Goal: Task Accomplishment & Management: Use online tool/utility

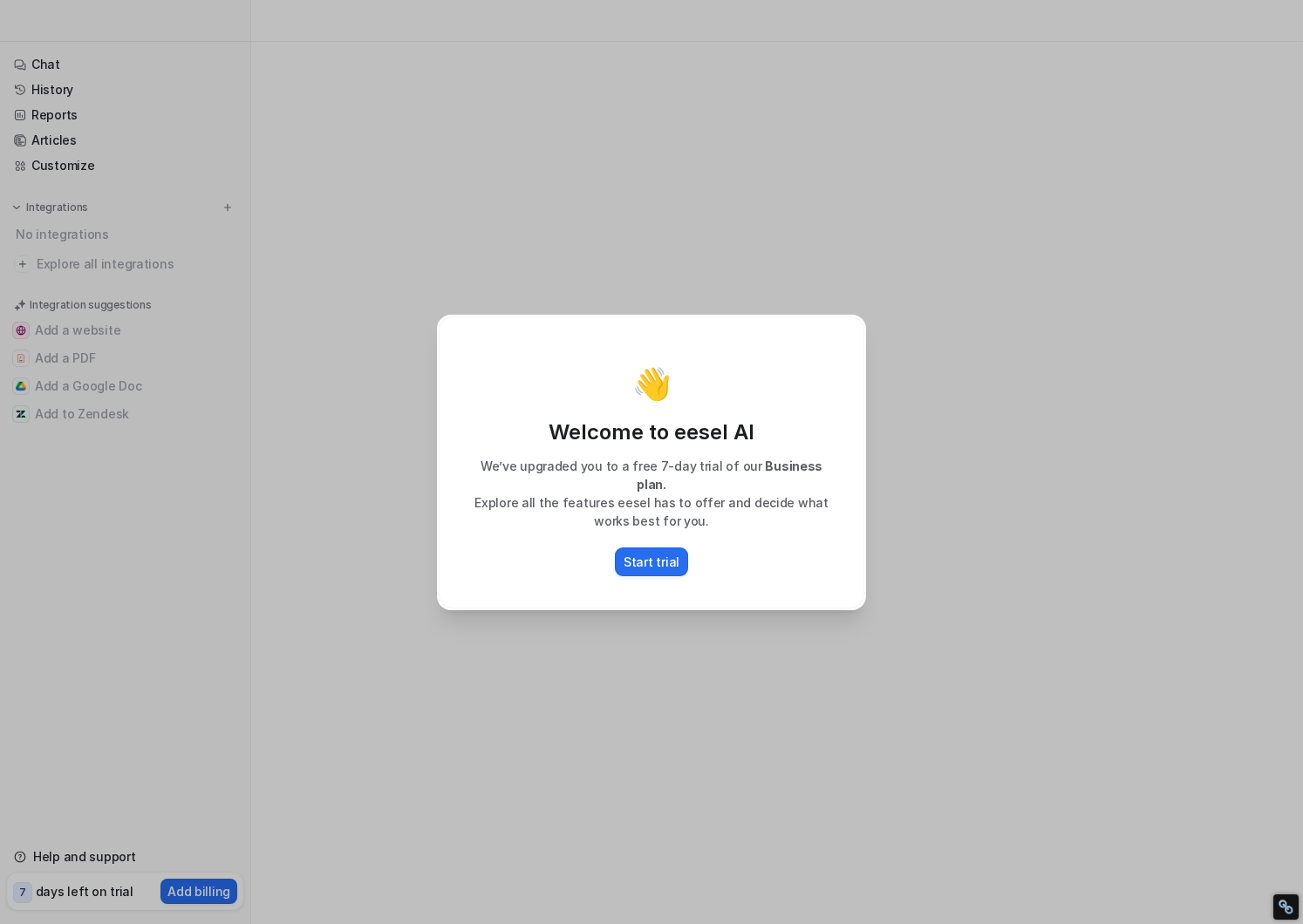
click at [878, 505] on div "👋 Welcome to eesel AI We’ve upgraded you to a free 7-day trial of our Business …" at bounding box center [651, 462] width 458 height 924
type textarea "**********"
click at [663, 553] on p "Start trial" at bounding box center [651, 562] width 56 height 18
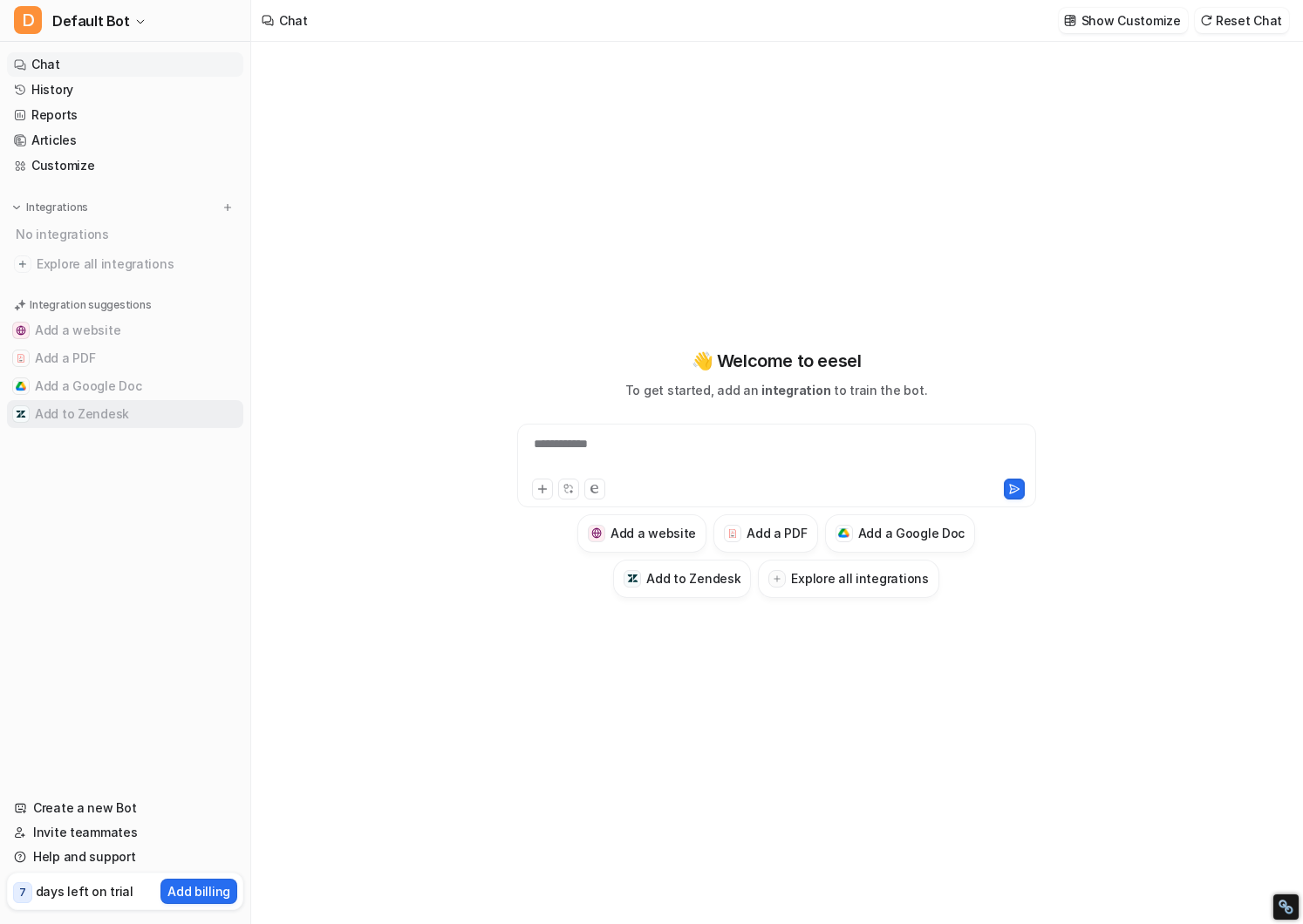
click at [60, 413] on button "Add to Zendesk" at bounding box center [126, 414] width 237 height 28
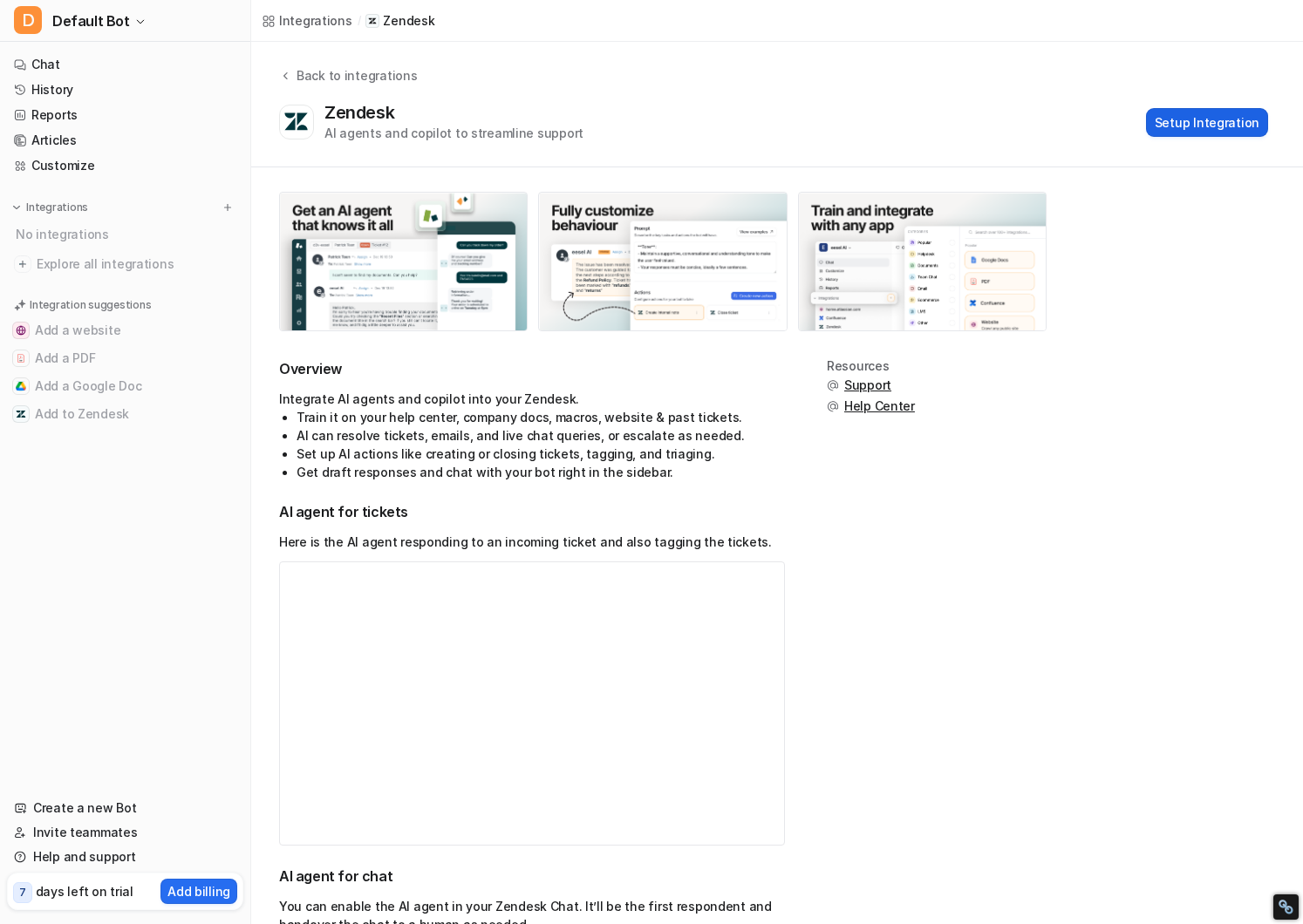
click at [1219, 129] on button "Setup Integration" at bounding box center [1207, 122] width 122 height 28
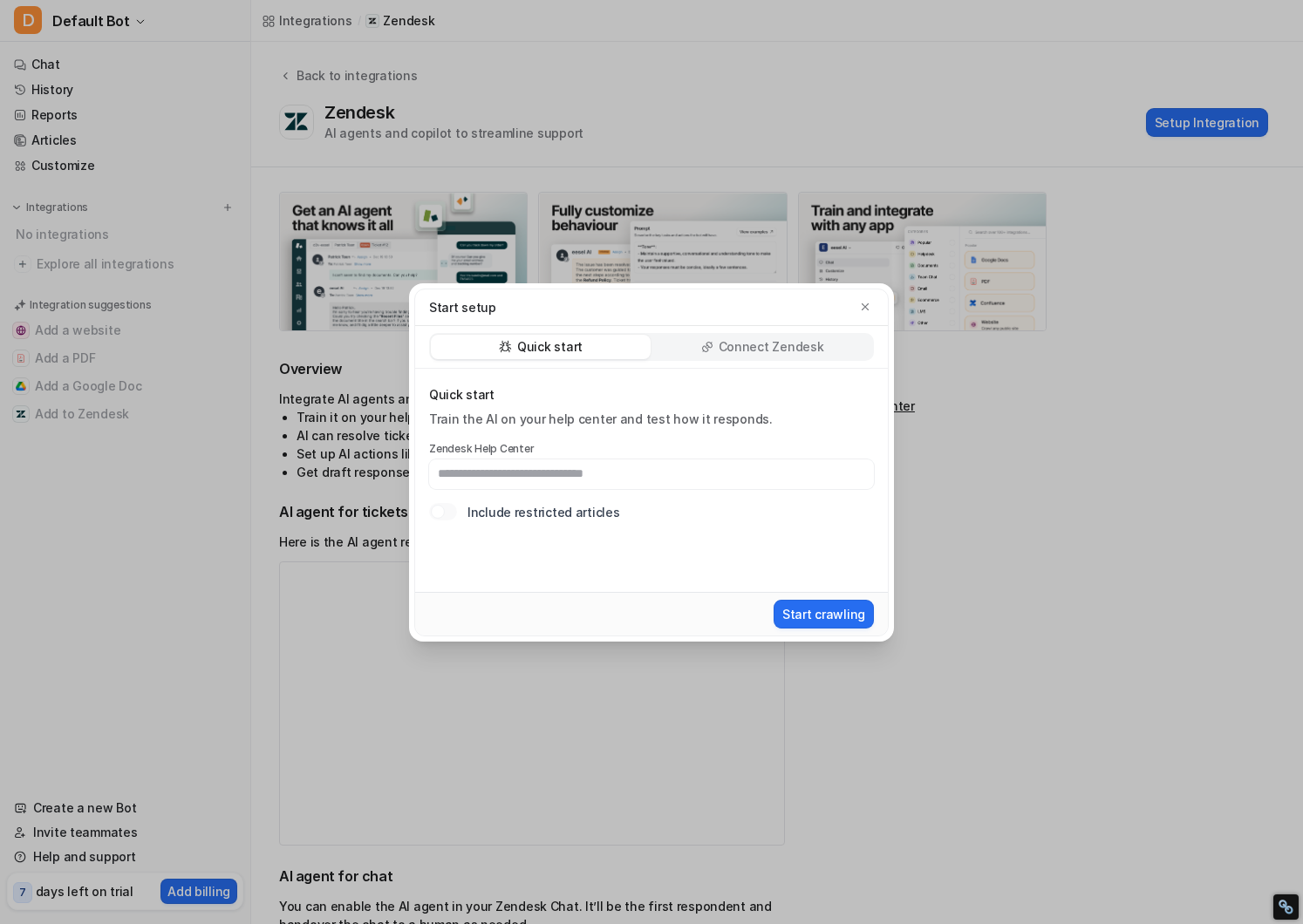
click at [659, 480] on input "text" at bounding box center [651, 474] width 445 height 29
paste input "**********"
drag, startPoint x: 621, startPoint y: 475, endPoint x: 986, endPoint y: 472, distance: 365.0
click at [986, 472] on div "**********" at bounding box center [651, 462] width 1303 height 924
type input "**********"
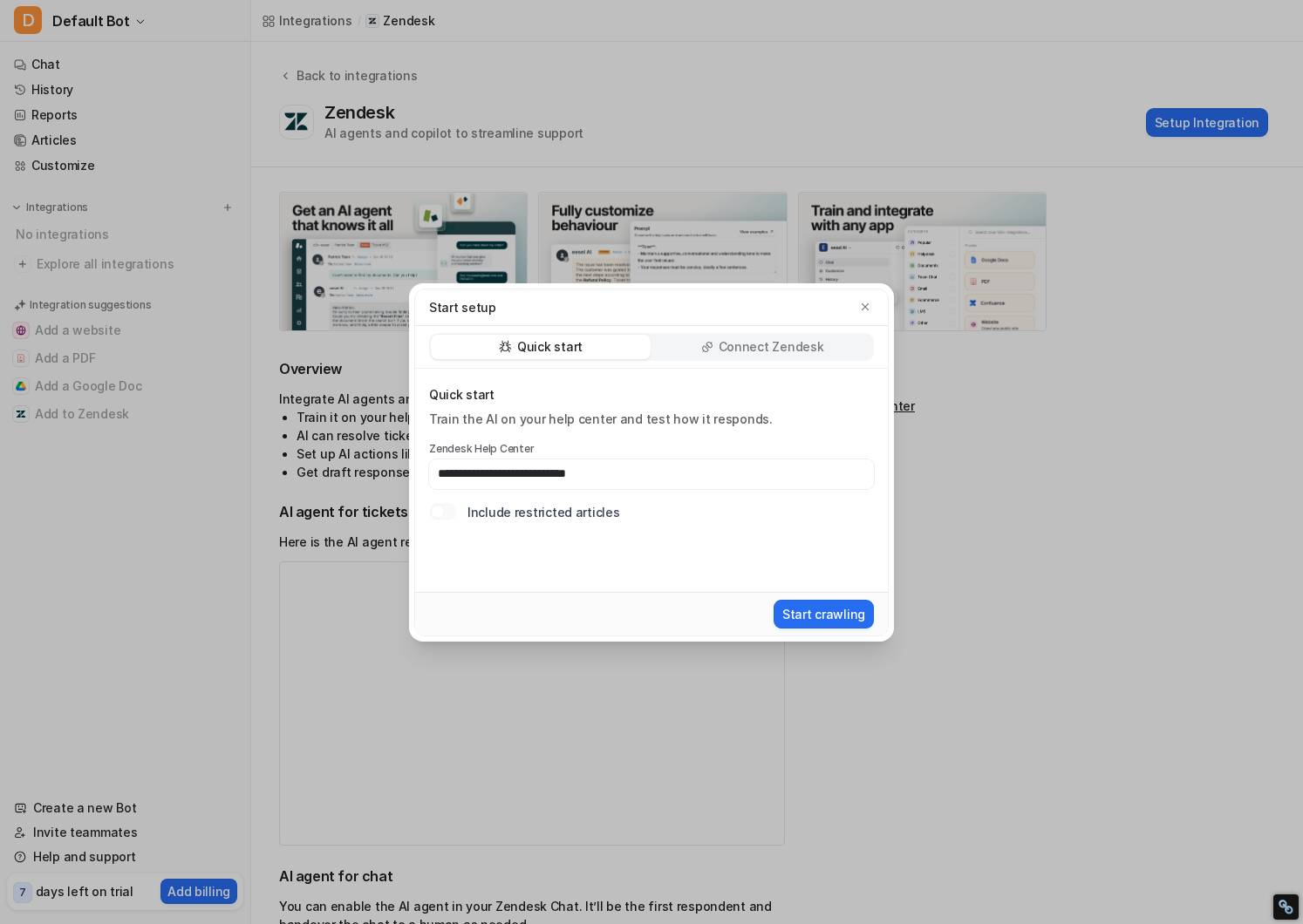
click at [800, 547] on div "**********" at bounding box center [652, 480] width 473 height 224
click at [830, 617] on button "Start crawling" at bounding box center [823, 614] width 100 height 28
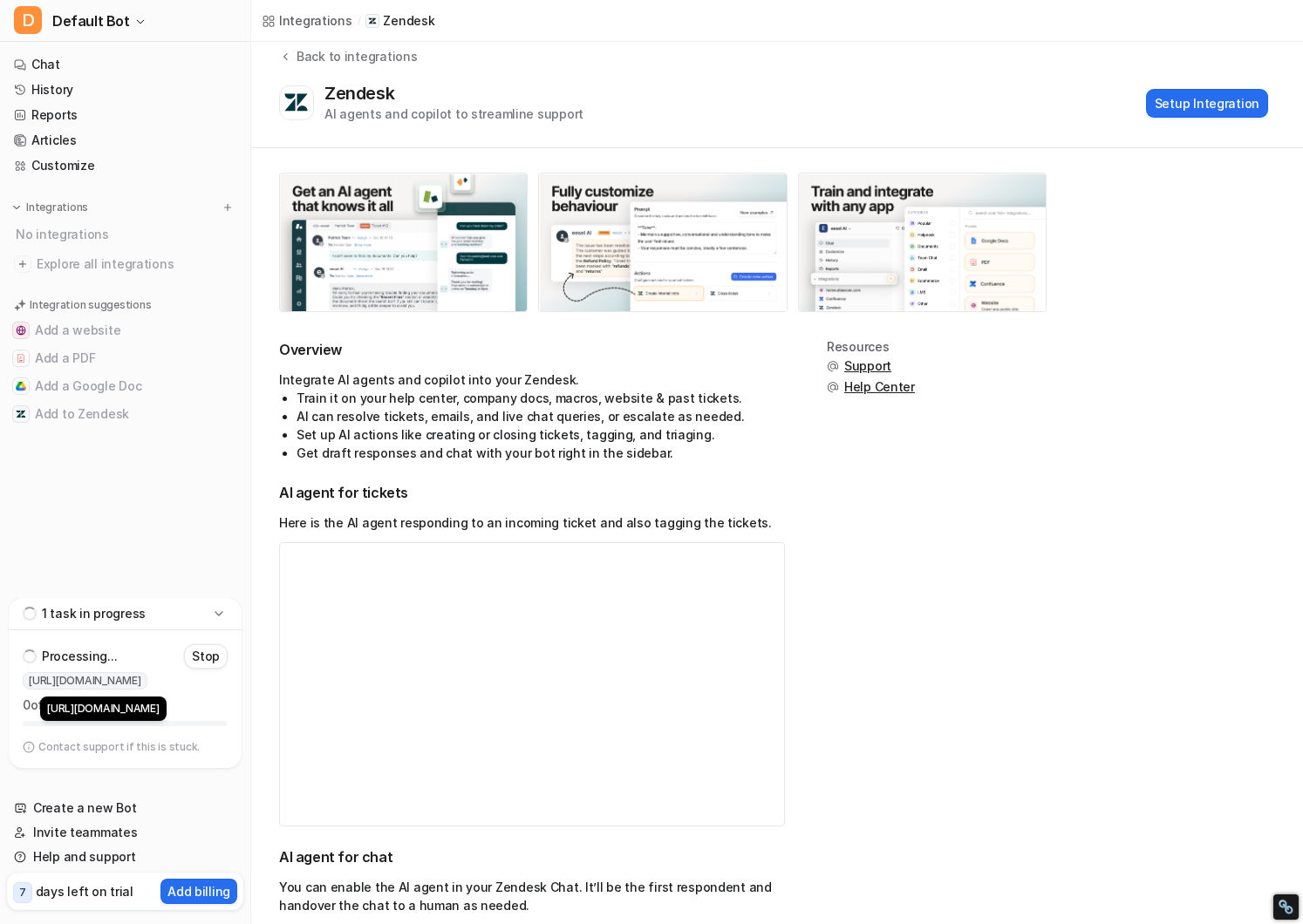
scroll to position [14, 0]
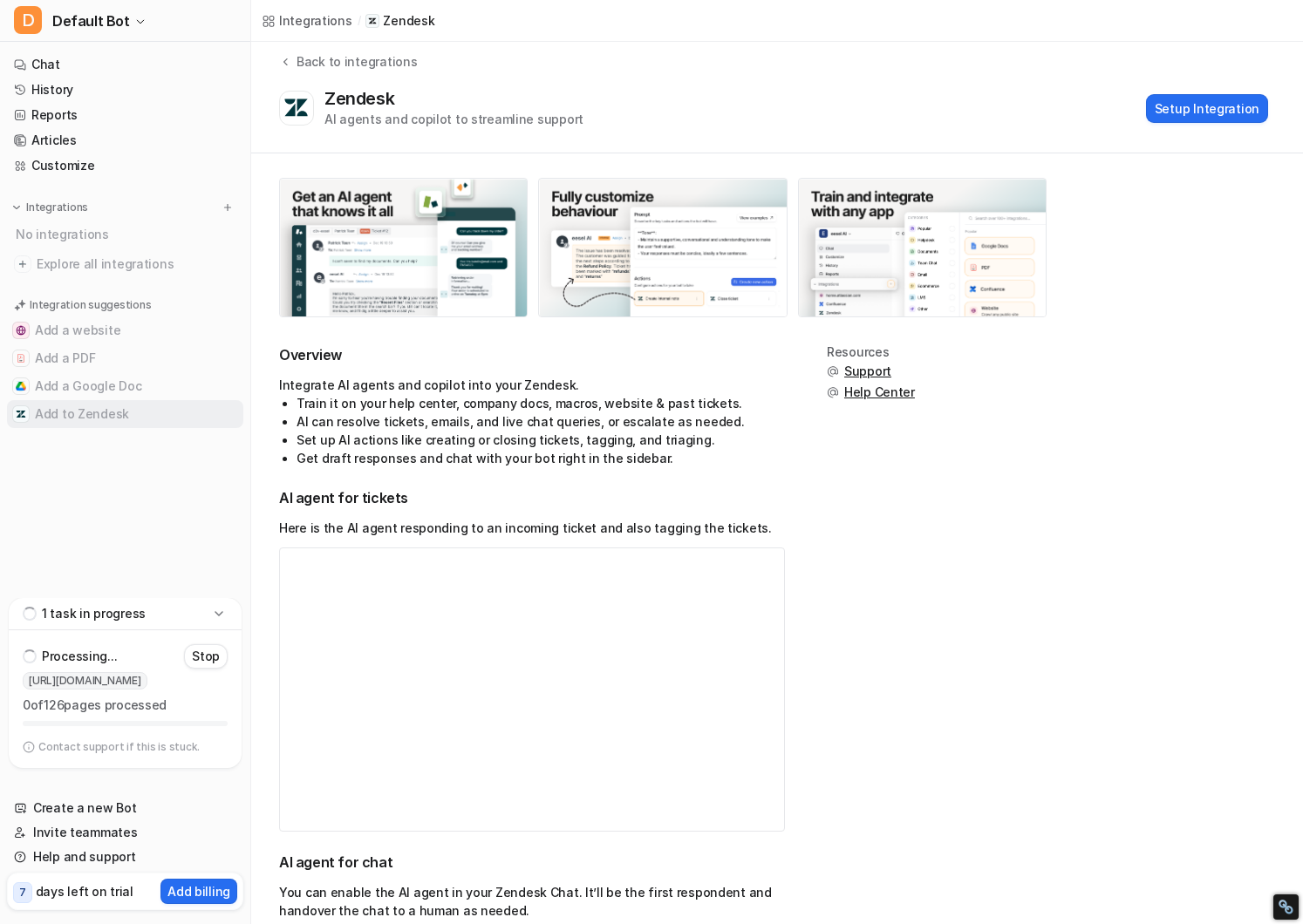
click at [94, 408] on button "Add to Zendesk" at bounding box center [126, 414] width 237 height 28
click at [1178, 116] on button "Setup Integration" at bounding box center [1207, 108] width 122 height 28
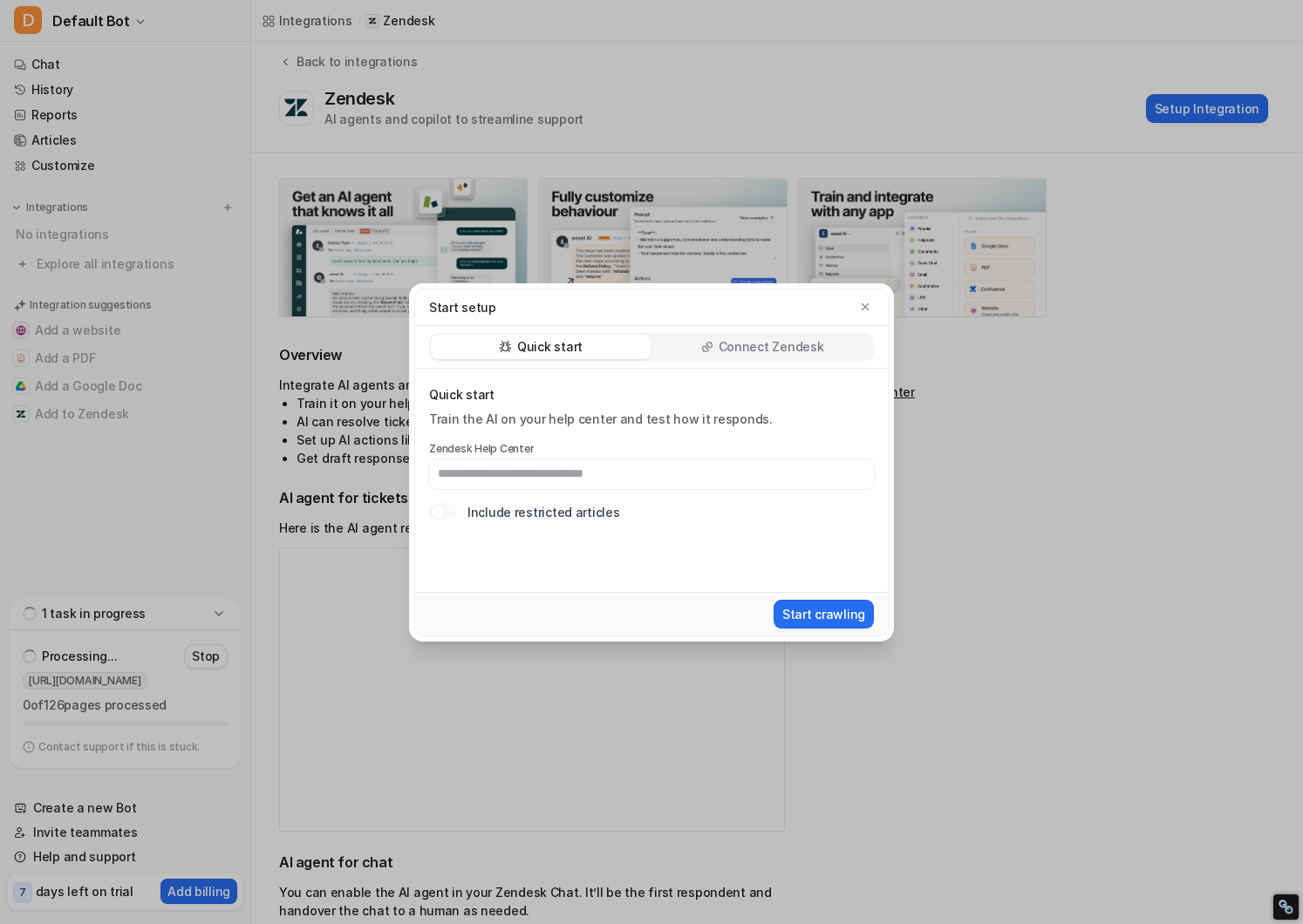
click at [727, 338] on p "Connect Zendesk" at bounding box center [771, 346] width 105 height 17
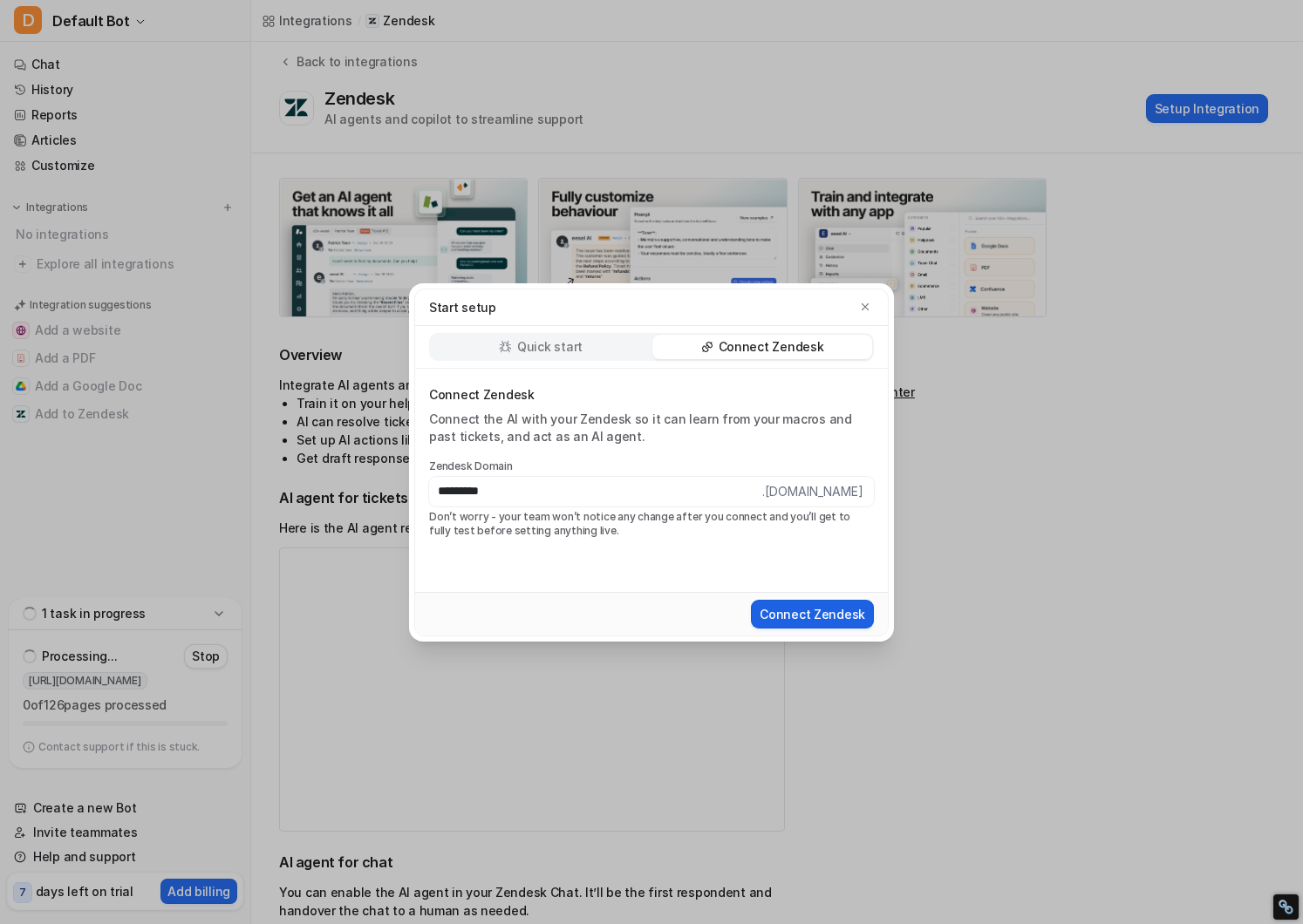
type input "*********"
click at [814, 619] on button "Connect Zendesk" at bounding box center [812, 614] width 123 height 28
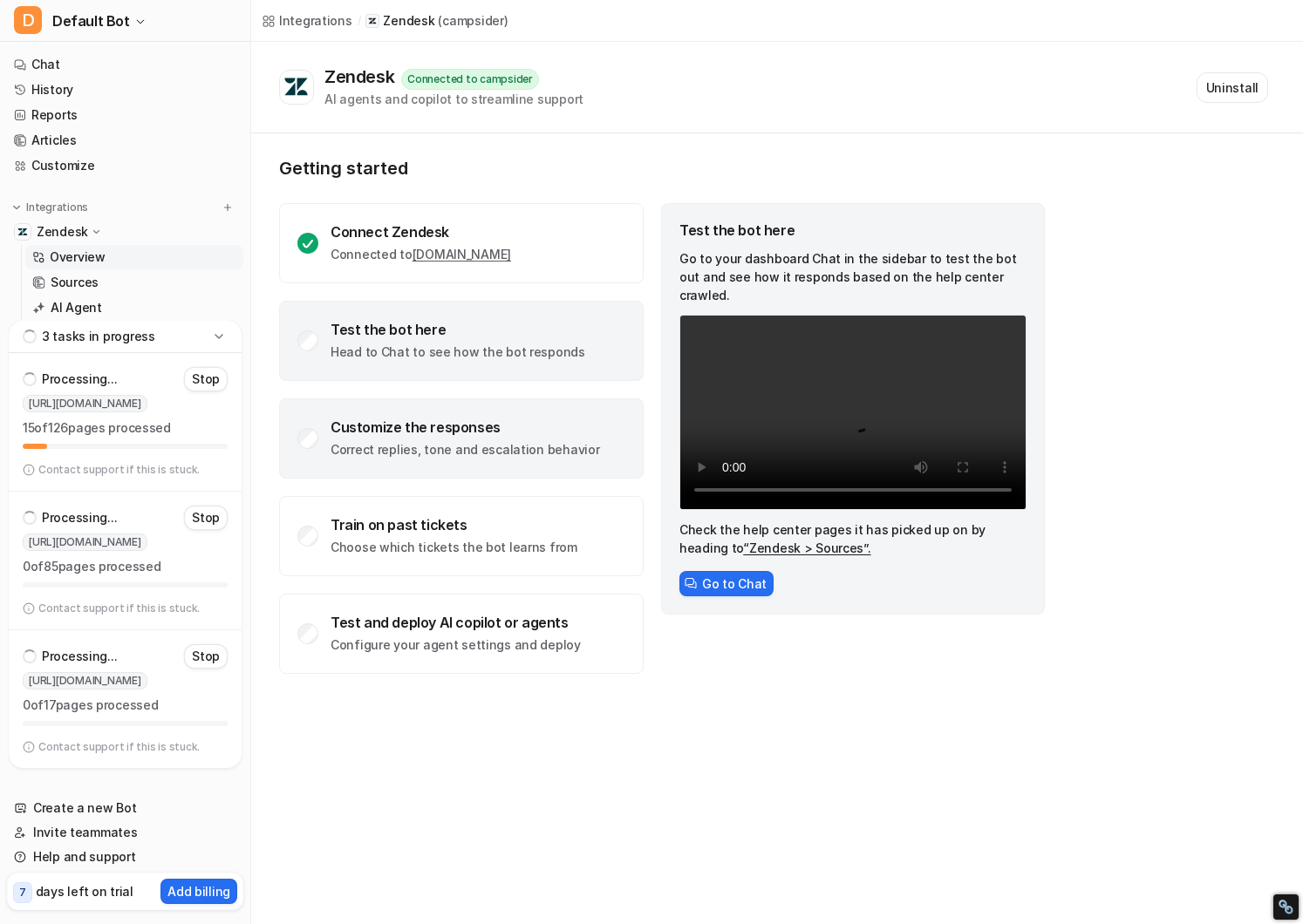
click at [502, 441] on p "Correct replies, tone and escalation behavior" at bounding box center [465, 449] width 269 height 17
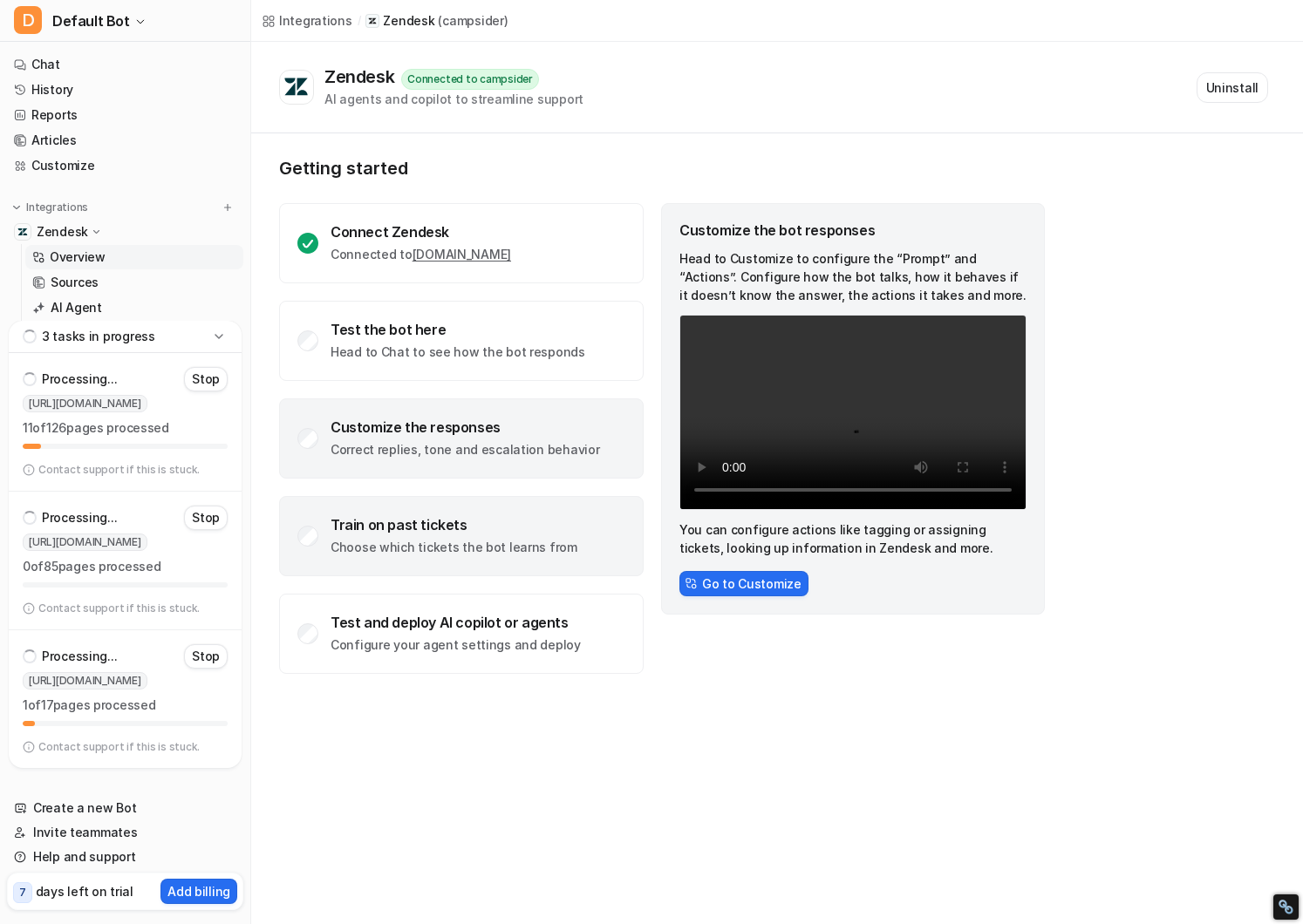
click at [485, 535] on div "Train on past tickets Choose which tickets the bot learns from" at bounding box center [454, 536] width 247 height 40
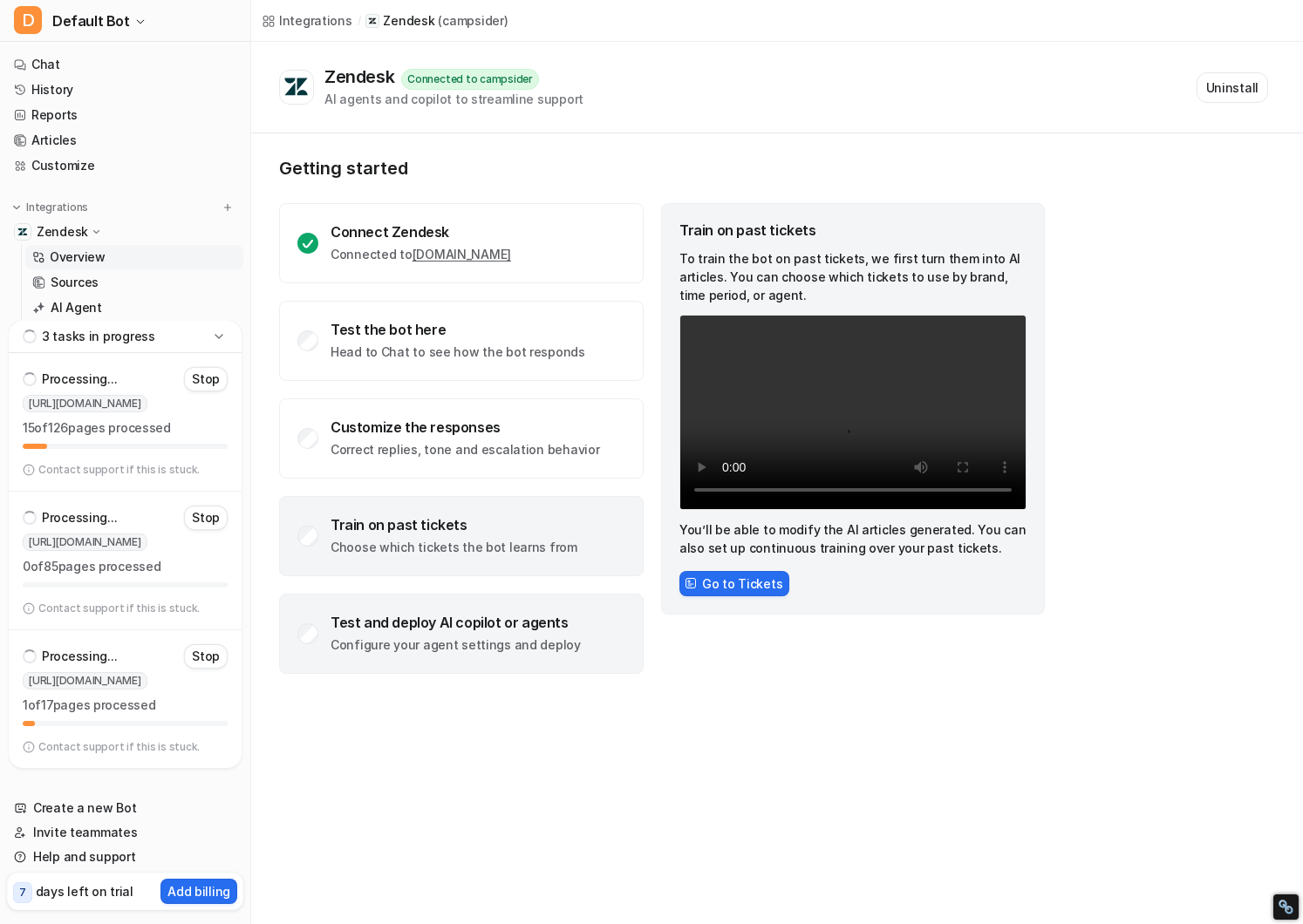
click at [491, 635] on div "Test and deploy AI copilot or agents Configure your agent settings and deploy" at bounding box center [456, 634] width 250 height 40
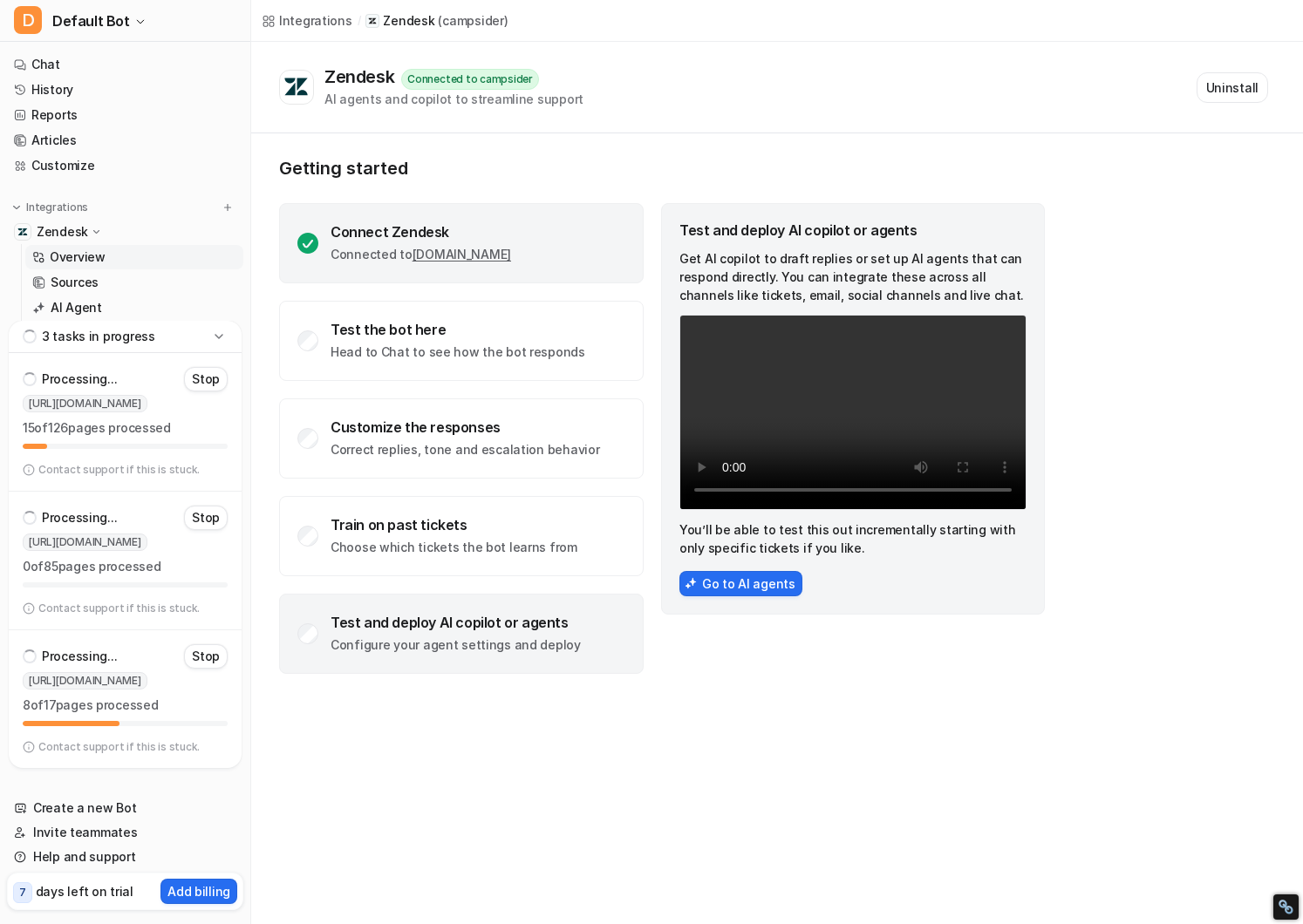
click at [384, 243] on div "Connect Zendesk Connected to campsider.zendesk.com" at bounding box center [421, 244] width 181 height 40
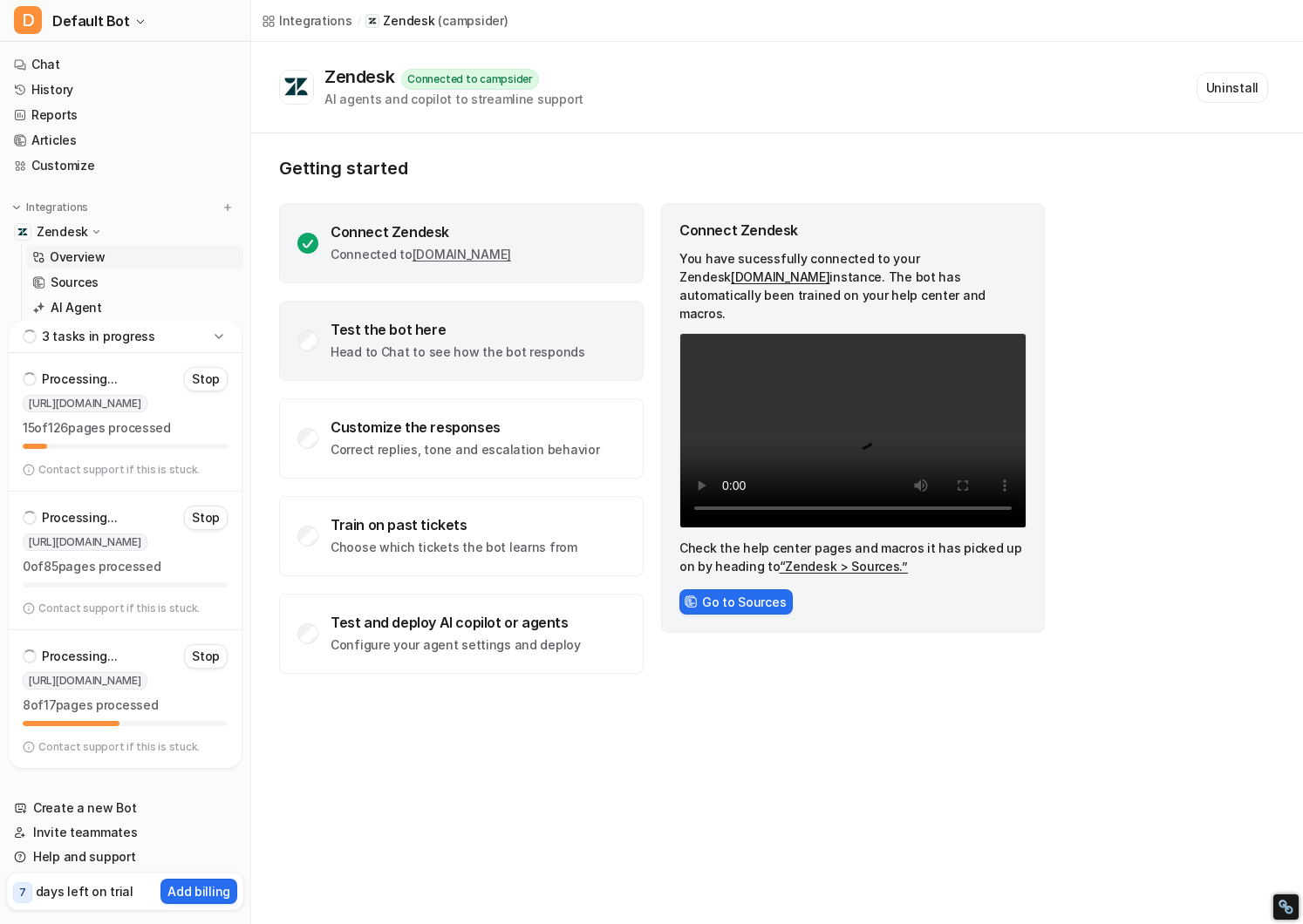
click at [441, 350] on p "Head to Chat to see how the bot responds" at bounding box center [458, 352] width 255 height 17
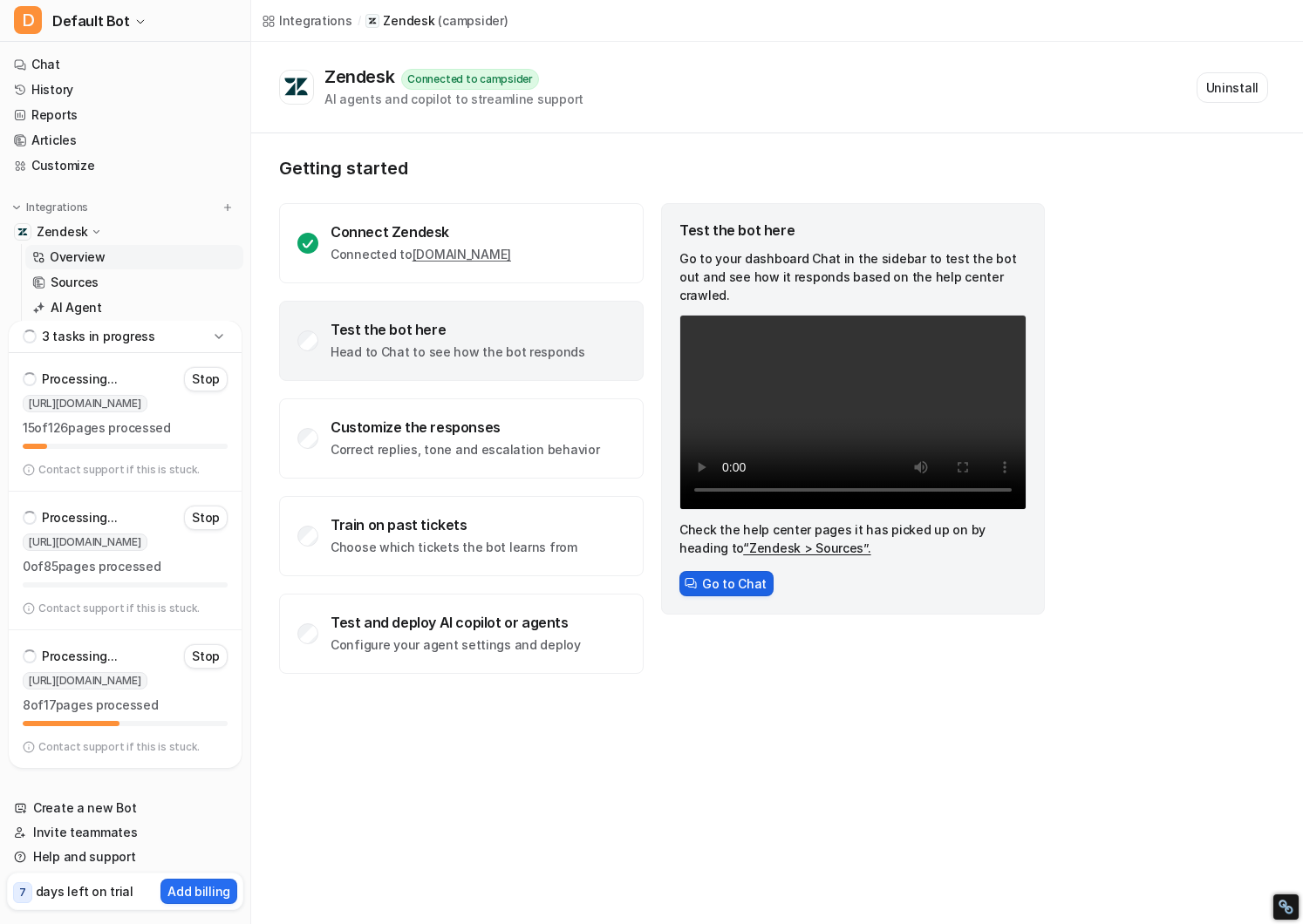
click at [726, 571] on button "Go to Chat" at bounding box center [726, 584] width 94 height 26
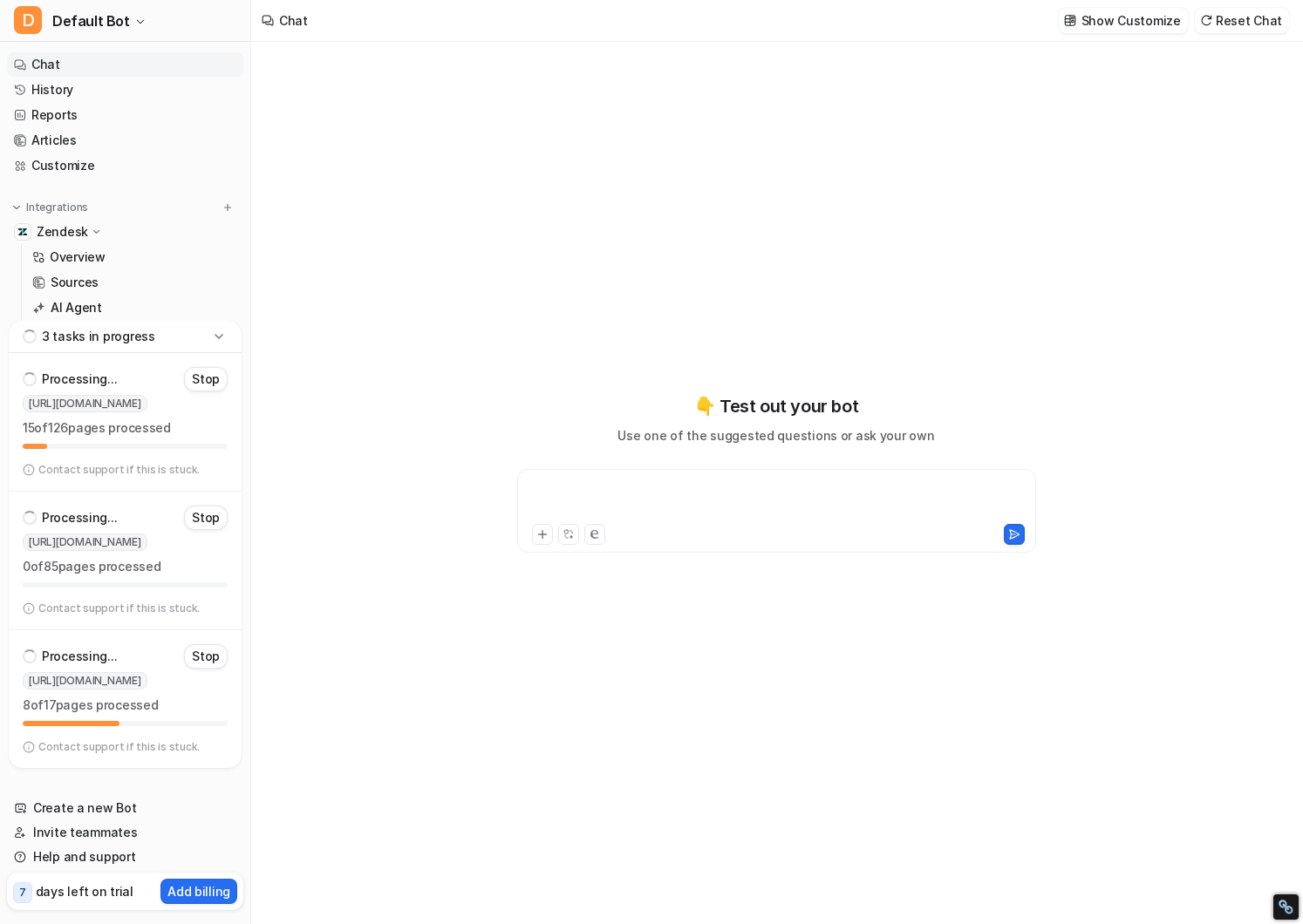
click at [603, 503] on div at bounding box center [777, 500] width 511 height 40
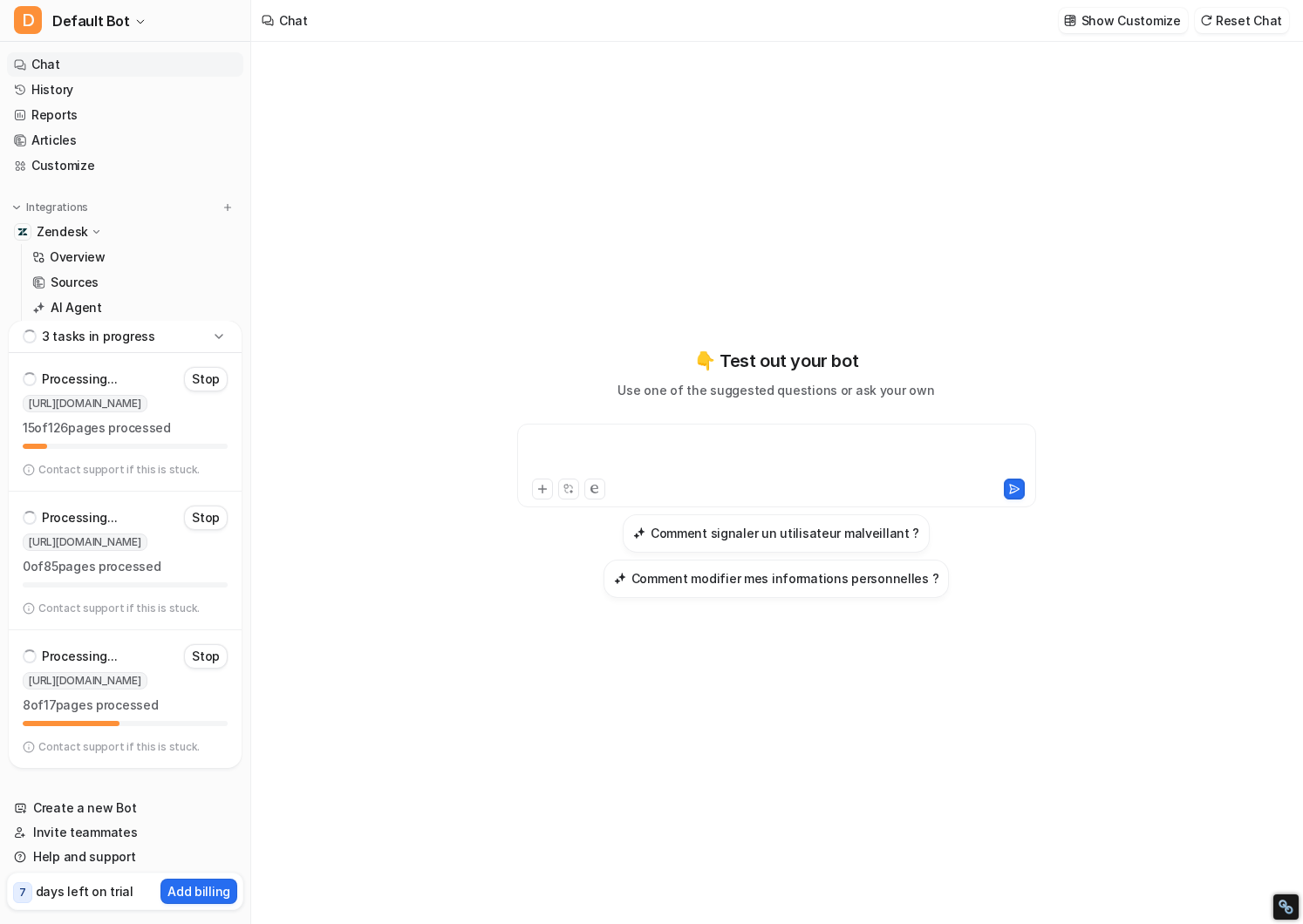
paste div
drag, startPoint x: 1020, startPoint y: 493, endPoint x: 765, endPoint y: 479, distance: 255.4
click at [765, 479] on div at bounding box center [777, 487] width 511 height 25
click at [797, 437] on div "**********" at bounding box center [777, 456] width 511 height 40
click at [822, 439] on div "**********" at bounding box center [777, 456] width 511 height 40
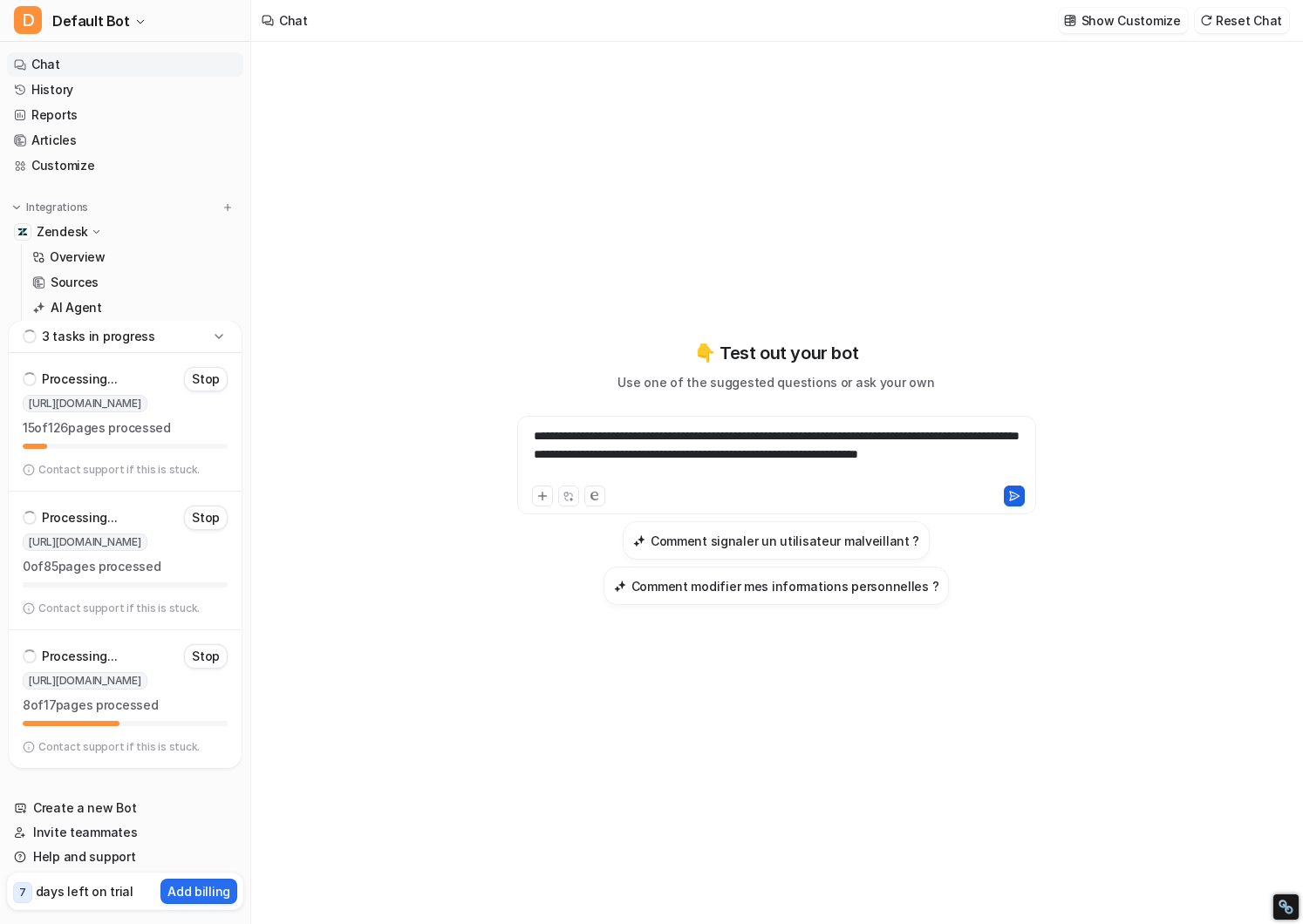
click at [1015, 497] on icon at bounding box center [1014, 496] width 12 height 12
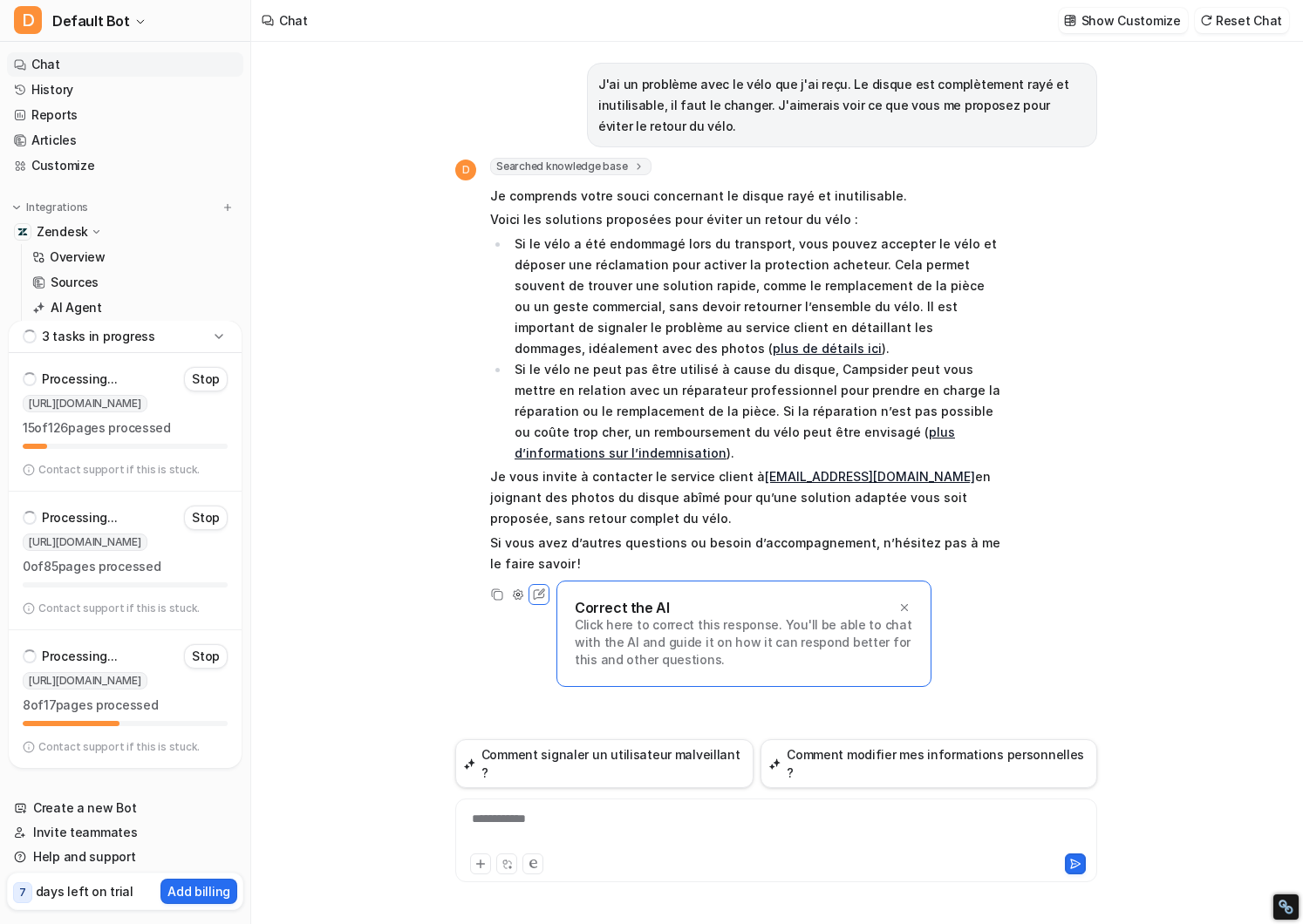
click at [107, 239] on div "Zendesk" at bounding box center [126, 232] width 237 height 25
click at [96, 242] on div "Zendesk" at bounding box center [126, 232] width 237 height 25
click at [95, 248] on link "Overview" at bounding box center [135, 257] width 218 height 25
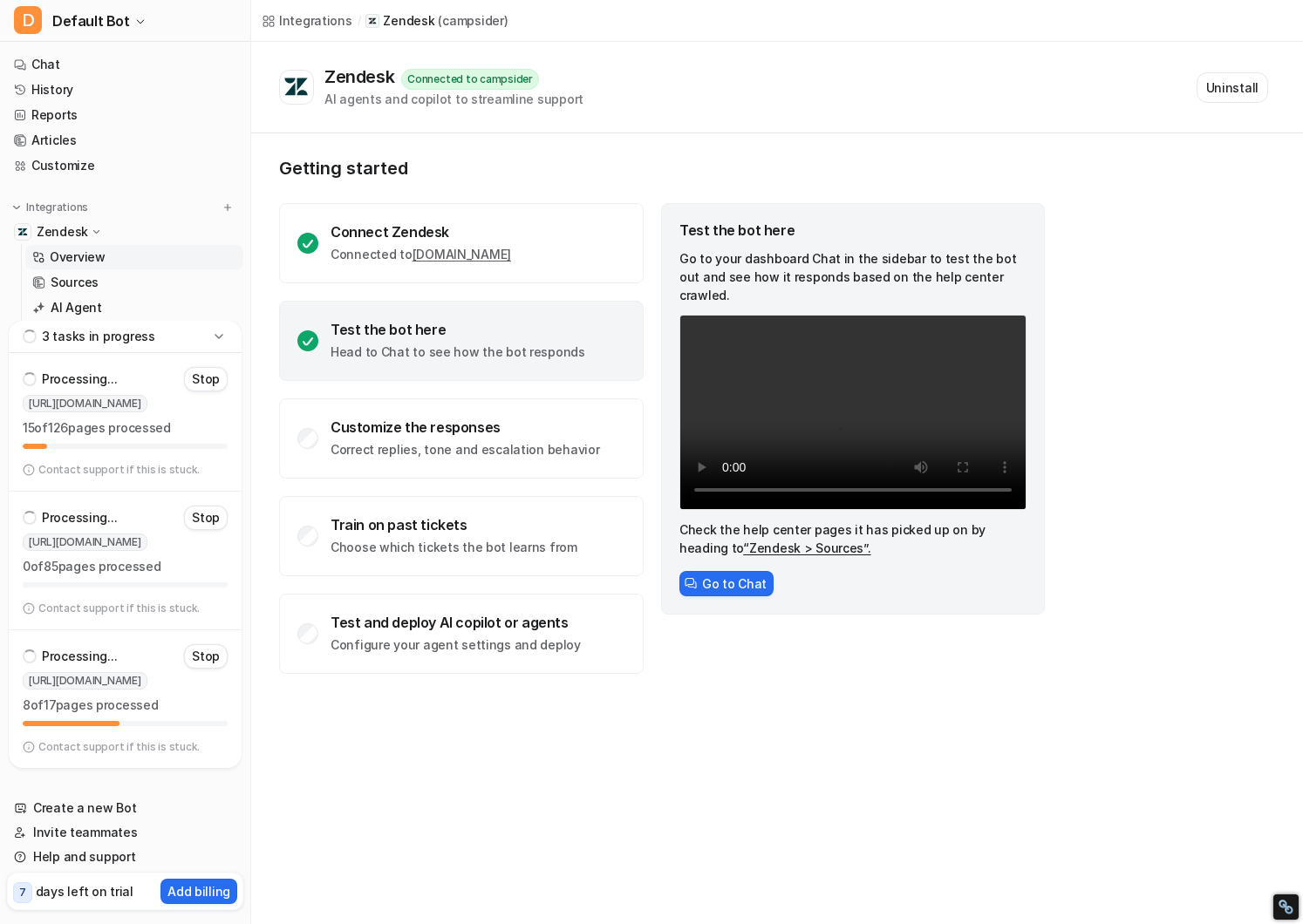
click at [305, 336] on icon at bounding box center [307, 341] width 21 height 21
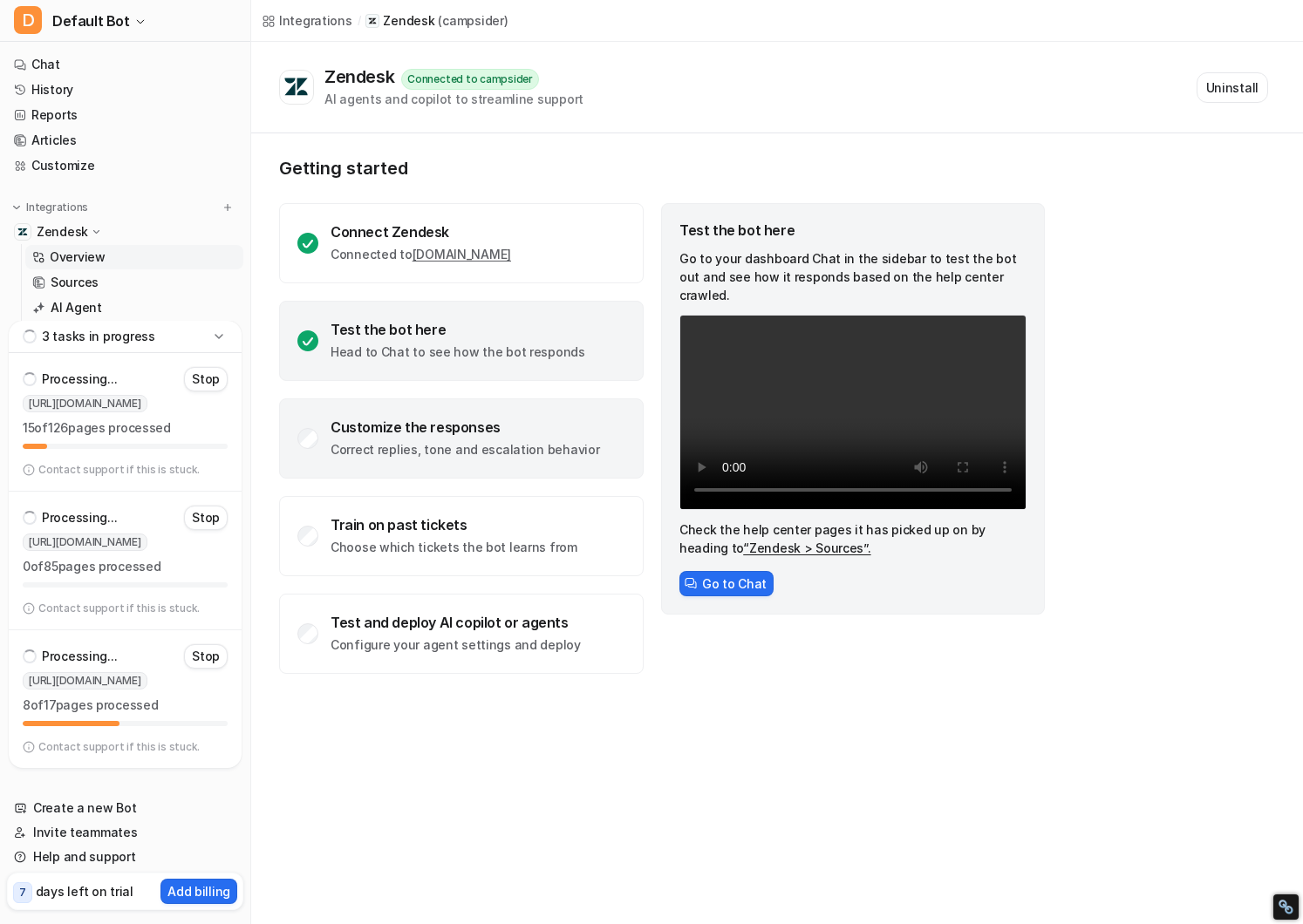
click at [350, 461] on div "Customize the responses Correct replies, tone and escalation behavior" at bounding box center [461, 439] width 365 height 81
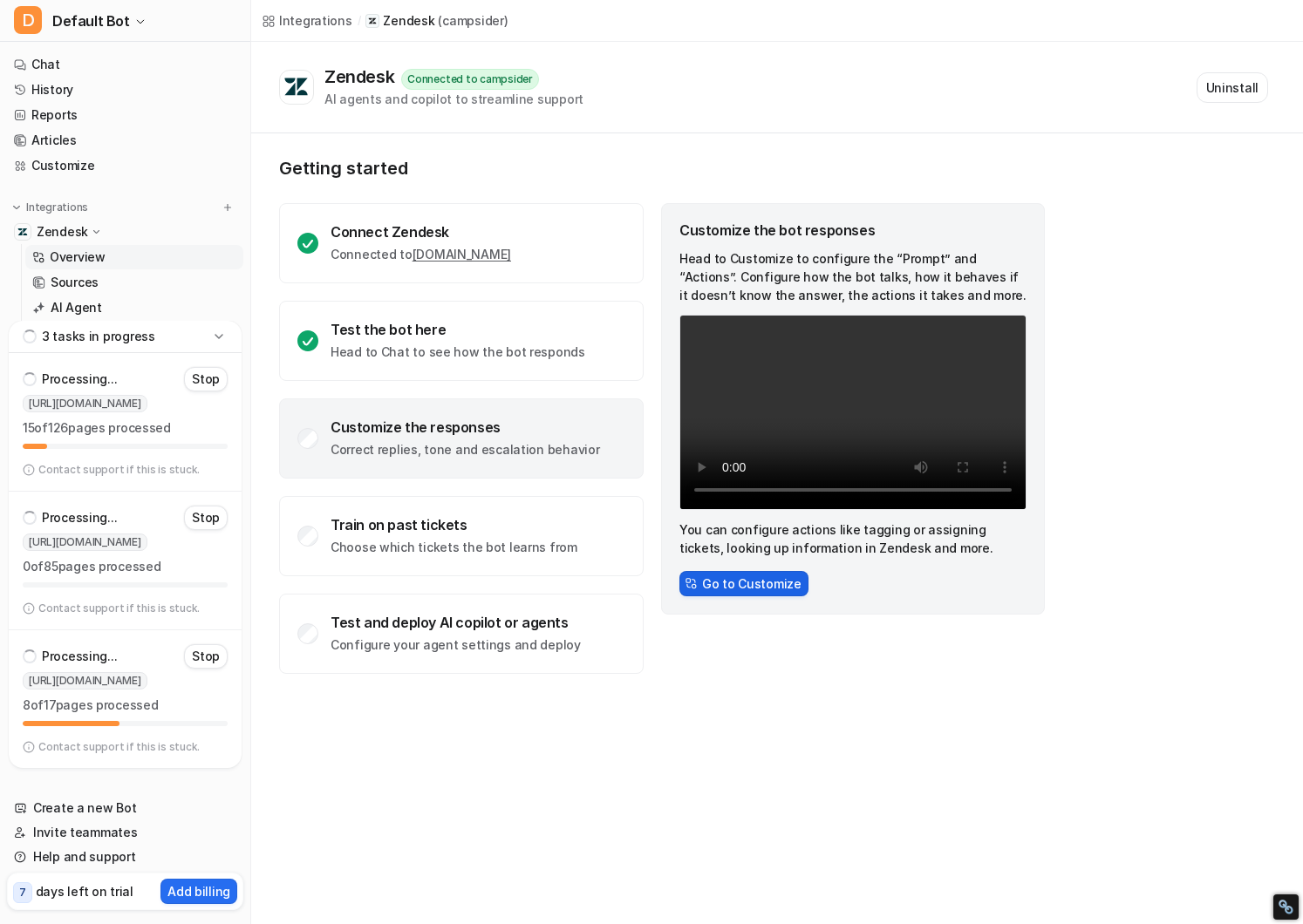
click at [723, 590] on button "Go to Customize" at bounding box center [744, 584] width 129 height 26
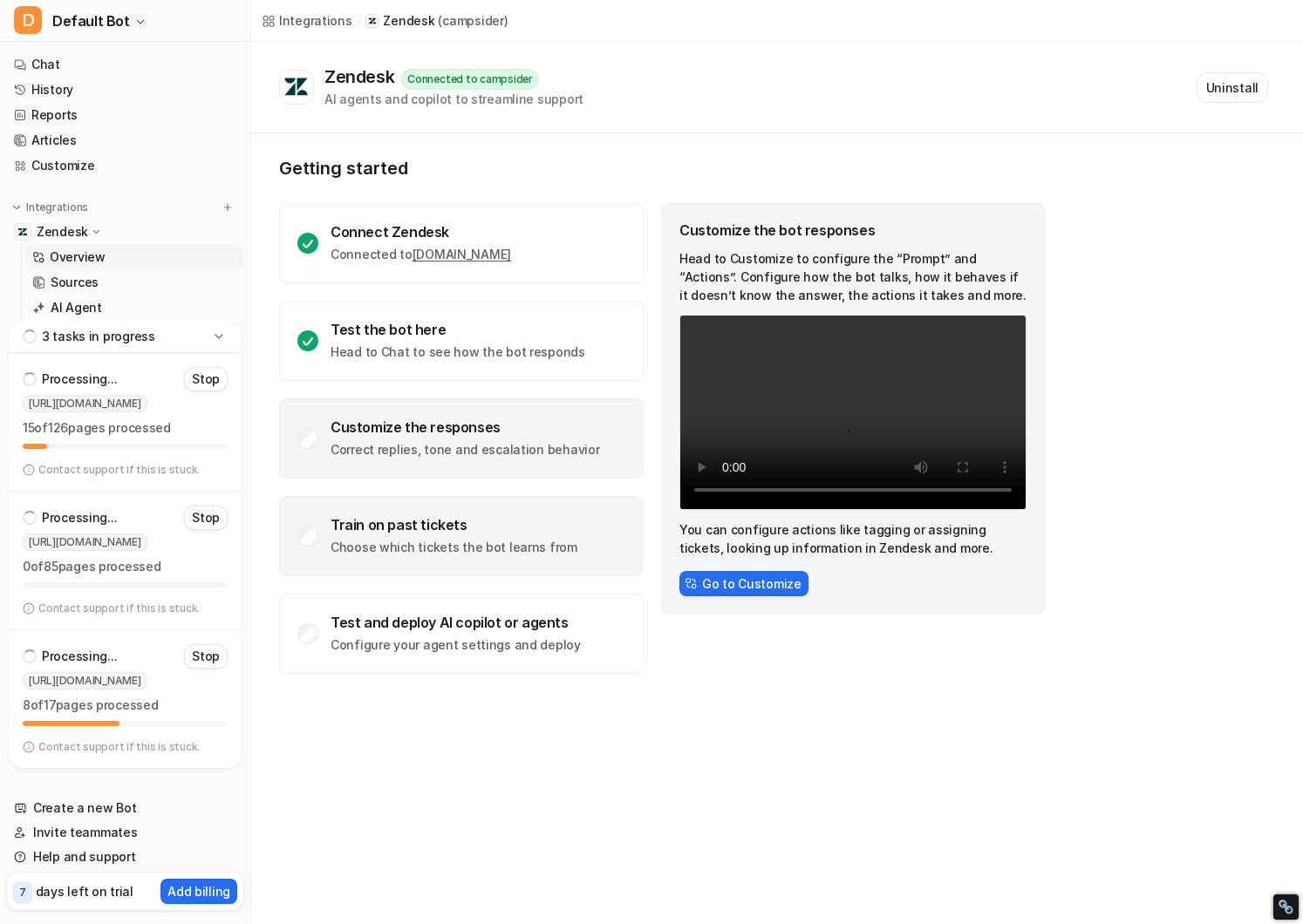
click at [395, 546] on p "Choose which tickets the bot learns from" at bounding box center [454, 547] width 247 height 17
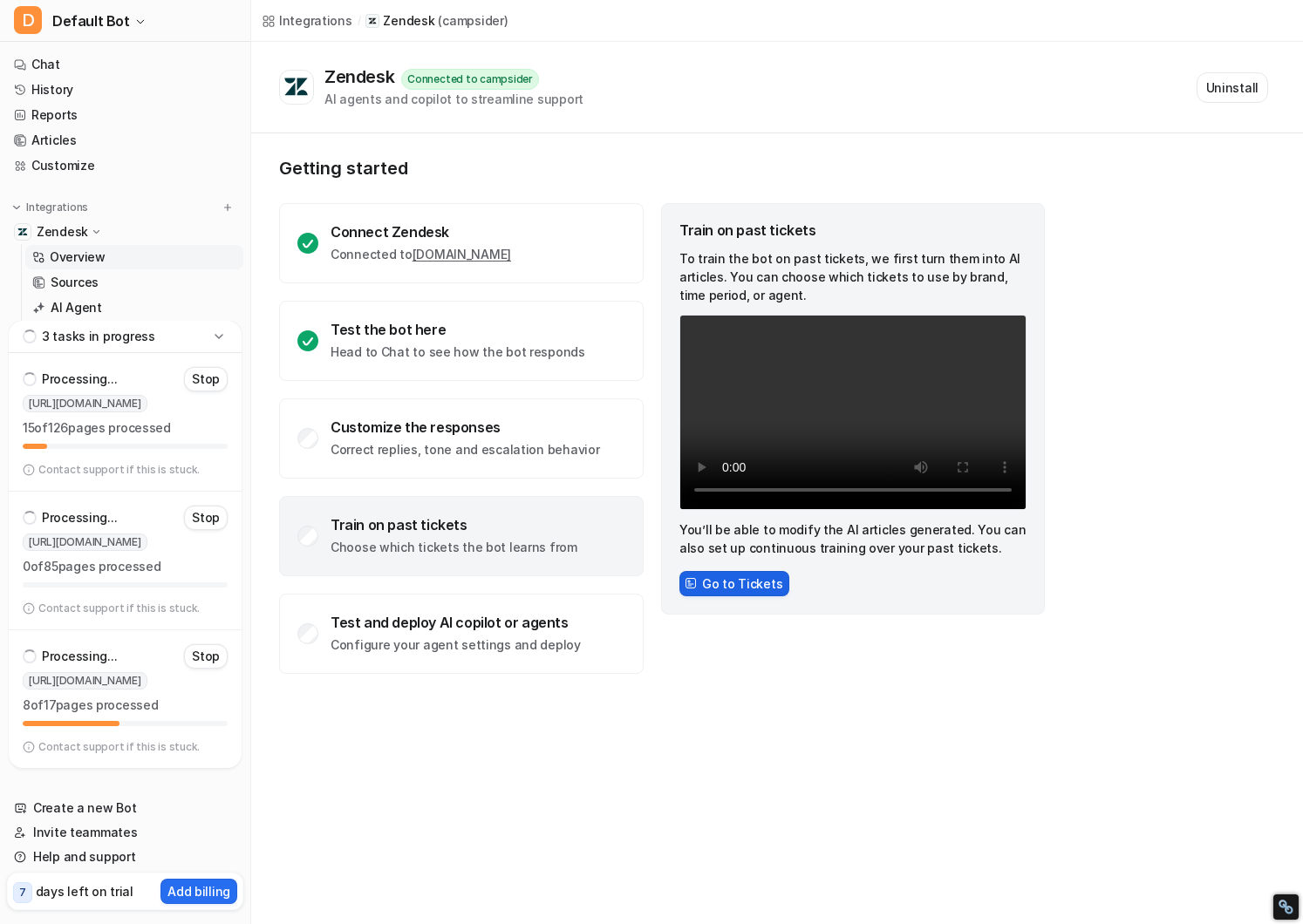
click at [707, 575] on button "Go to Tickets" at bounding box center [734, 584] width 110 height 26
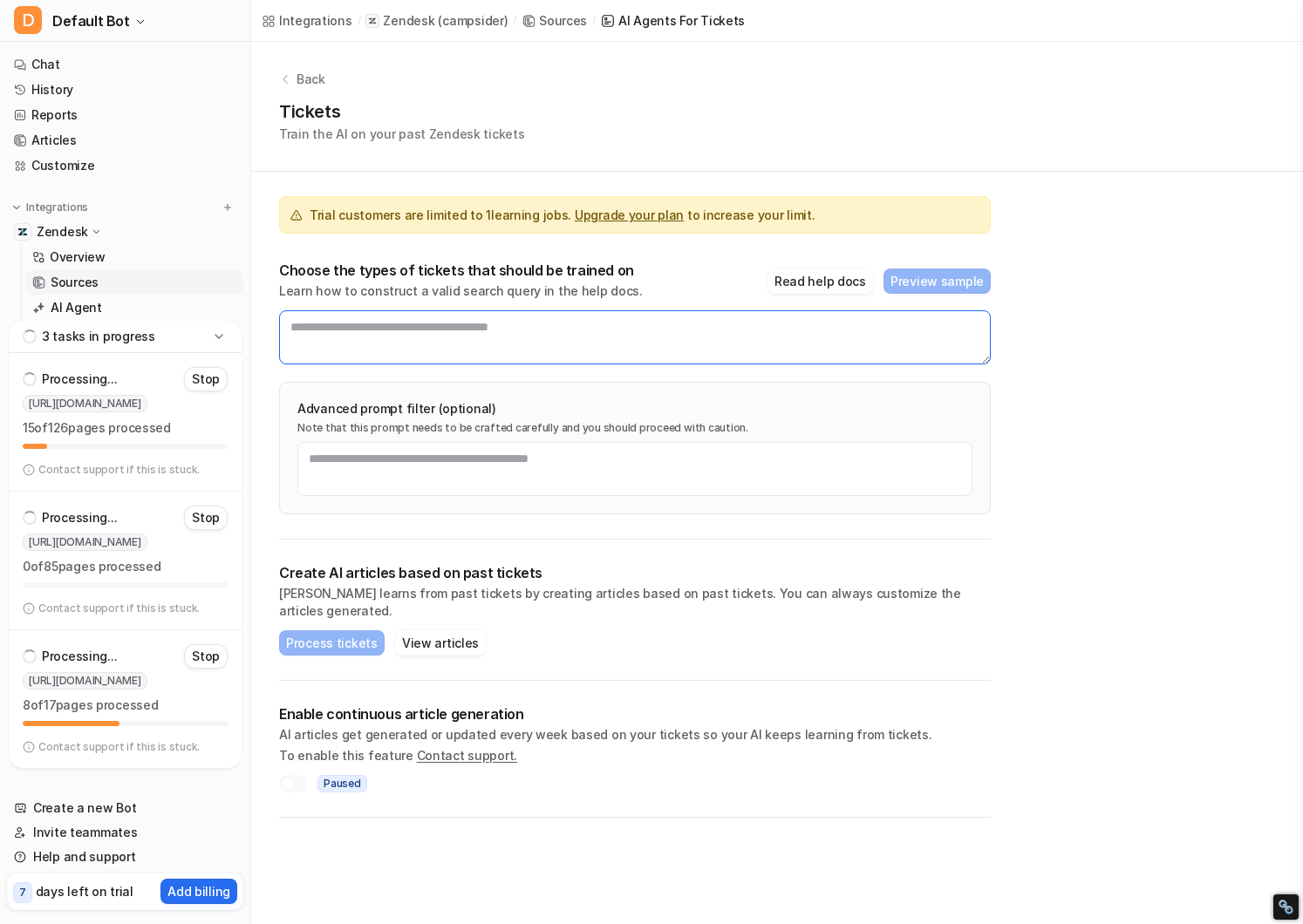
click at [718, 331] on textarea at bounding box center [635, 337] width 712 height 54
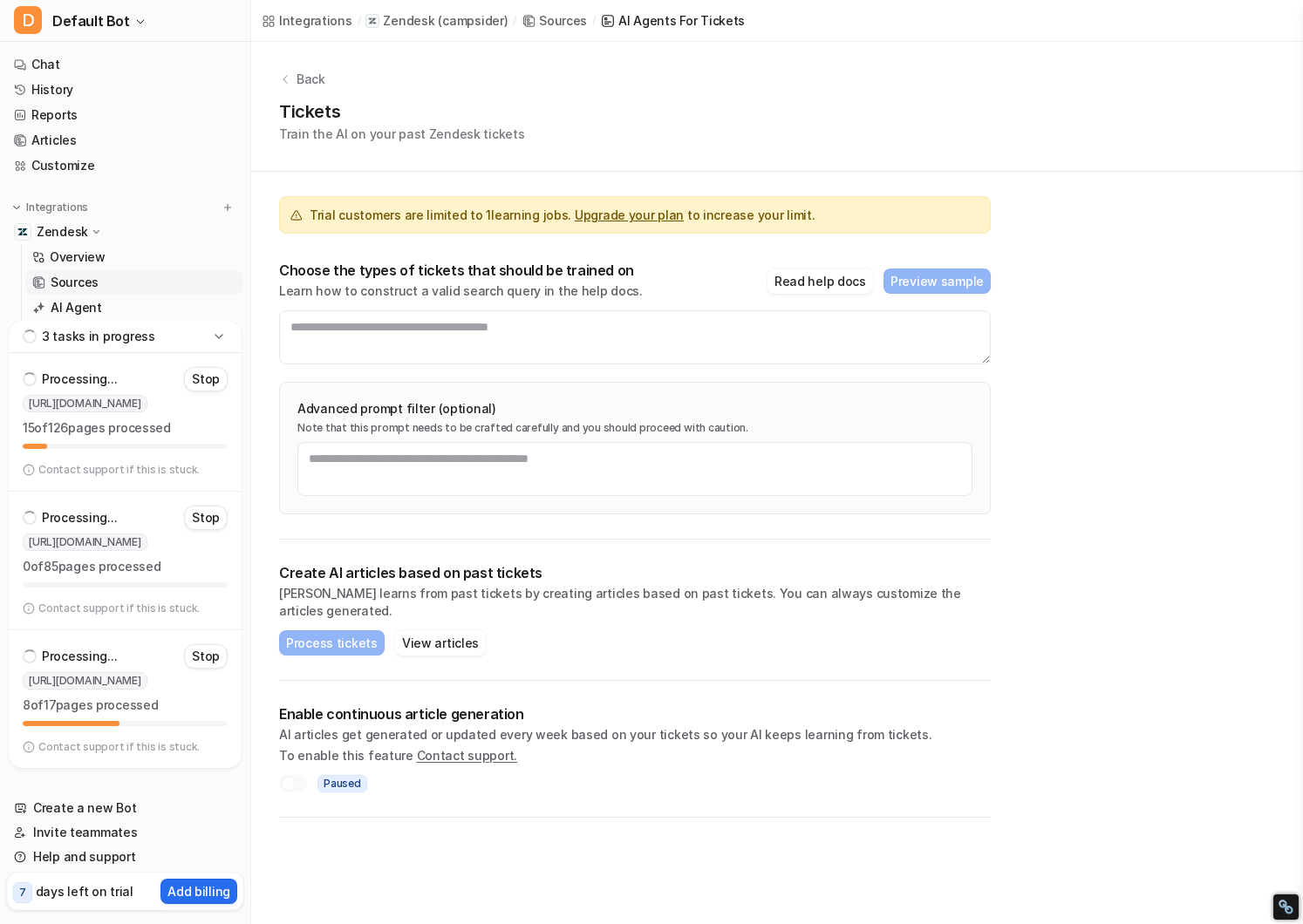
click at [649, 389] on div "Advanced prompt filter (optional) Note that this prompt needs to be crafted car…" at bounding box center [635, 448] width 712 height 133
click at [104, 265] on link "Overview" at bounding box center [135, 257] width 218 height 25
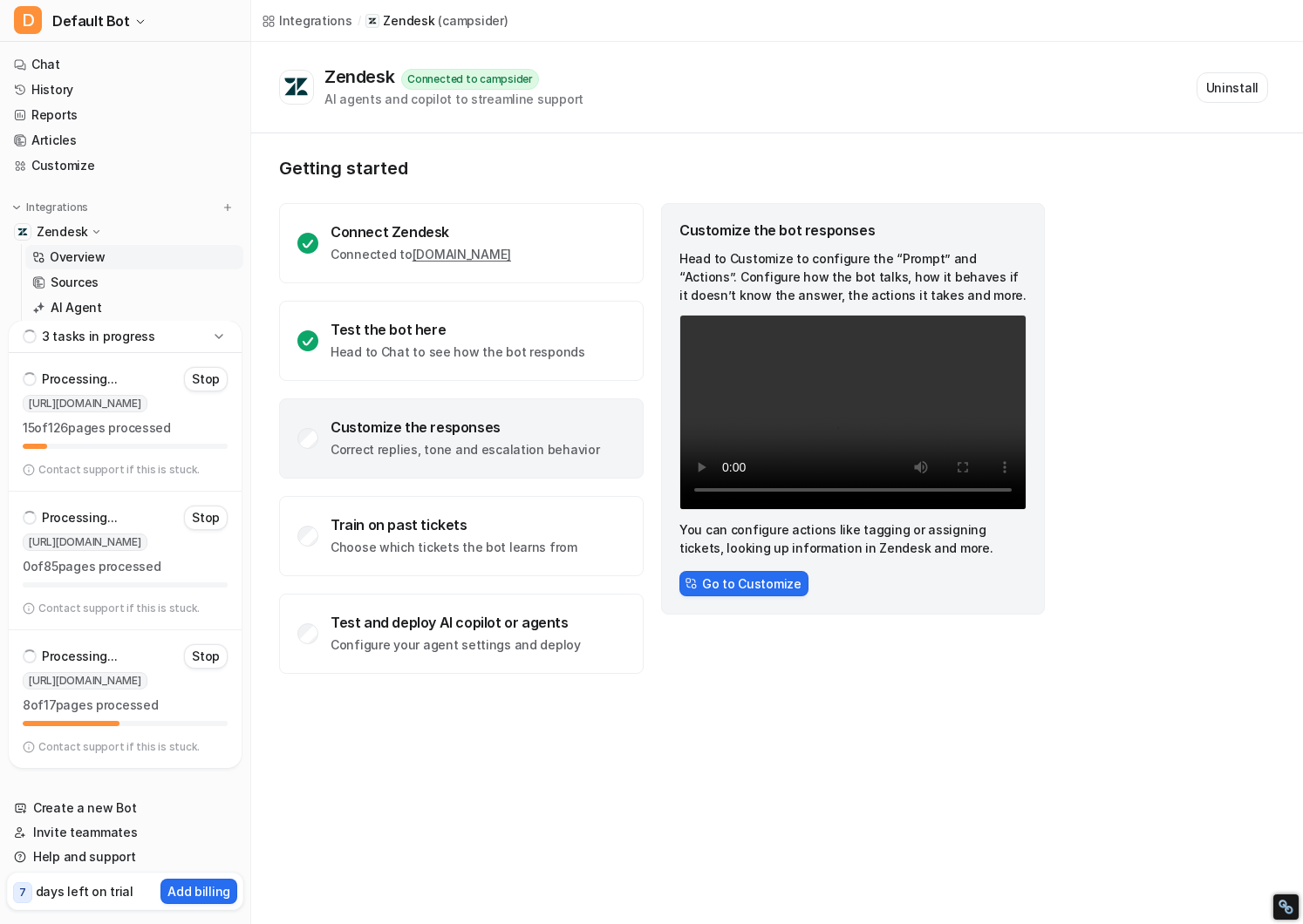
click at [82, 231] on p "Zendesk" at bounding box center [62, 232] width 51 height 17
click at [43, 160] on link "Customize" at bounding box center [126, 165] width 237 height 25
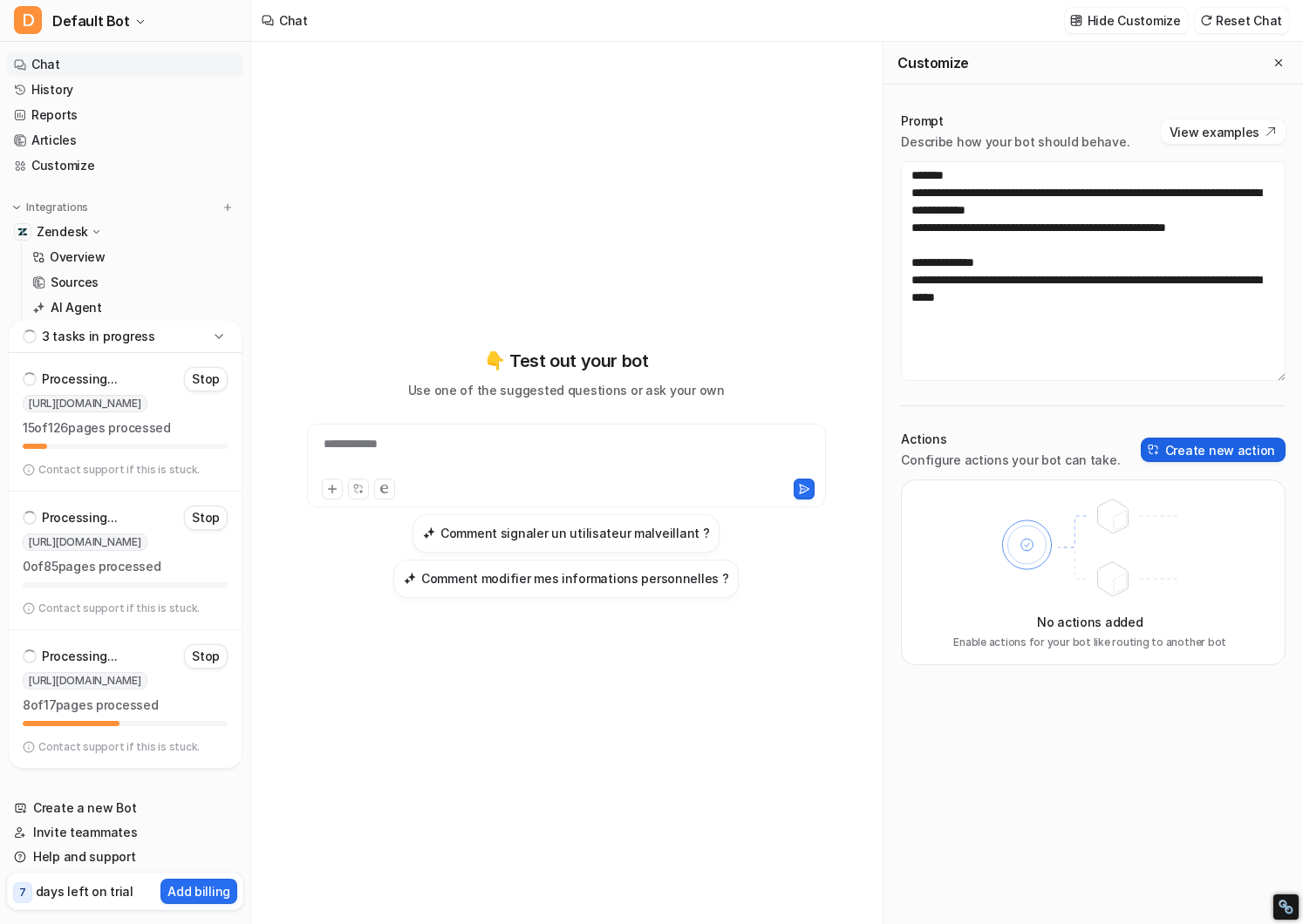
click at [1172, 456] on button "Create new action" at bounding box center [1213, 450] width 145 height 25
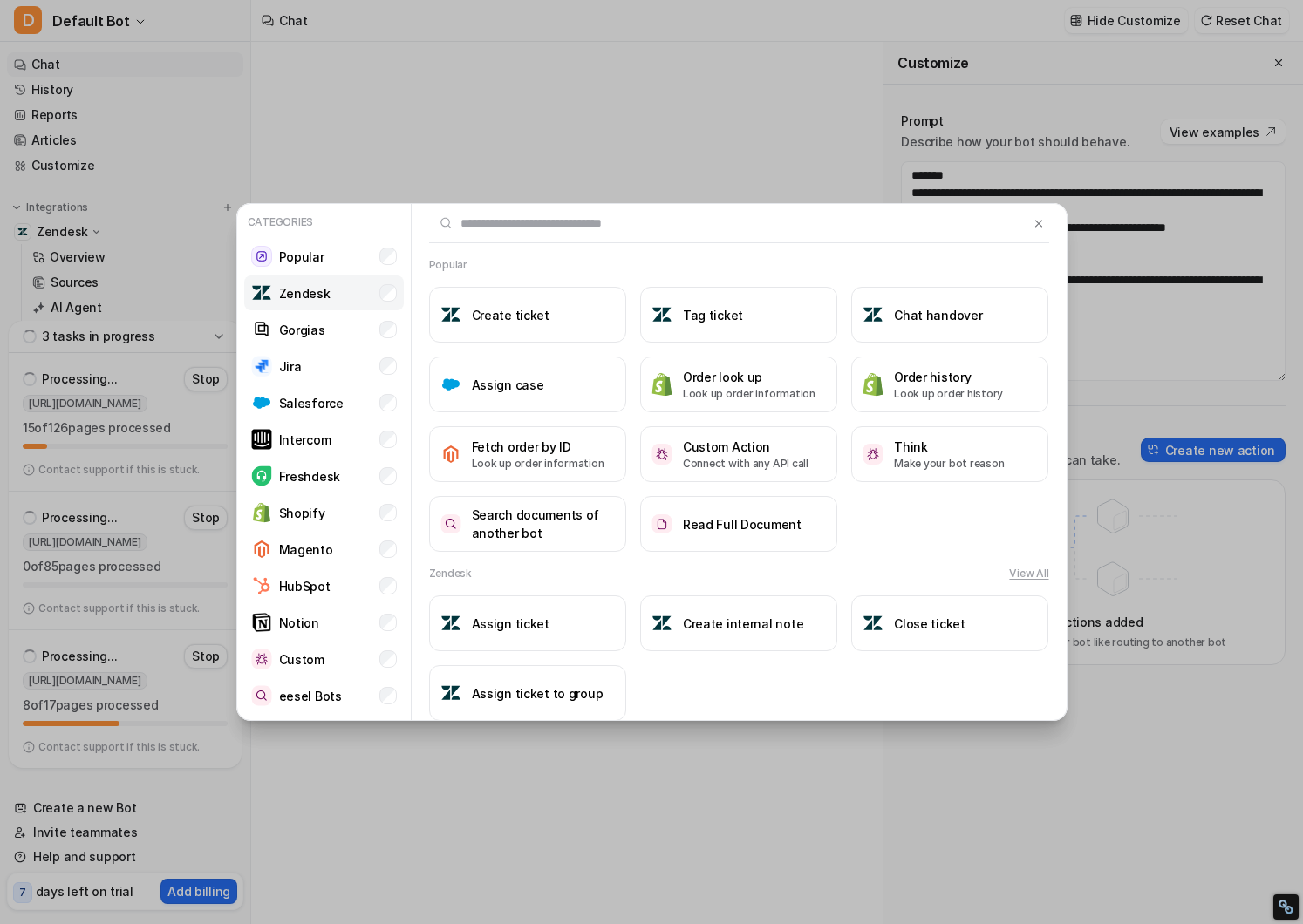
click at [314, 297] on p "Zendesk" at bounding box center [304, 293] width 51 height 18
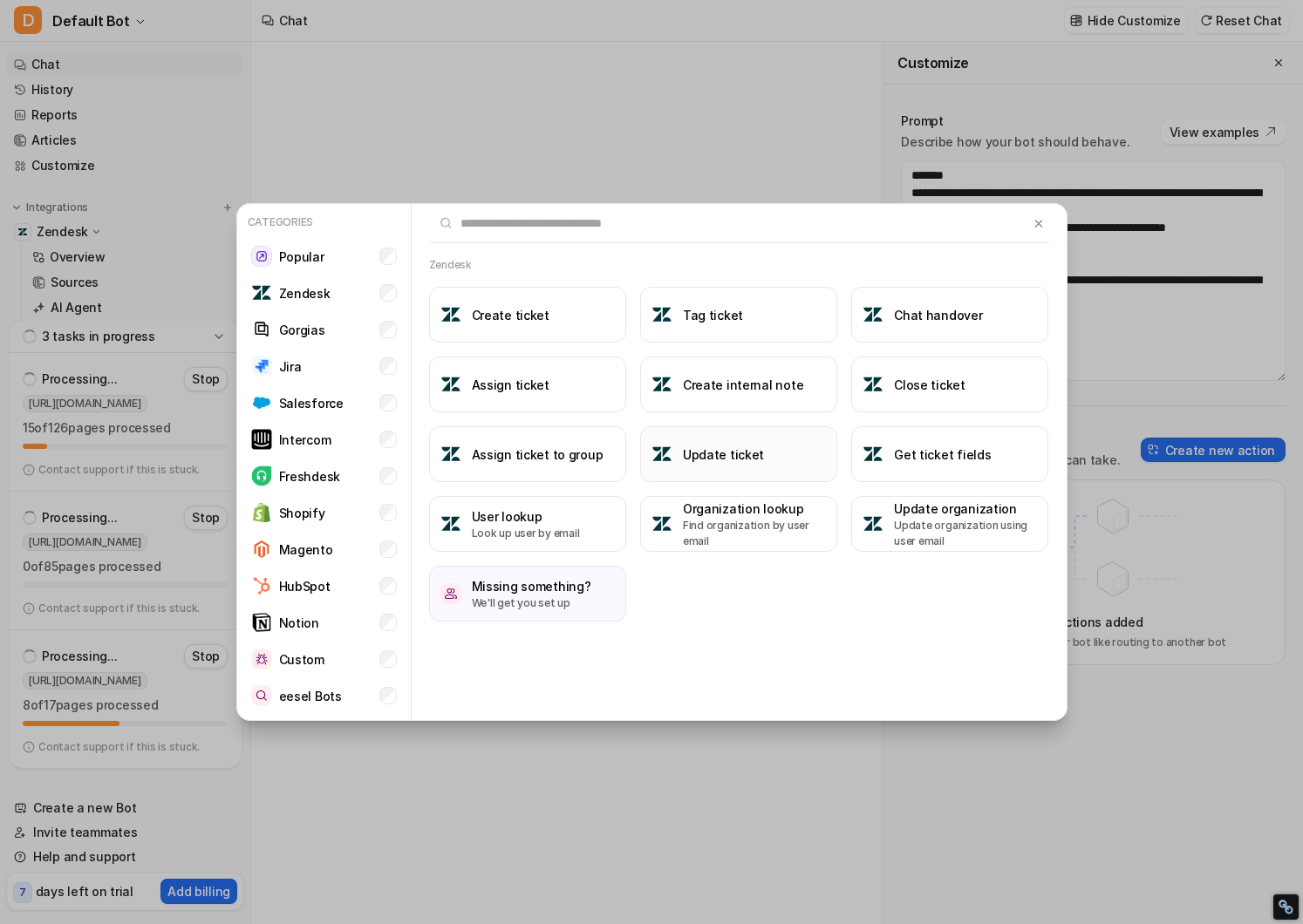
click at [733, 450] on h3 "Update ticket" at bounding box center [723, 455] width 81 height 18
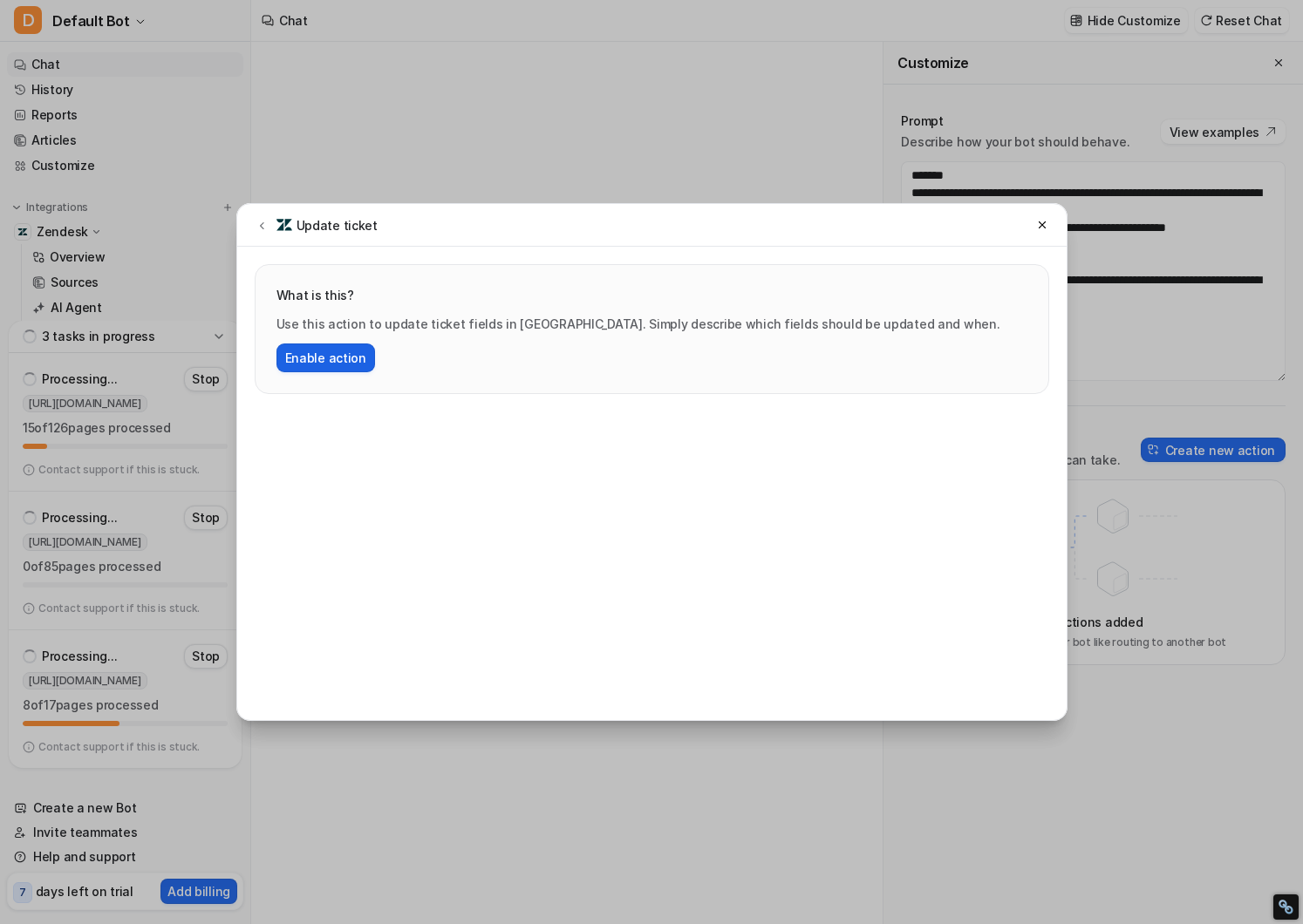
click at [328, 357] on button "Enable action" at bounding box center [326, 358] width 99 height 28
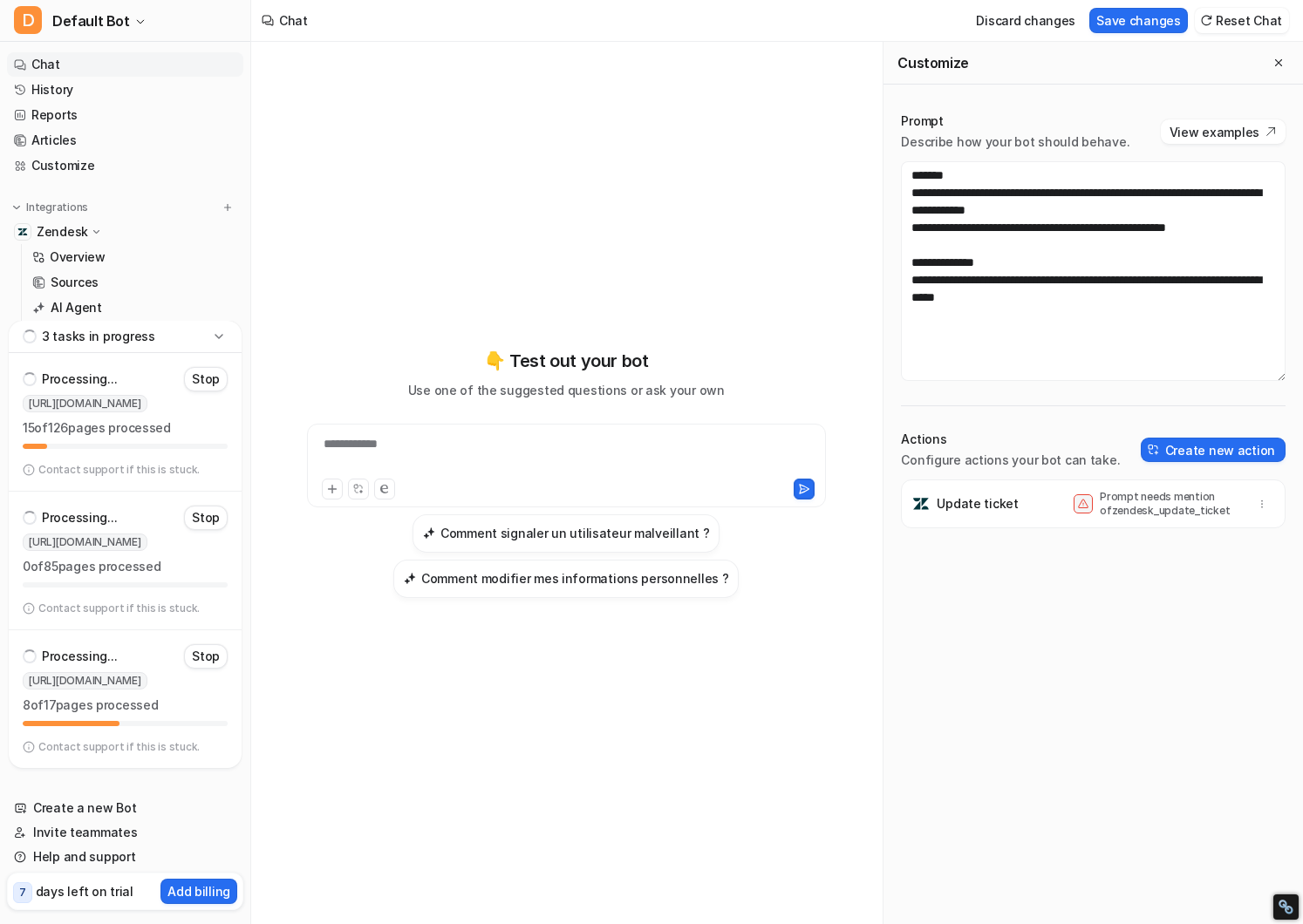
click at [977, 499] on p "Update ticket" at bounding box center [977, 503] width 81 height 17
click at [1261, 499] on icon "button" at bounding box center [1262, 503] width 12 height 12
click at [969, 503] on p "Update ticket" at bounding box center [977, 503] width 81 height 17
click at [1184, 455] on button "Create new action" at bounding box center [1213, 450] width 145 height 25
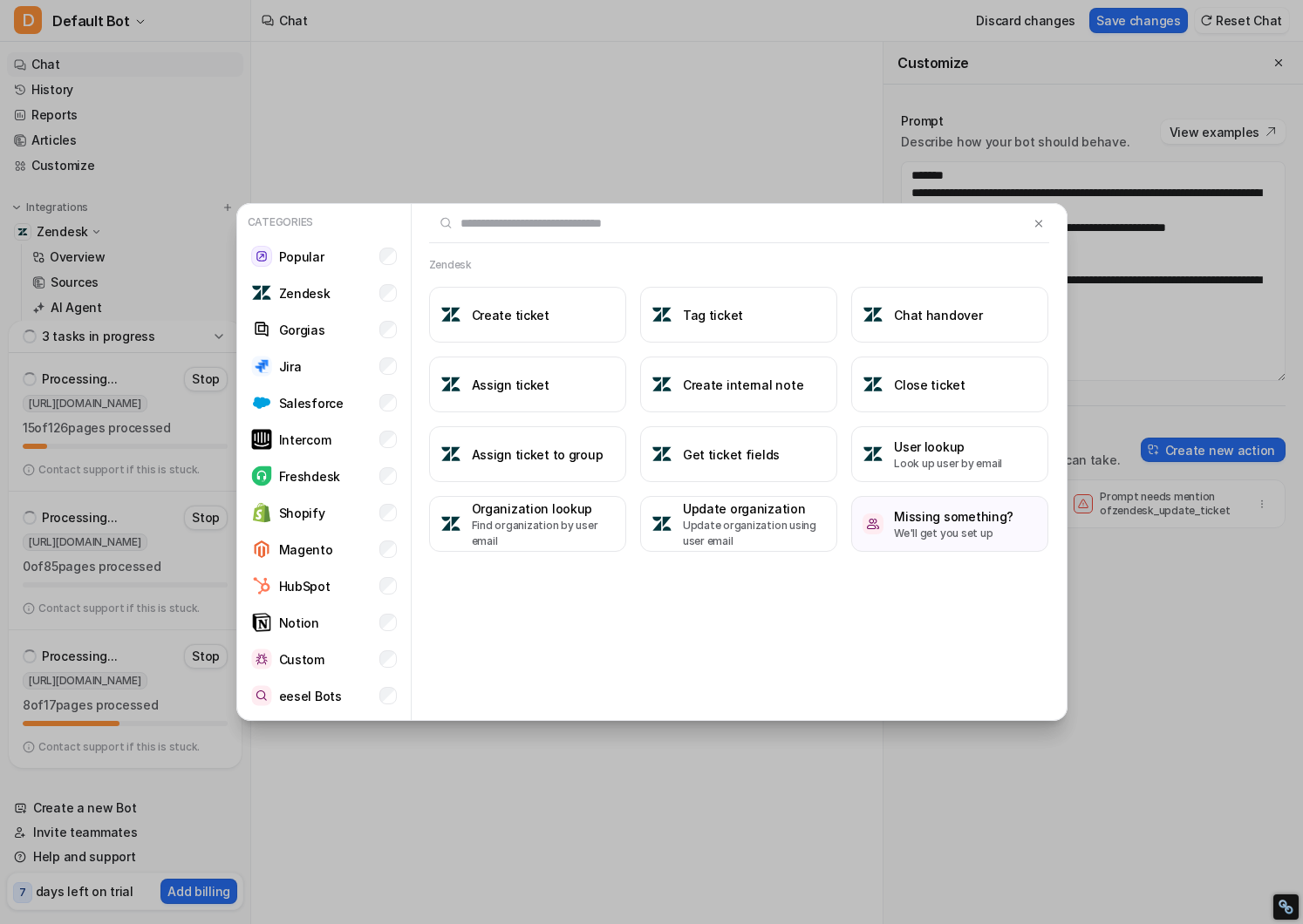
click at [1199, 528] on div "Categories Popular Zendesk Gorgias Jira Salesforce Intercom Freshdesk Shopify M…" at bounding box center [651, 462] width 1303 height 924
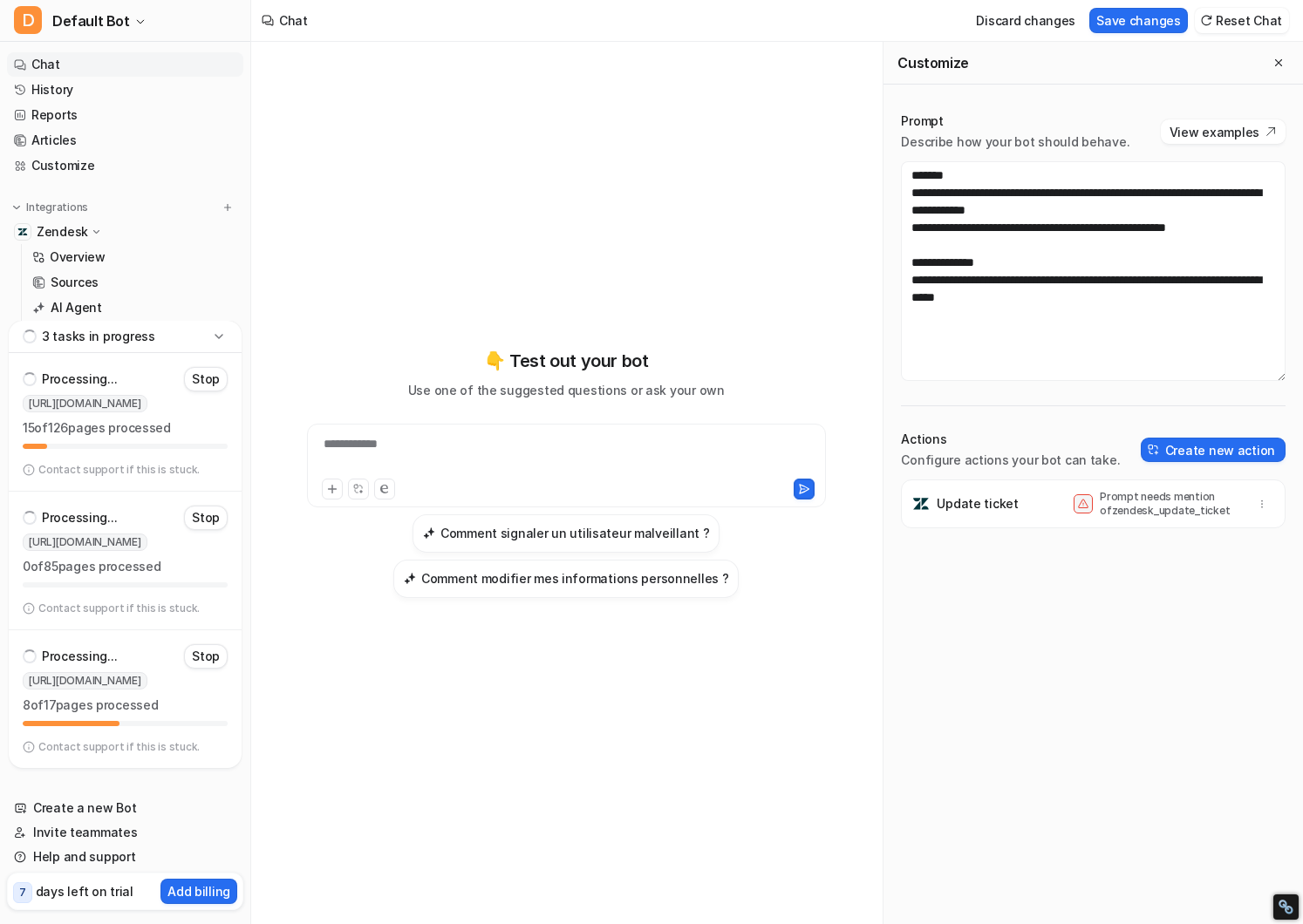
click at [1051, 503] on div "Update ticket Prompt needs mention of zendesk_update_ticket" at bounding box center [1093, 503] width 369 height 49
click at [458, 447] on div "**********" at bounding box center [567, 456] width 511 height 40
paste div
drag, startPoint x: 446, startPoint y: 442, endPoint x: 278, endPoint y: 437, distance: 168.1
click at [278, 437] on div "**********" at bounding box center [566, 473] width 602 height 250
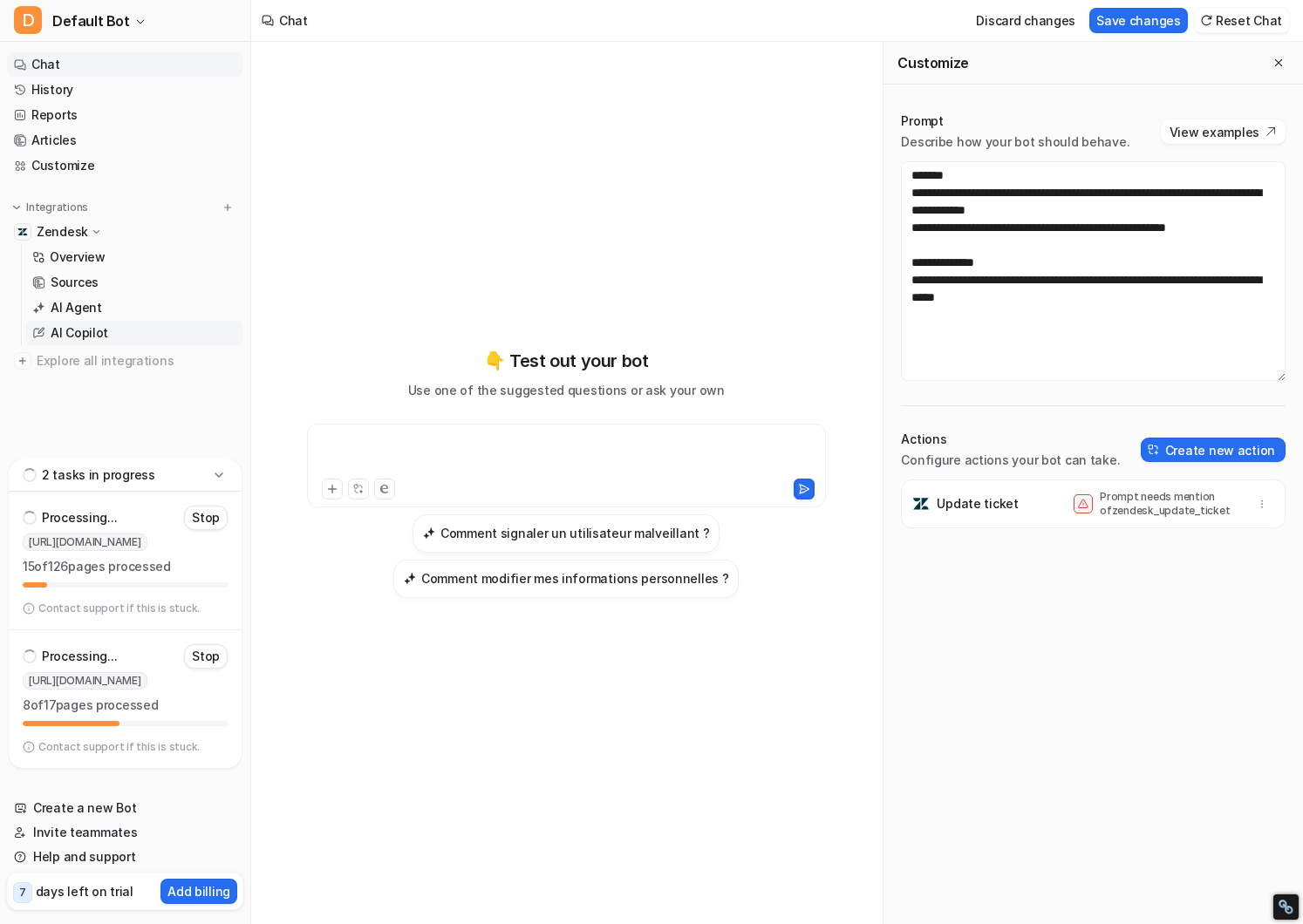
click at [78, 336] on p "AI Copilot" at bounding box center [79, 333] width 58 height 17
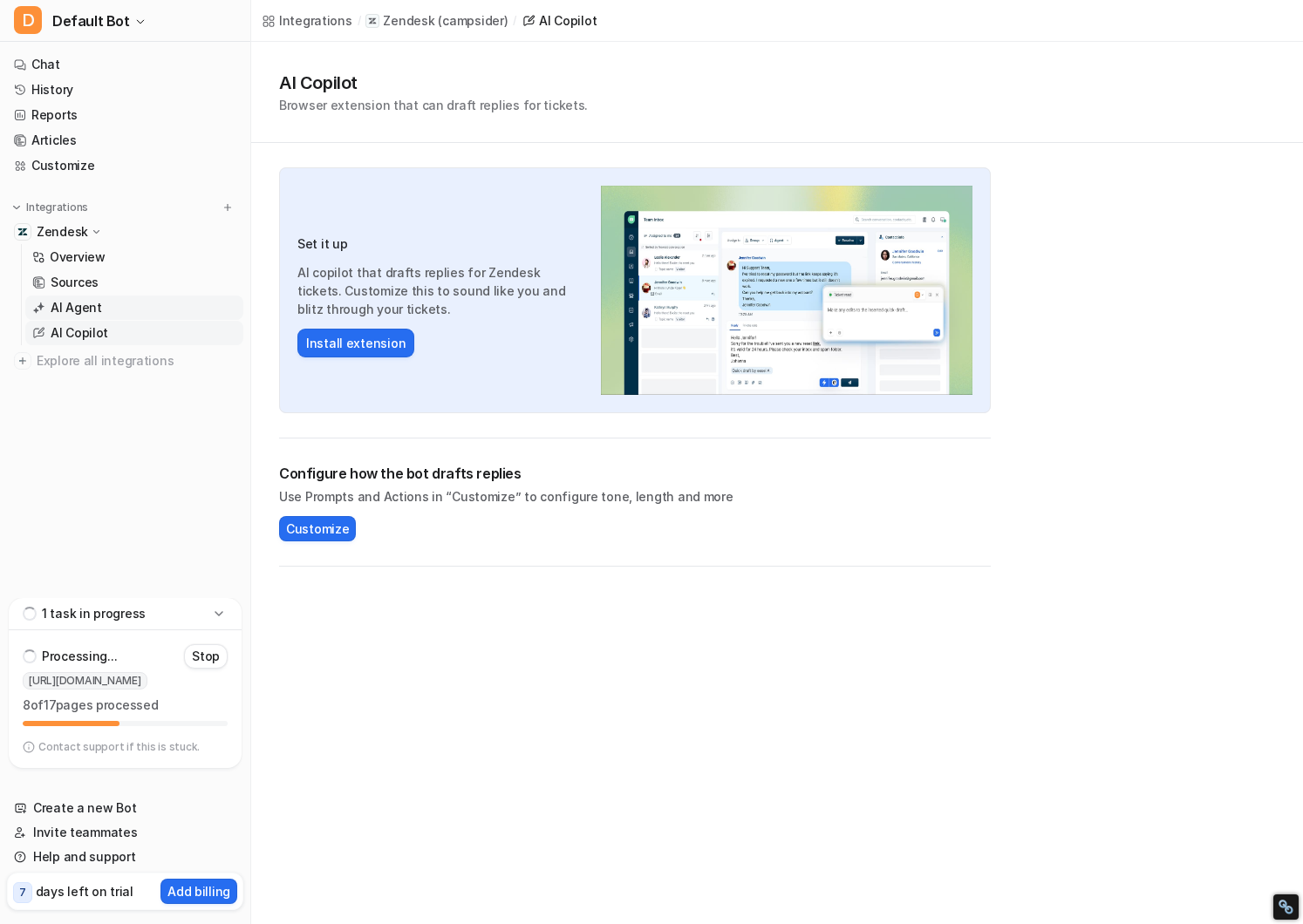
click at [99, 302] on link "AI Agent" at bounding box center [135, 308] width 218 height 25
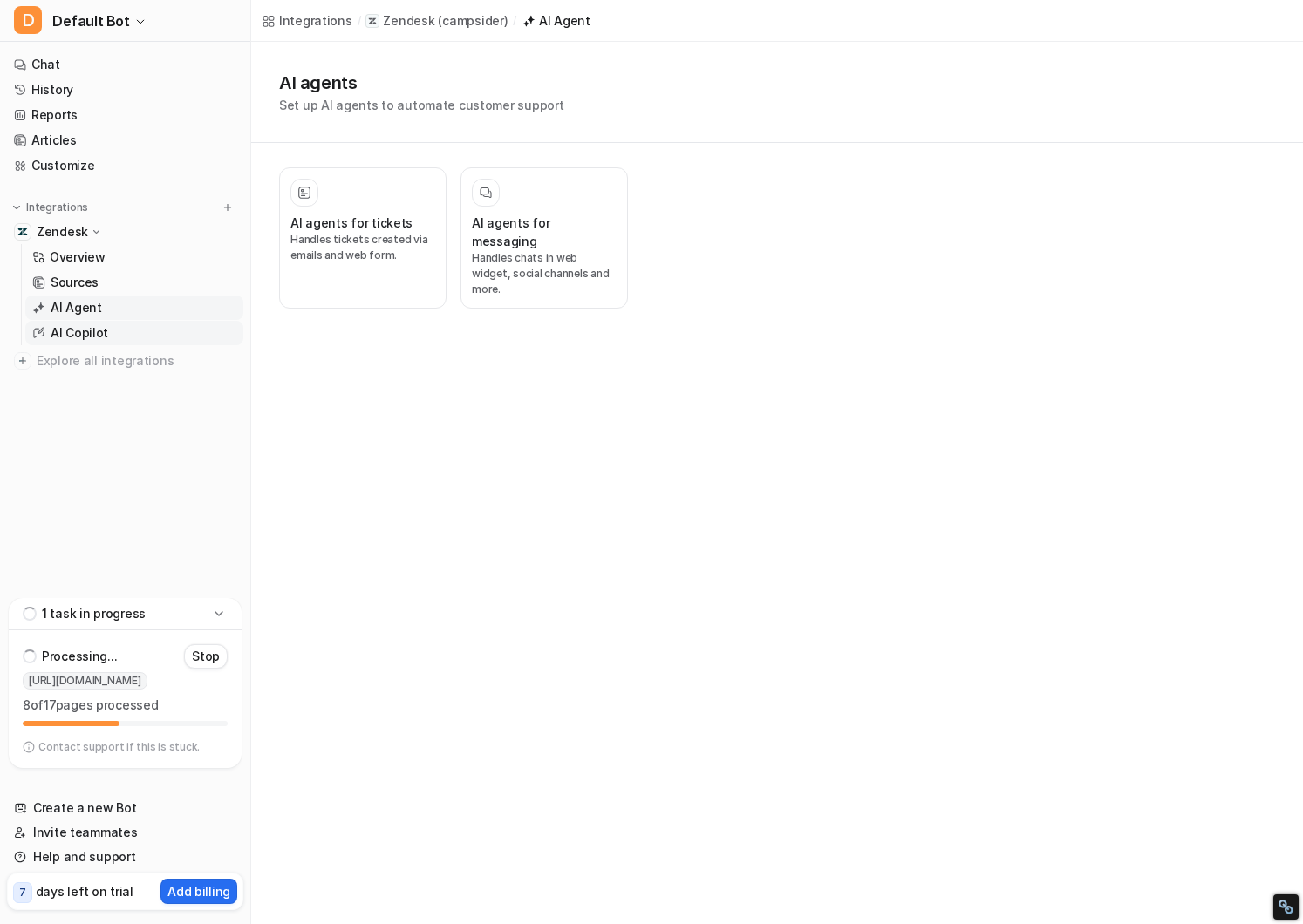
click at [99, 328] on p "AI Copilot" at bounding box center [79, 333] width 58 height 17
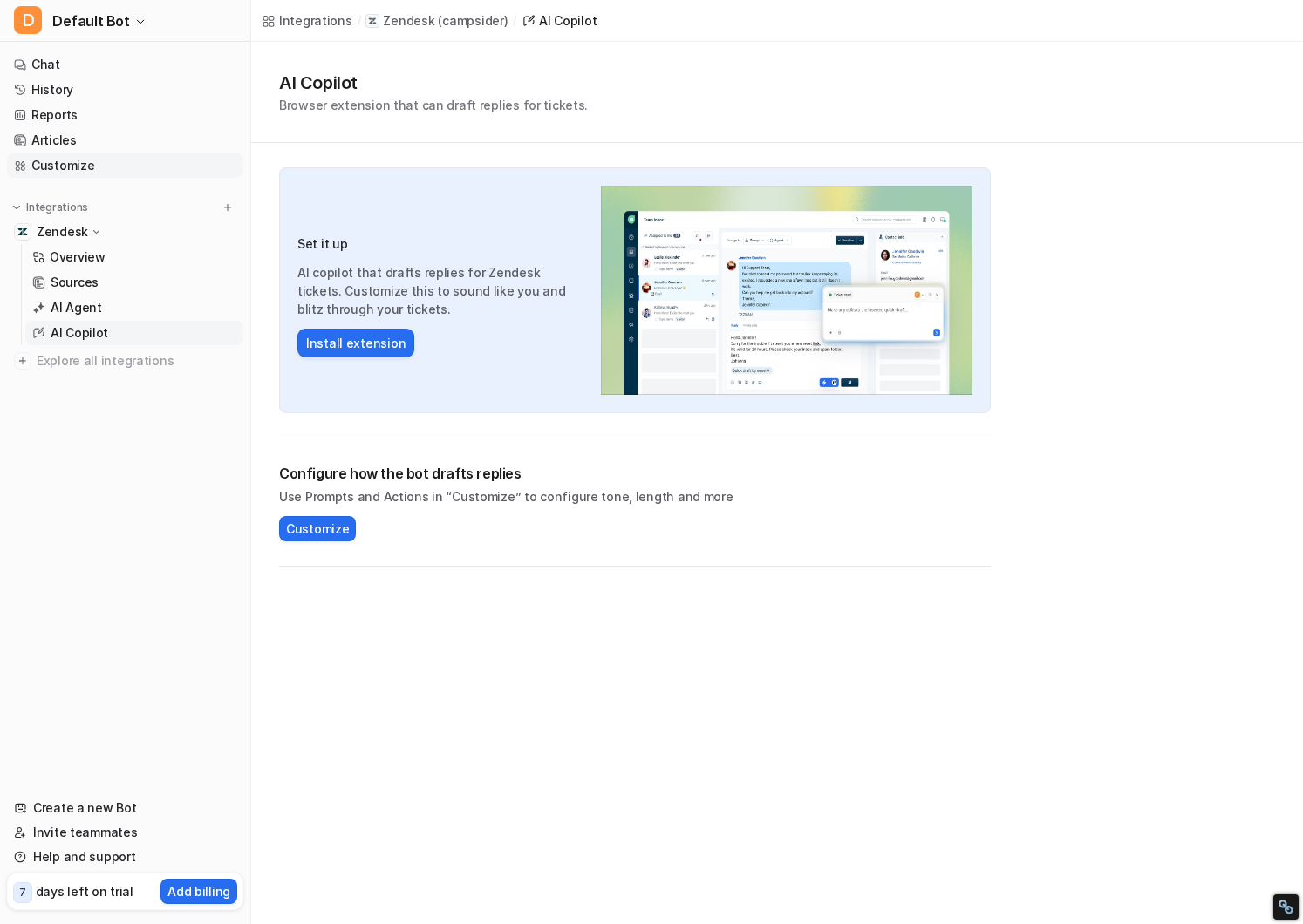
click at [78, 164] on link "Customize" at bounding box center [126, 165] width 237 height 25
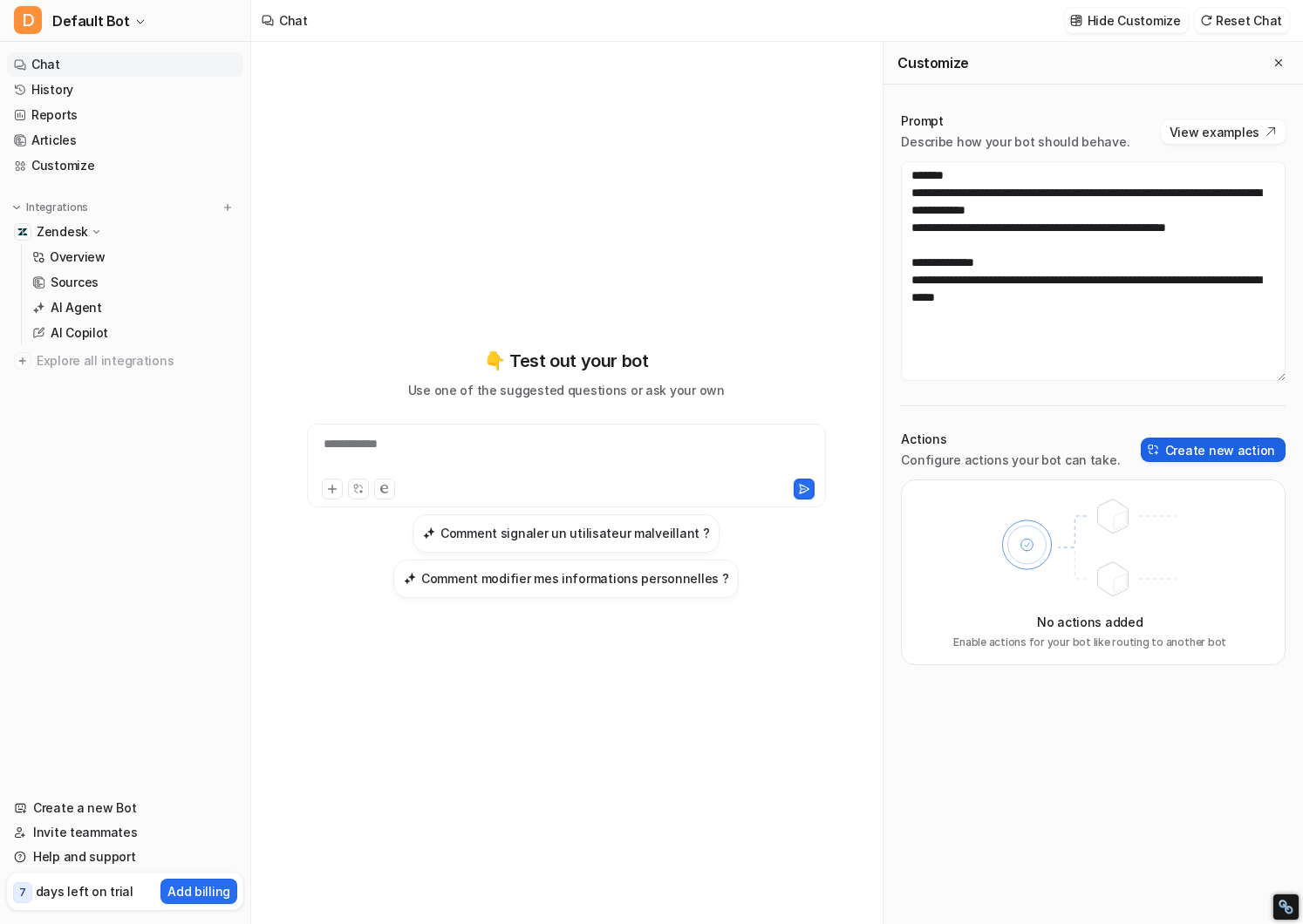
click at [1160, 453] on img at bounding box center [1154, 449] width 12 height 12
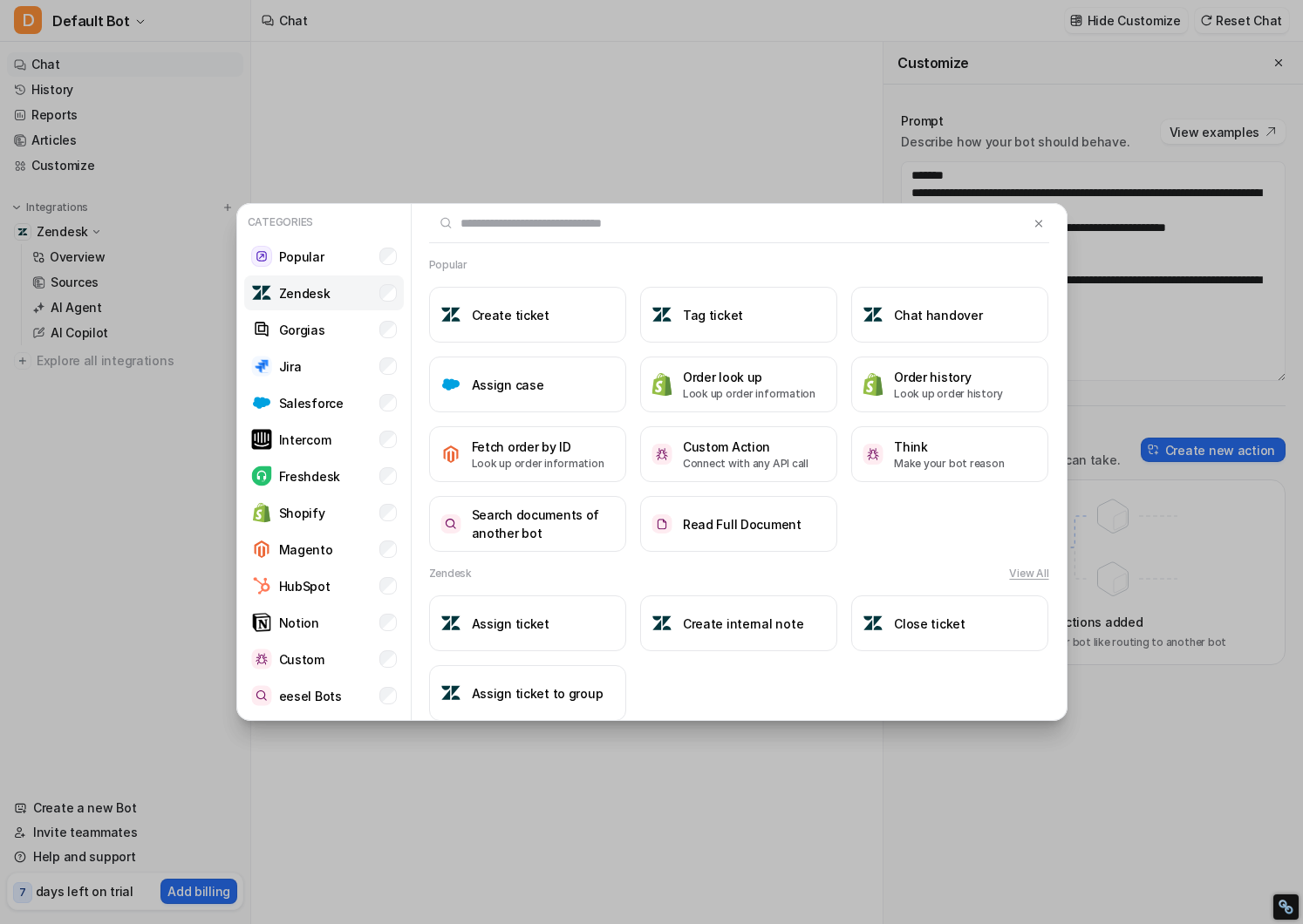
click at [396, 285] on li "Zendesk" at bounding box center [324, 293] width 160 height 35
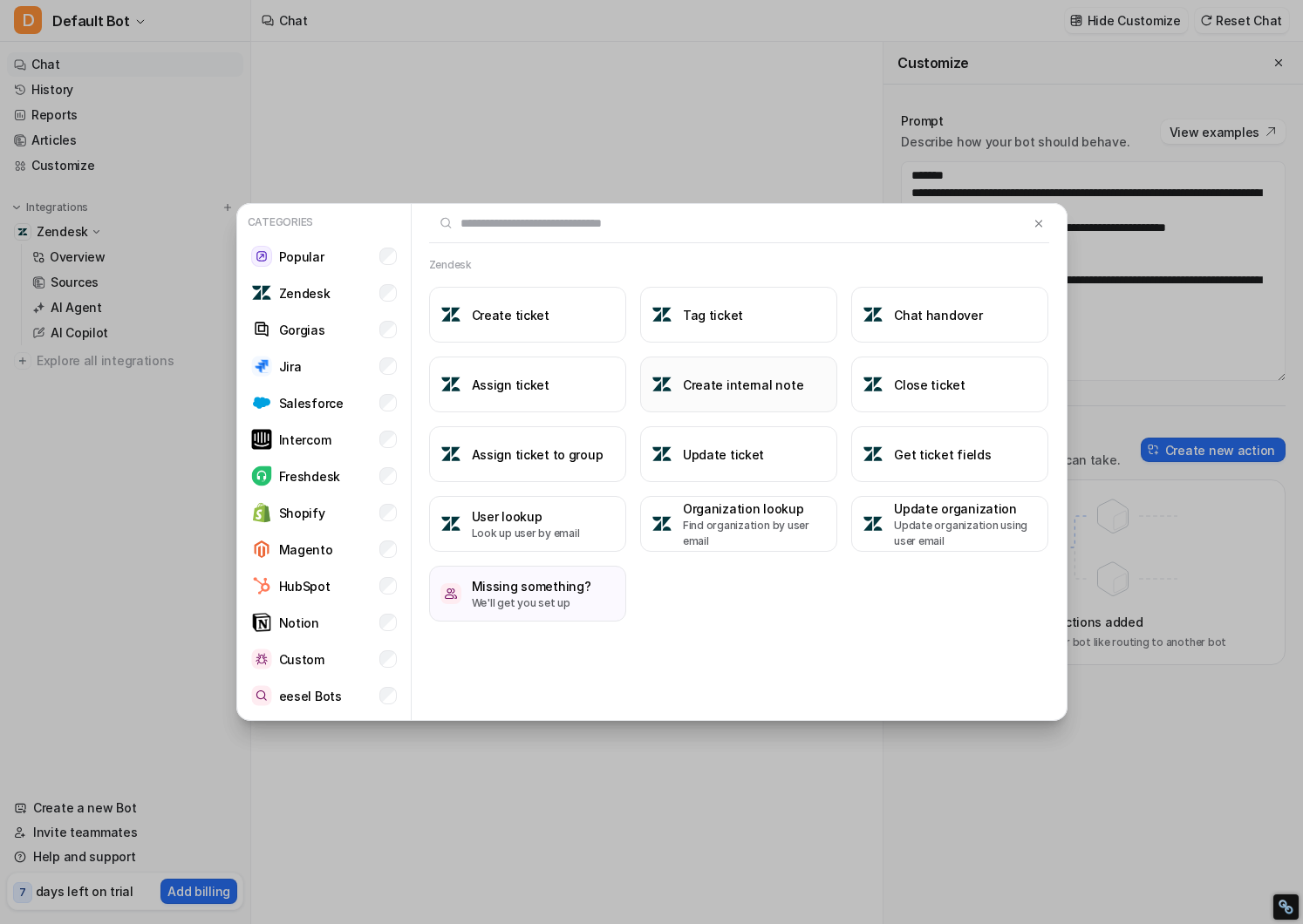
click at [729, 394] on button "Create internal note" at bounding box center [738, 384] width 197 height 56
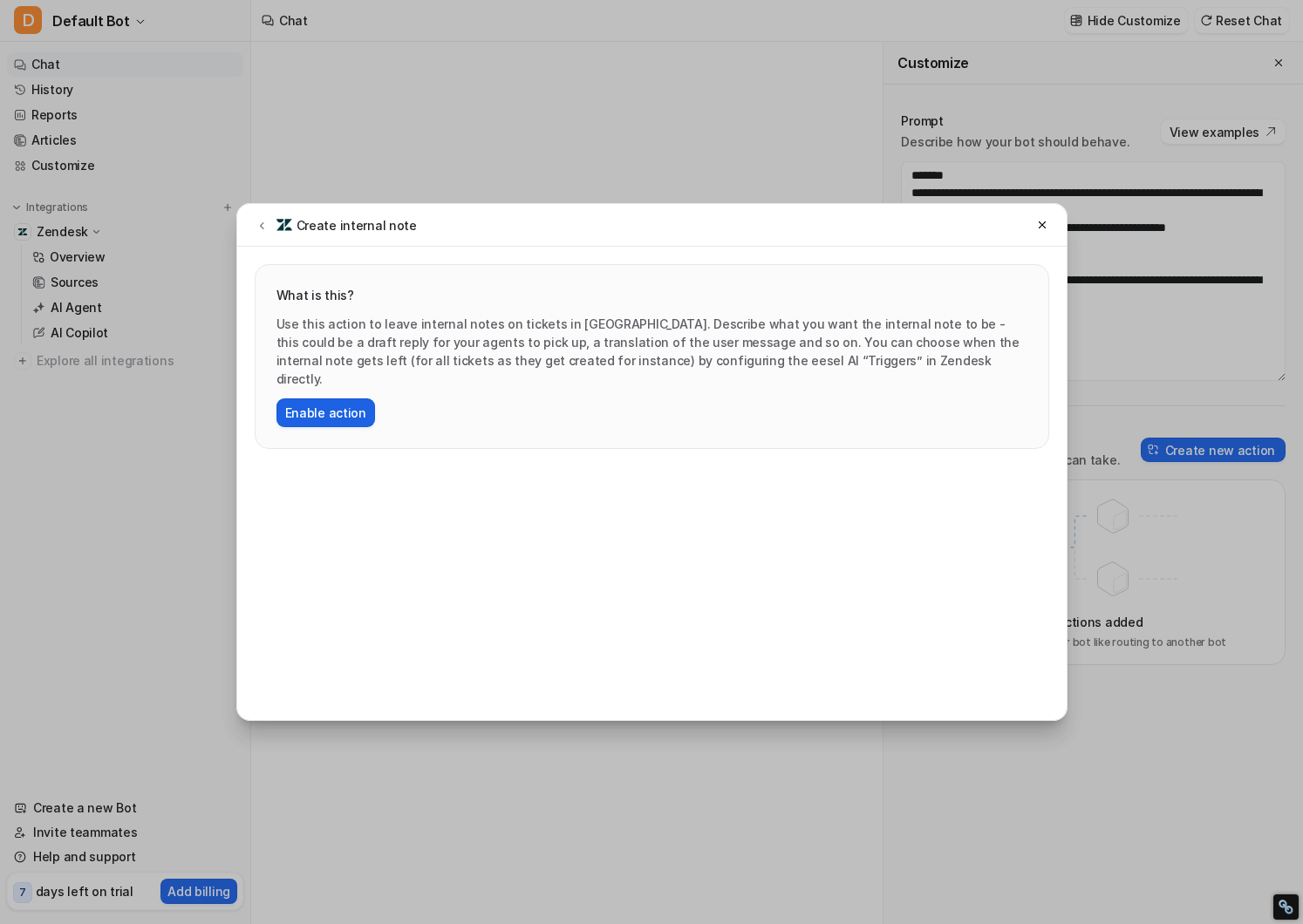
click at [315, 399] on button "Enable action" at bounding box center [326, 412] width 99 height 28
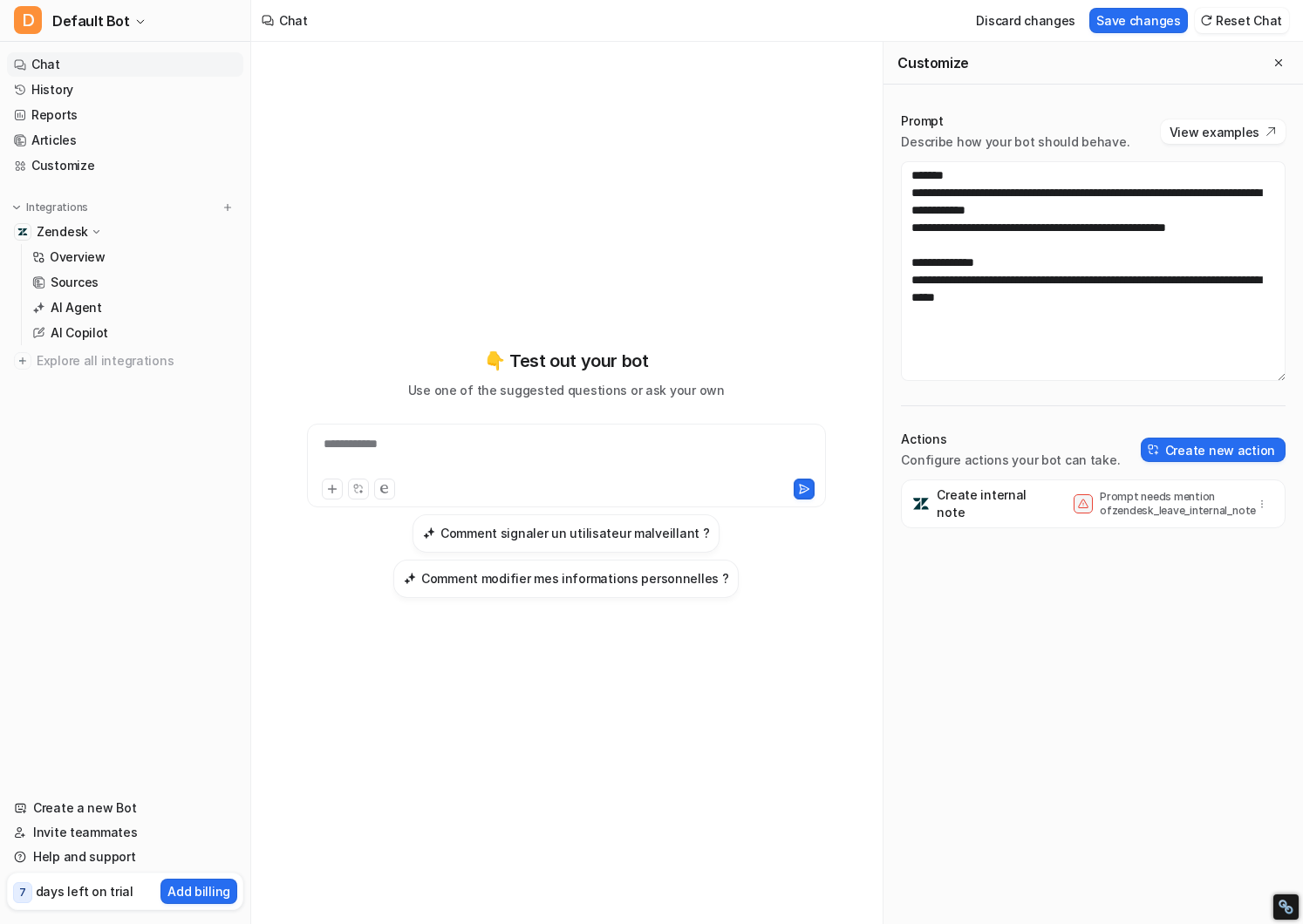
click at [389, 452] on div "**********" at bounding box center [567, 456] width 511 height 40
paste div
click at [798, 489] on icon at bounding box center [803, 489] width 12 height 12
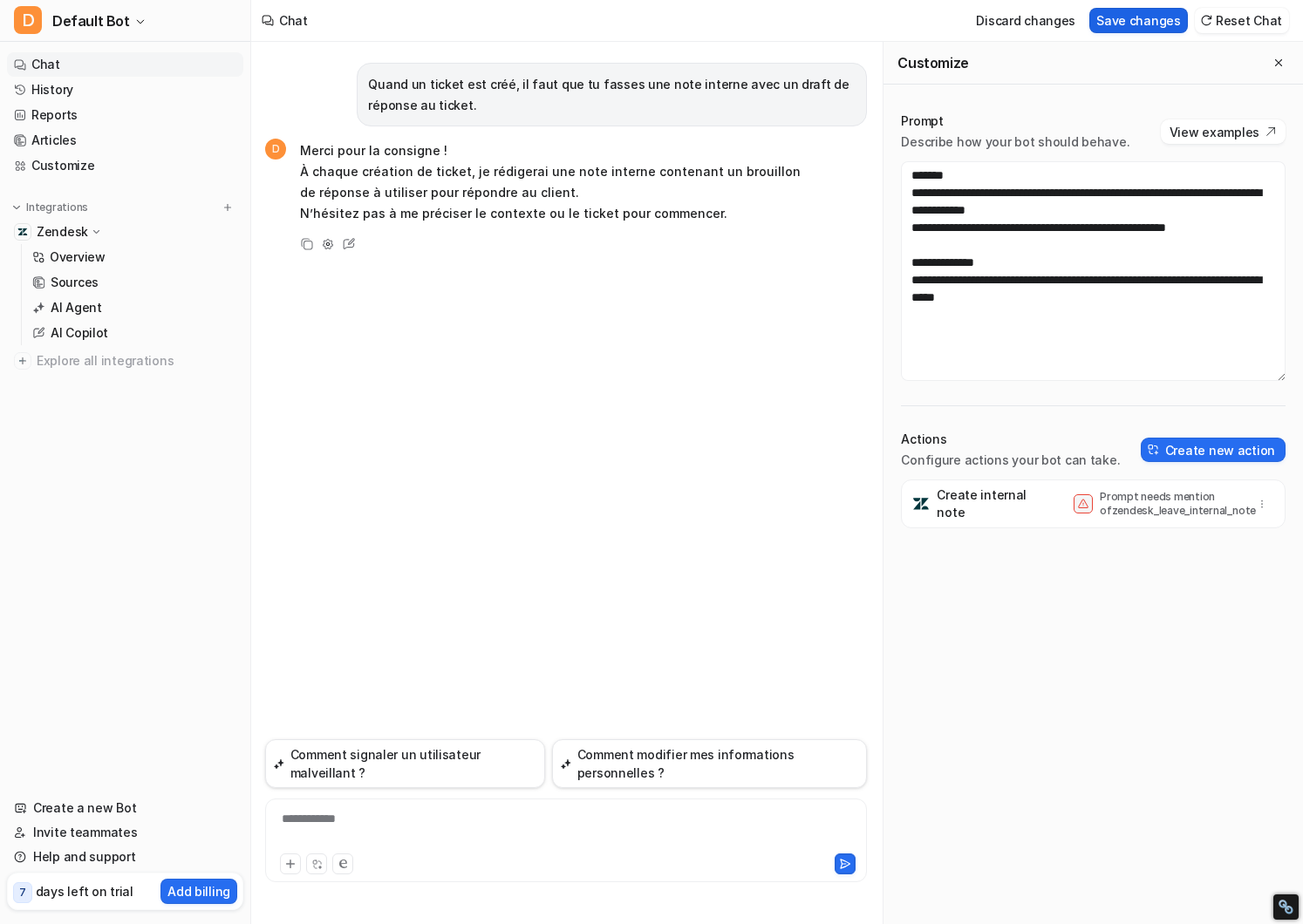
click at [1126, 21] on button "Save changes" at bounding box center [1139, 21] width 99 height 26
click at [643, 195] on p "Merci pour la consigne ! À chaque création de ticket, je rédigerai une note int…" at bounding box center [555, 182] width 511 height 83
click at [585, 83] on p "Quand un ticket est créé, il faut que tu fasses une note interne avec un draft …" at bounding box center [612, 95] width 488 height 42
click at [418, 106] on p "Quand un ticket est créé, il faut que tu fasses une note interne avec un draft …" at bounding box center [612, 95] width 488 height 42
click at [1268, 500] on button "button" at bounding box center [1262, 504] width 25 height 25
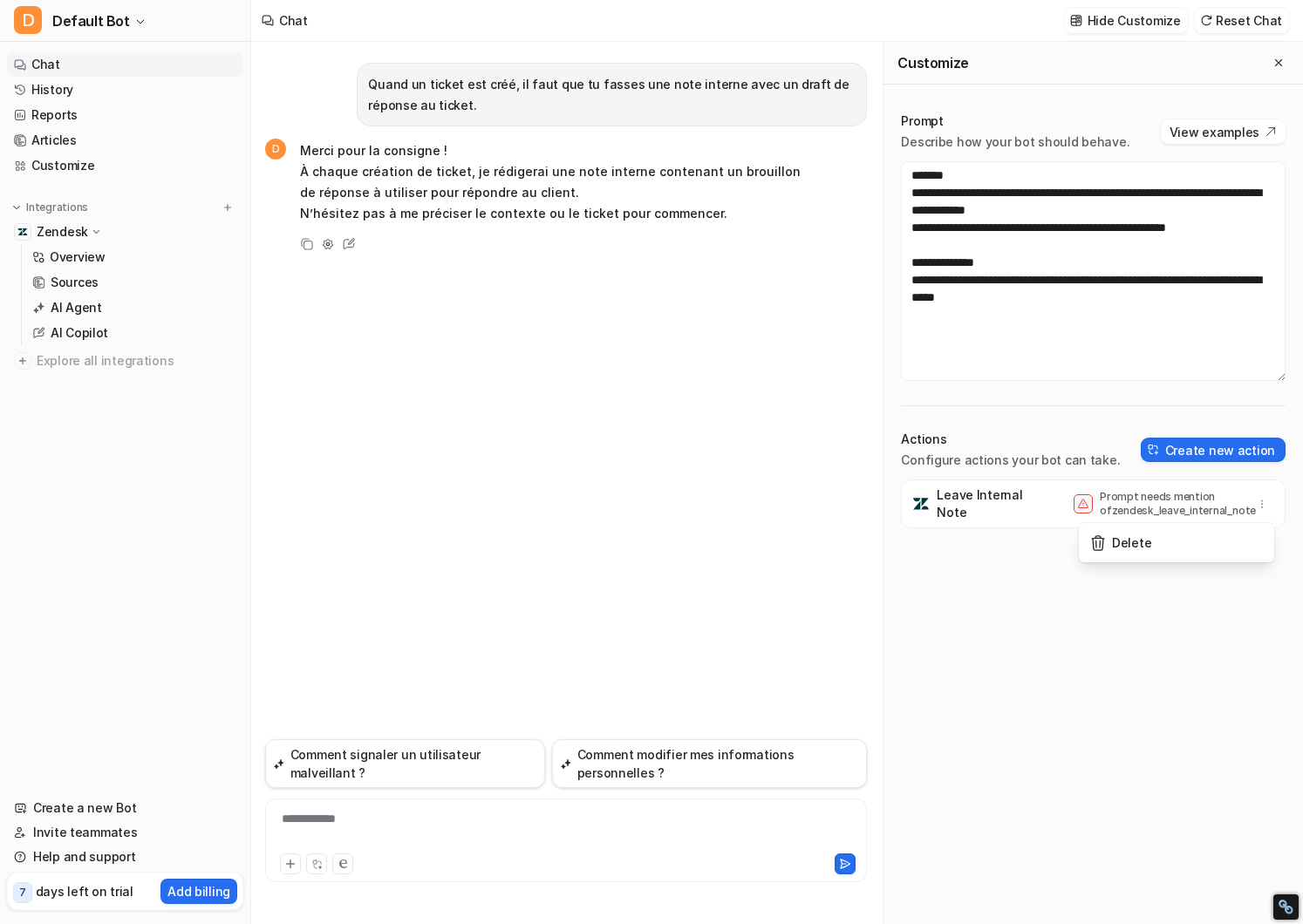
click at [983, 621] on div "Leave Internal Note Prompt needs mention of zendesk_leave_internal_note Delete" at bounding box center [1094, 701] width 385 height 445
drag, startPoint x: 1099, startPoint y: 511, endPoint x: 1244, endPoint y: 511, distance: 145.0
click at [1244, 511] on div "Prompt needs mention of zendesk_leave_internal_note" at bounding box center [1174, 504] width 201 height 28
copy p "zendesk_leave_internal_note"
click at [498, 107] on p "Quand un ticket est créé, il faut que tu fasses une note interne avec un draft …" at bounding box center [612, 95] width 488 height 42
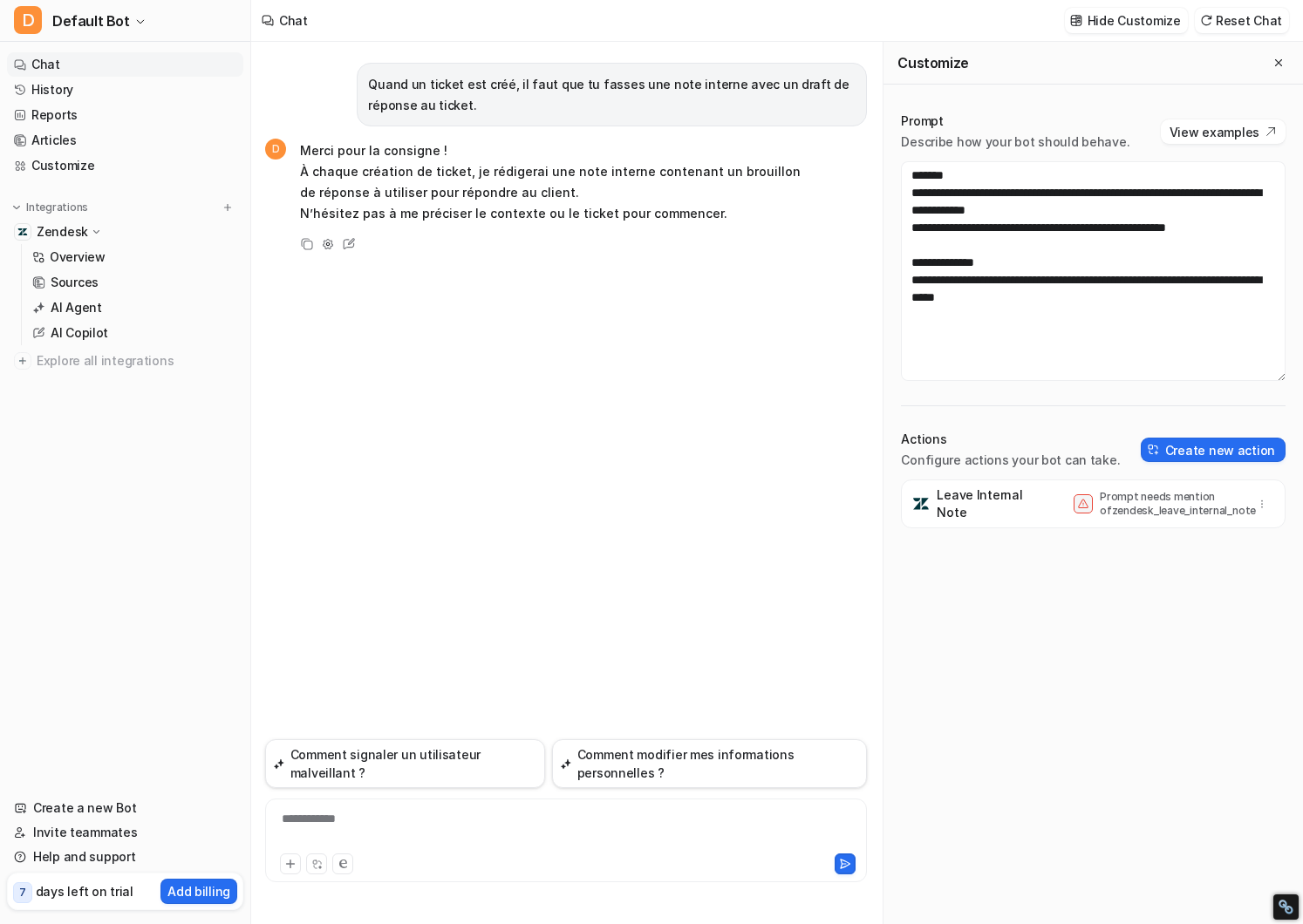
click at [498, 107] on p "Quand un ticket est créé, il faut que tu fasses une note interne avec un draft …" at bounding box center [612, 95] width 488 height 42
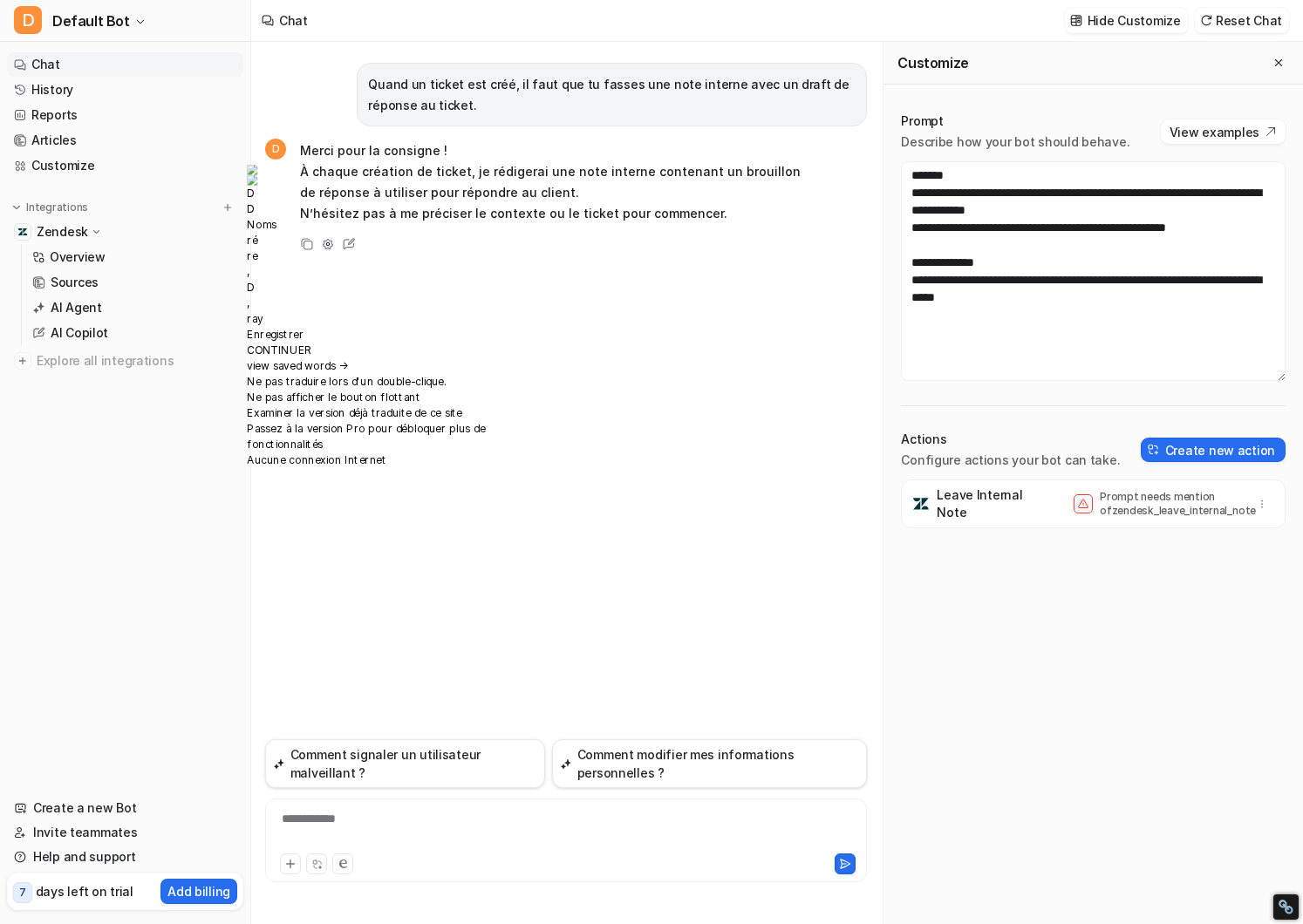
click at [385, 835] on div "**********" at bounding box center [566, 830] width 593 height 40
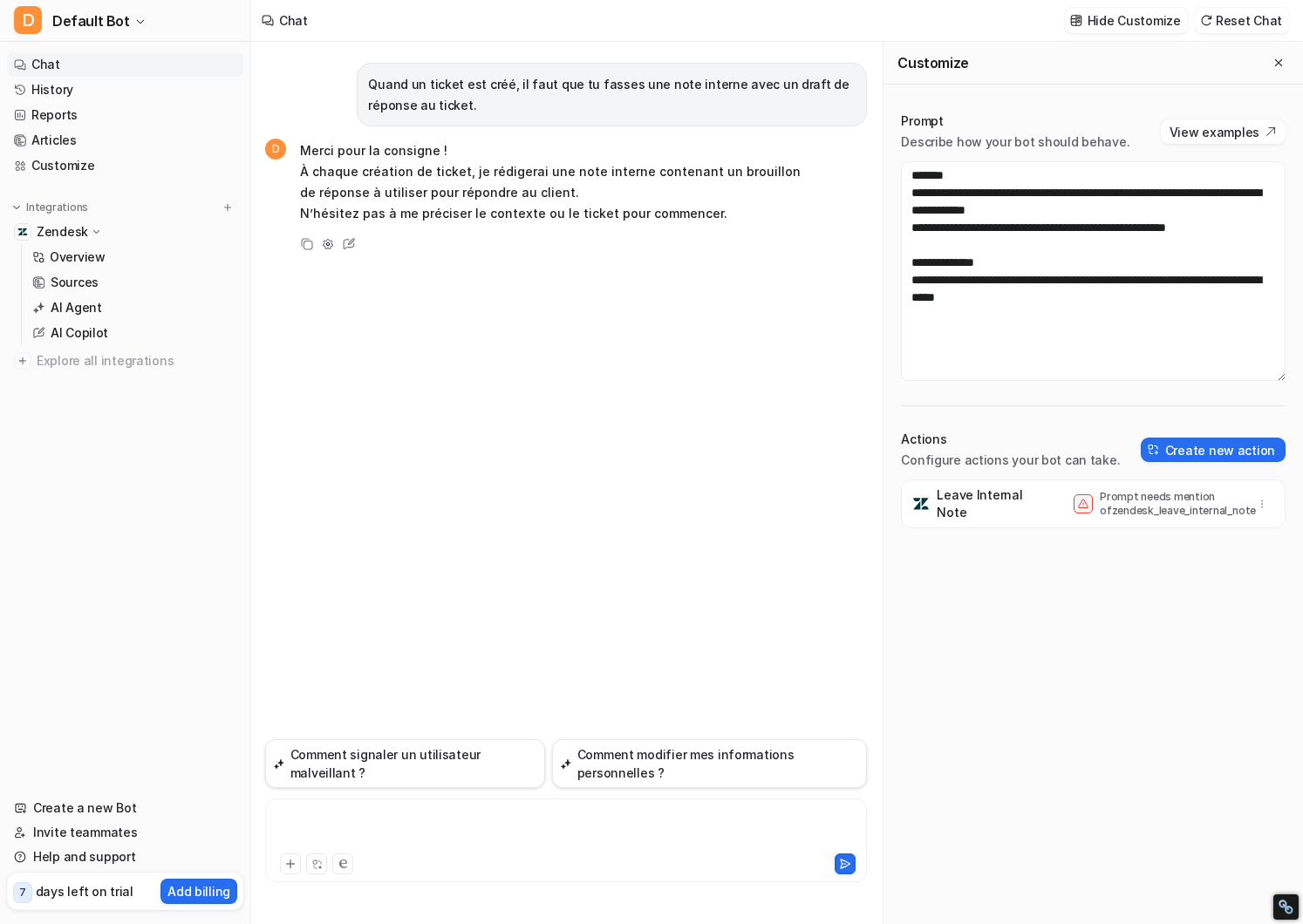
paste div
click at [857, 861] on div at bounding box center [566, 863] width 593 height 25
click at [845, 858] on icon at bounding box center [845, 864] width 12 height 12
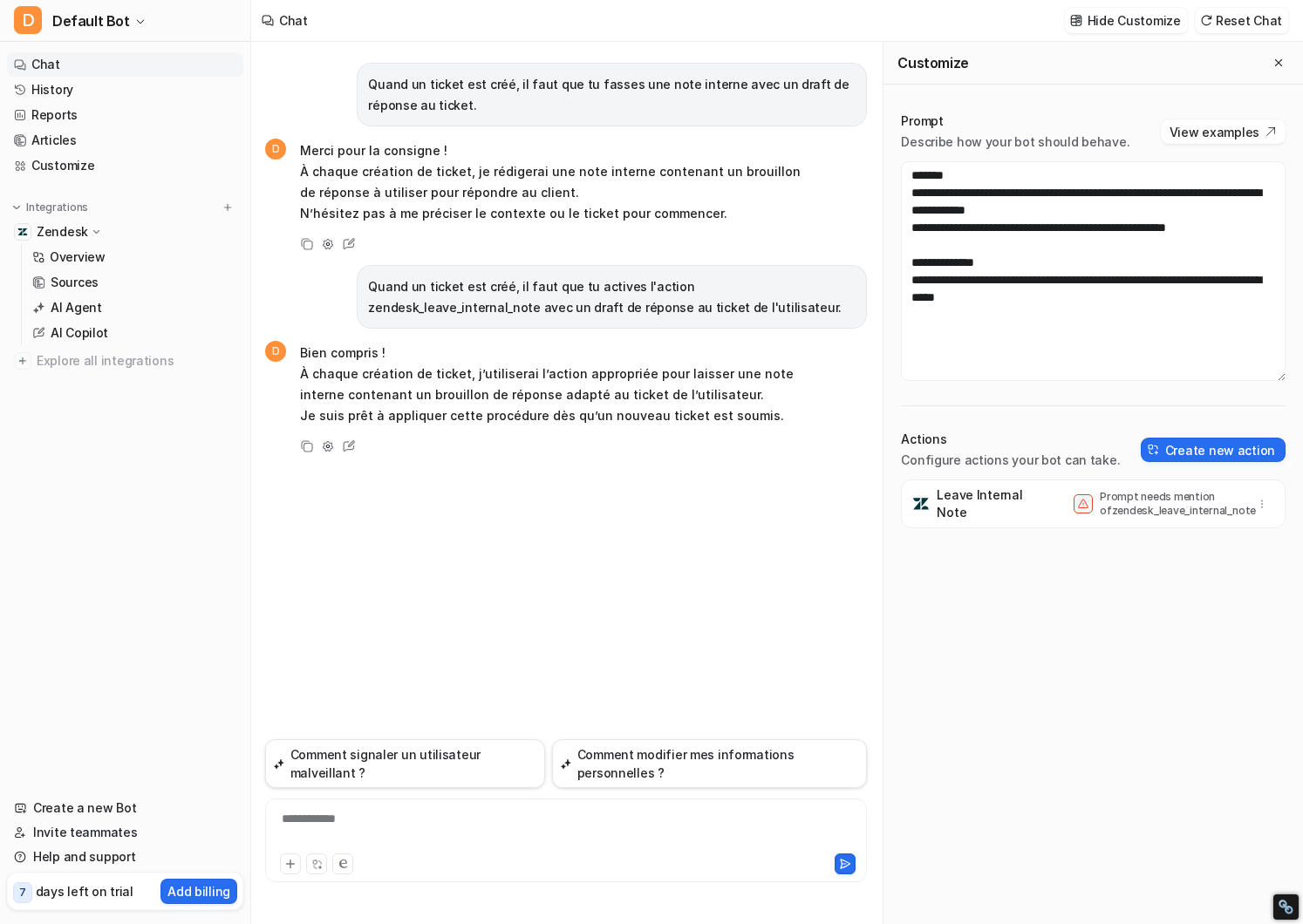
click at [976, 584] on div "Leave Internal Note Prompt needs mention of zendesk_leave_internal_note" at bounding box center [1094, 701] width 385 height 445
drag, startPoint x: 1120, startPoint y: 298, endPoint x: 905, endPoint y: 260, distance: 218.3
click at [905, 260] on textarea "**********" at bounding box center [1094, 271] width 385 height 220
click at [1220, 133] on button "View examples" at bounding box center [1223, 131] width 125 height 25
drag, startPoint x: 1078, startPoint y: 296, endPoint x: 903, endPoint y: 260, distance: 178.7
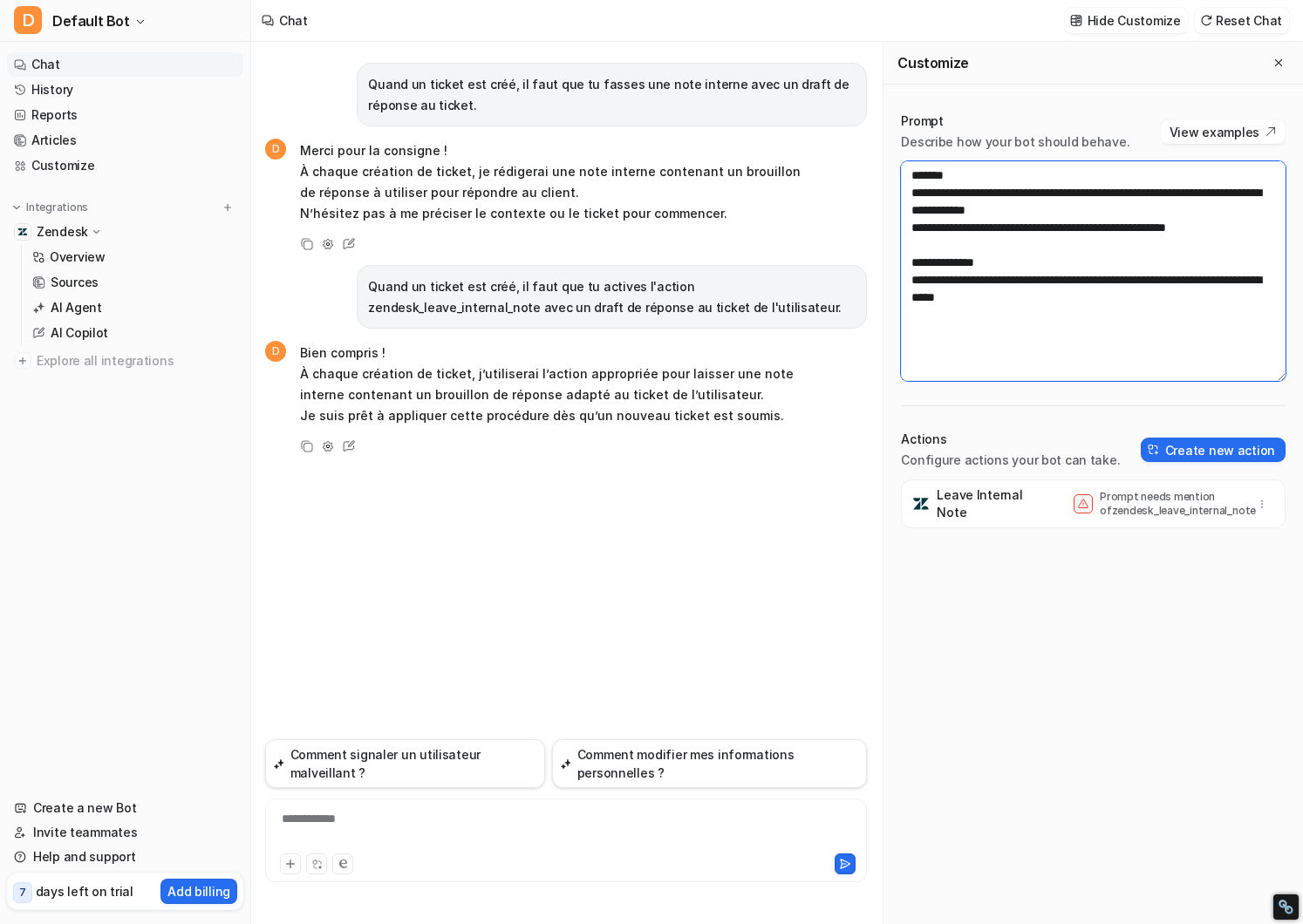
click at [902, 259] on textarea "**********" at bounding box center [1094, 271] width 385 height 220
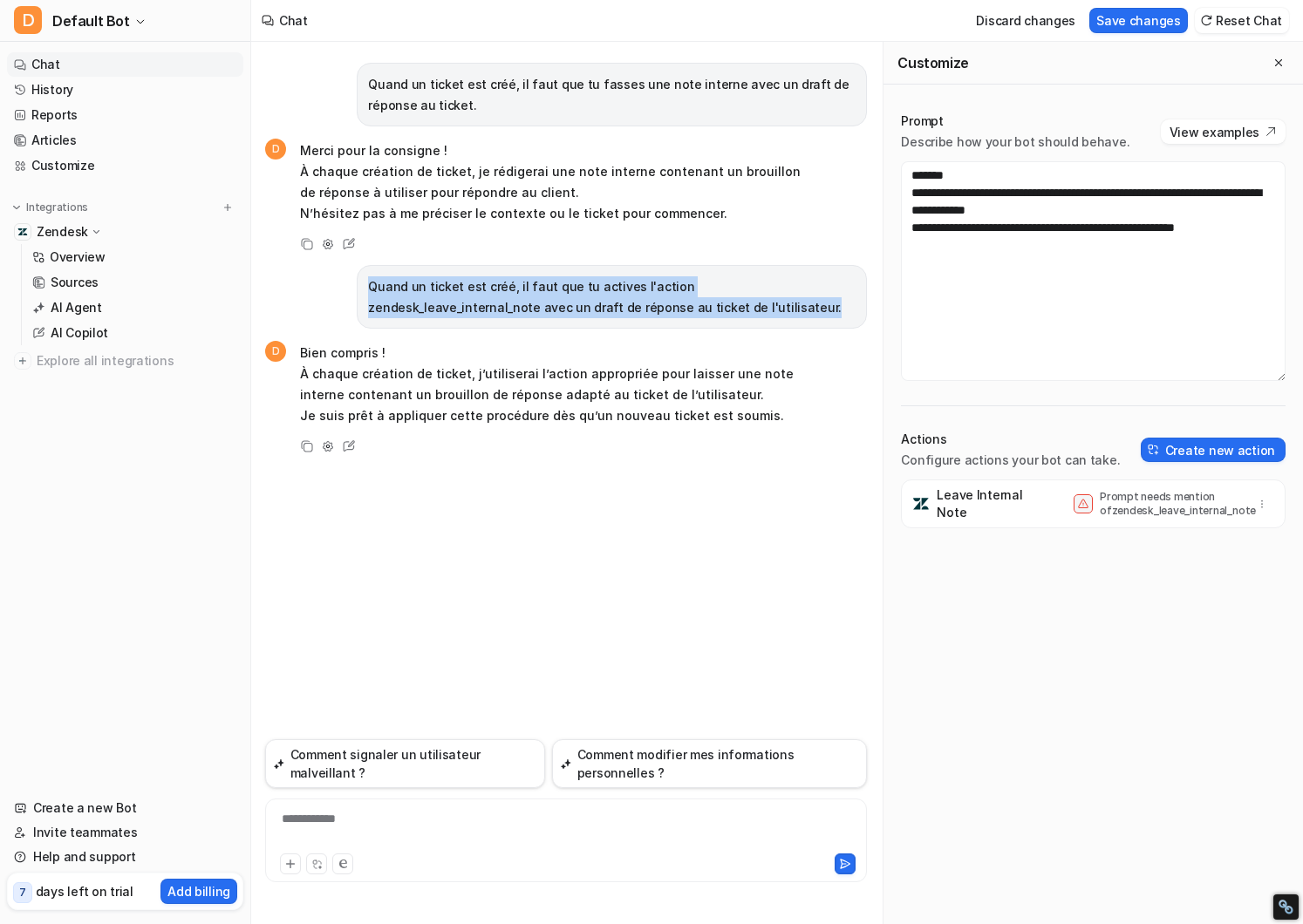
drag, startPoint x: 679, startPoint y: 307, endPoint x: 353, endPoint y: 292, distance: 326.3
click at [353, 292] on div "Quand un ticket est créé, il faut que tu actives l'action zendesk_leave_interna…" at bounding box center [566, 296] width 602 height 63
copy p "Quand un ticket est créé, il faut que tu actives l'action zendesk_leave_interna…"
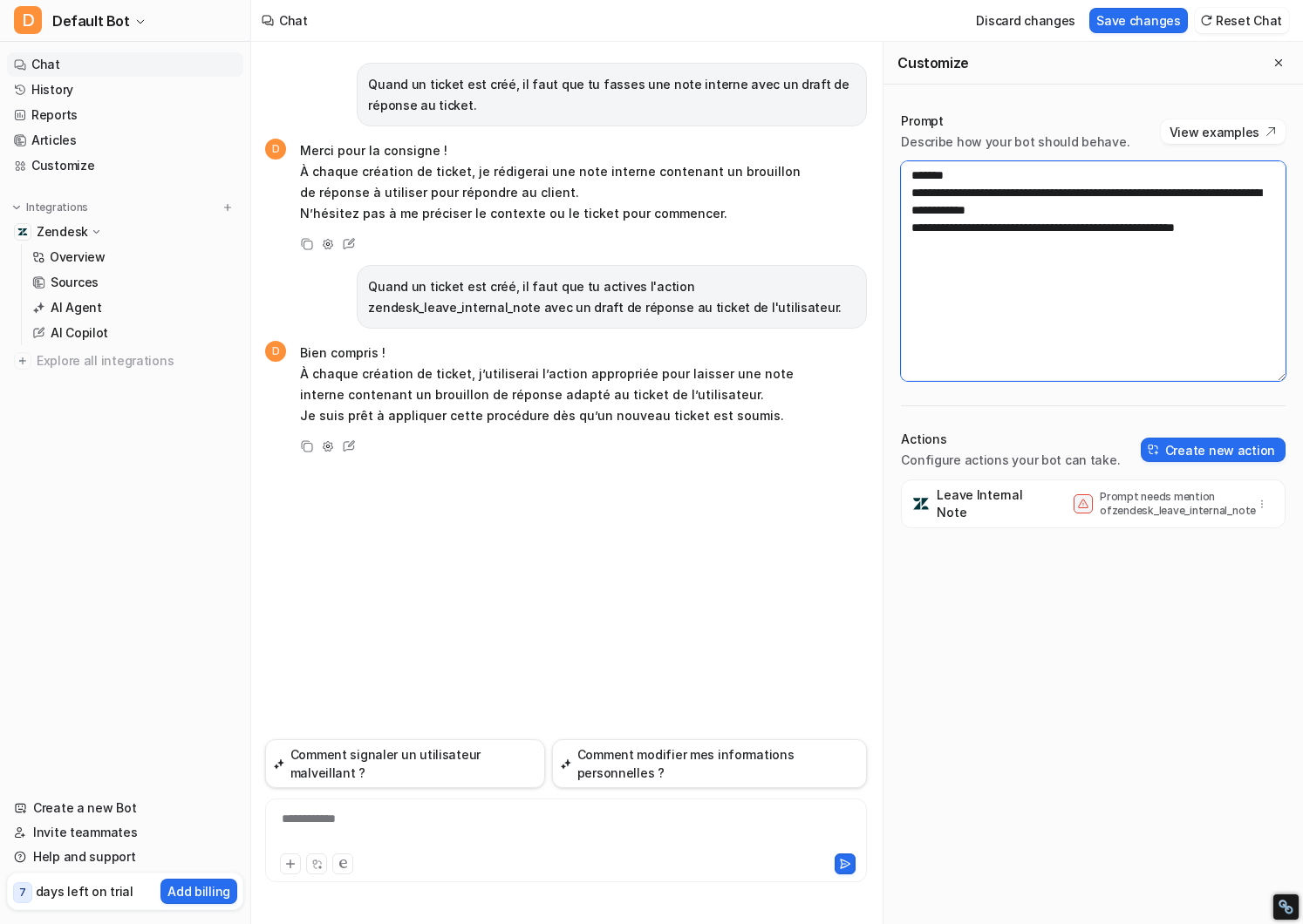
click at [1075, 314] on textarea "**********" at bounding box center [1094, 271] width 385 height 220
paste textarea "**********"
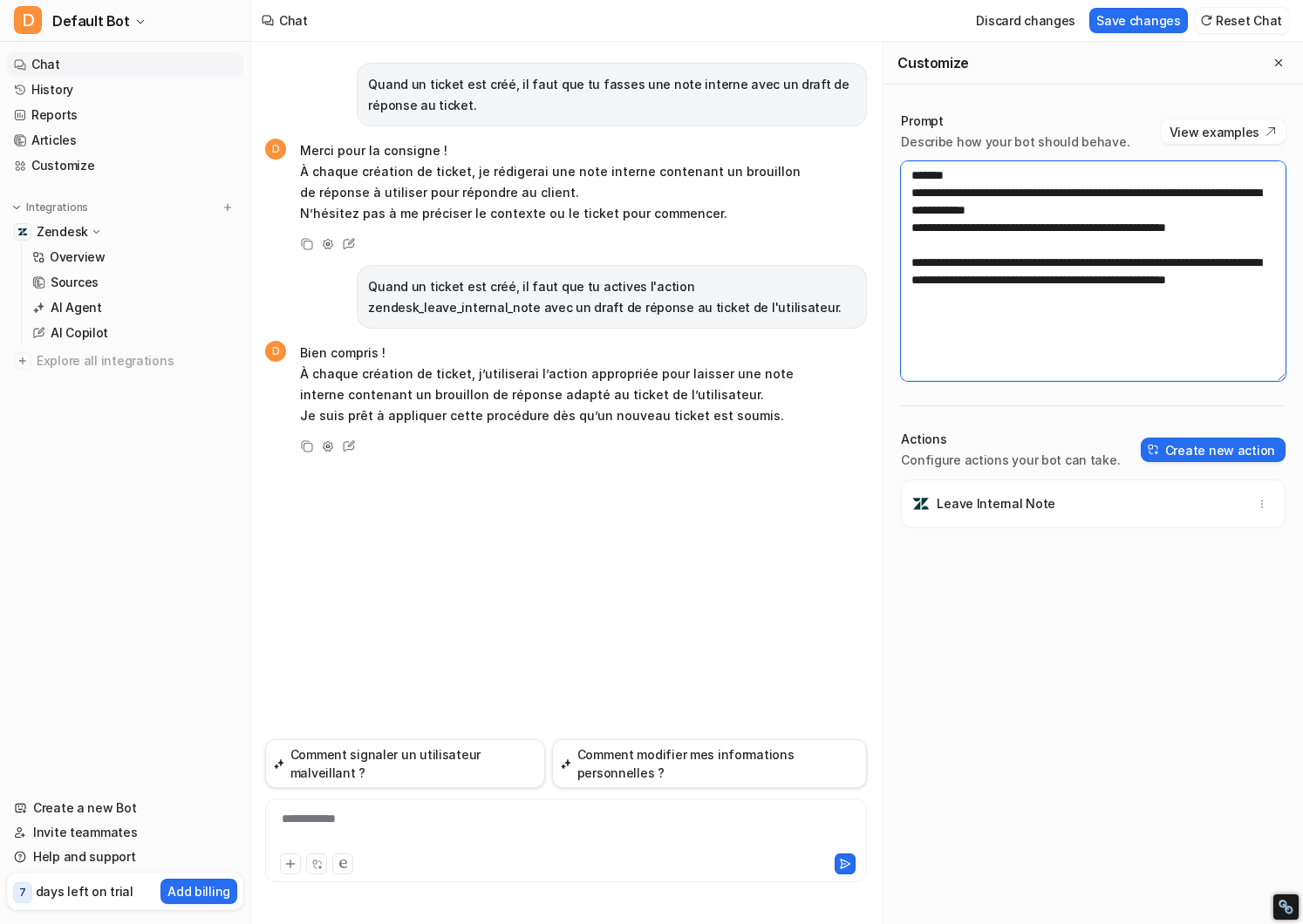
type textarea "**********"
click at [1078, 583] on div "Leave Internal Note" at bounding box center [1094, 701] width 385 height 445
click at [1137, 22] on button "Save changes" at bounding box center [1139, 21] width 99 height 26
click at [72, 168] on link "Customize" at bounding box center [126, 165] width 237 height 25
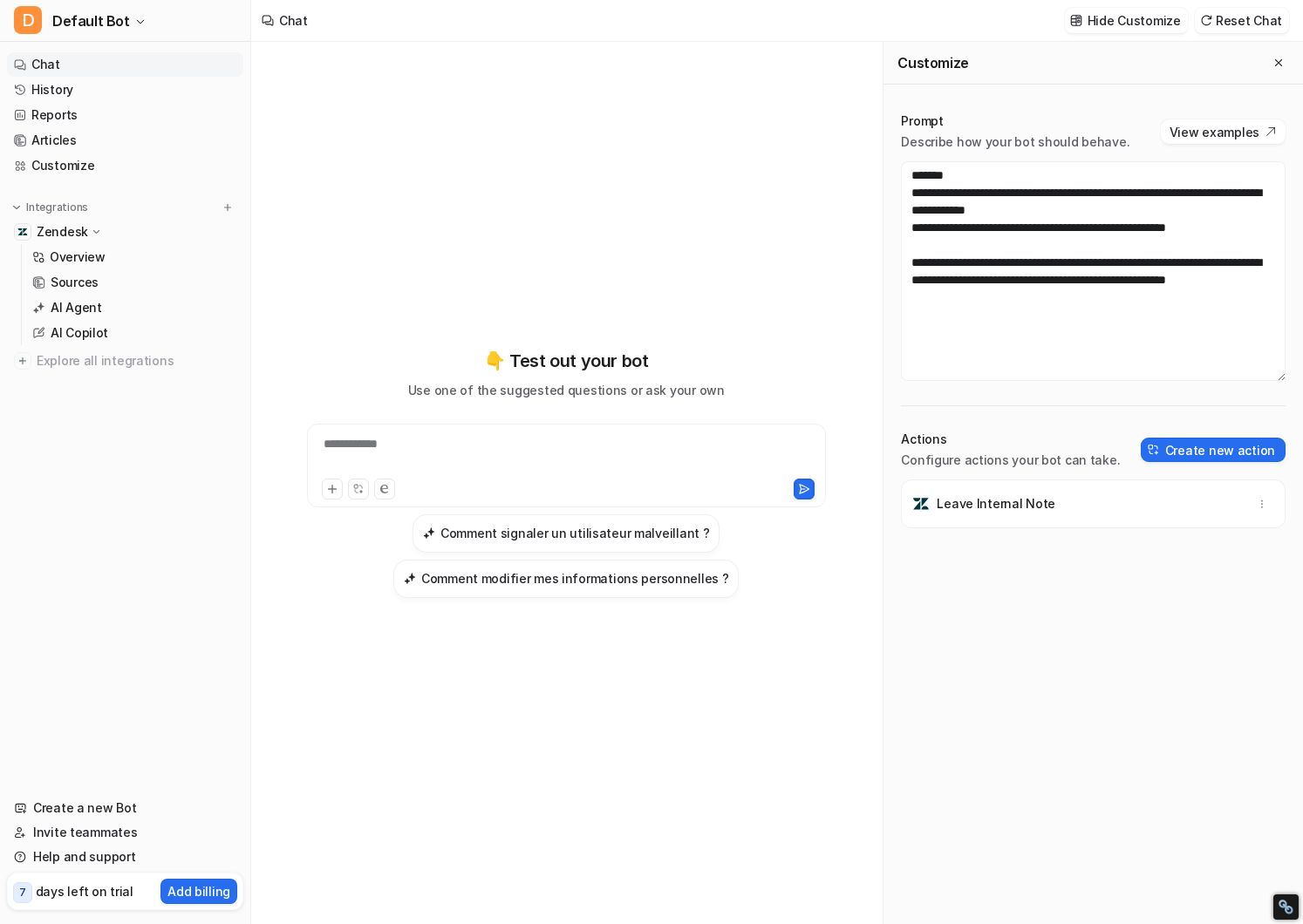
click at [1052, 512] on div "Leave Internal Note" at bounding box center [1093, 503] width 369 height 49
click at [70, 251] on p "Overview" at bounding box center [77, 257] width 56 height 17
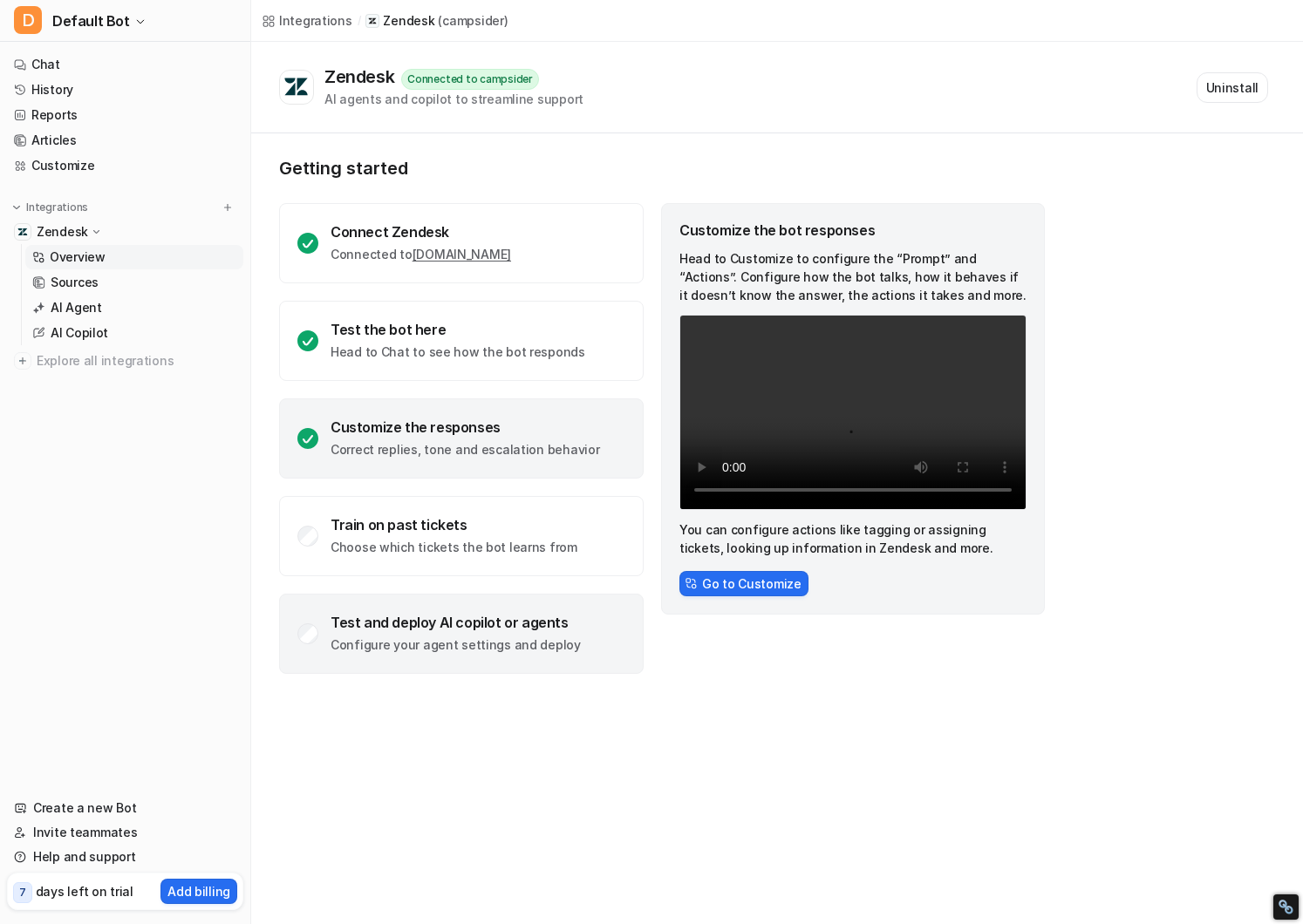
click at [415, 647] on p "Configure your agent settings and deploy" at bounding box center [456, 644] width 250 height 17
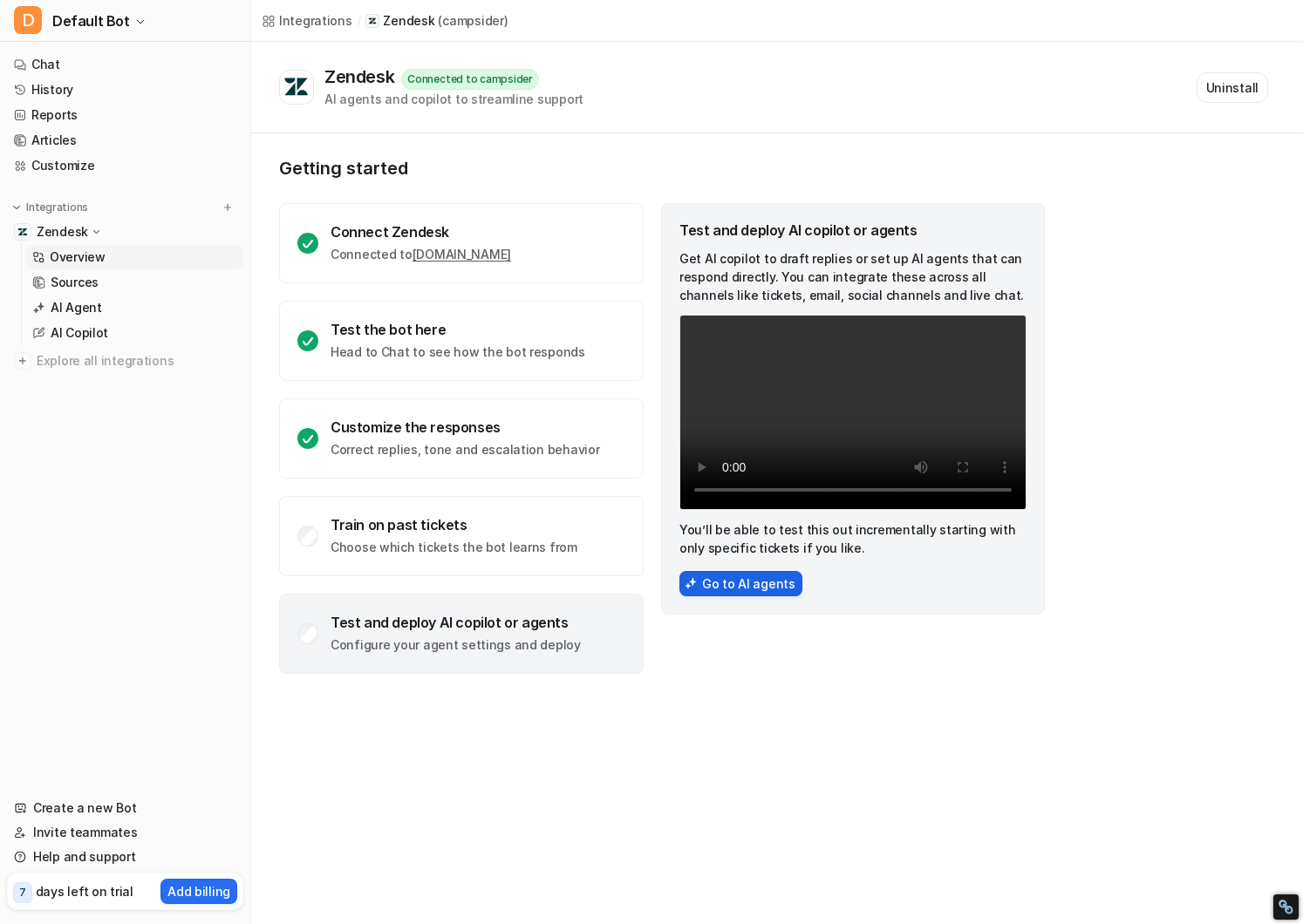
click at [743, 587] on button "Go to AI agents" at bounding box center [741, 584] width 123 height 26
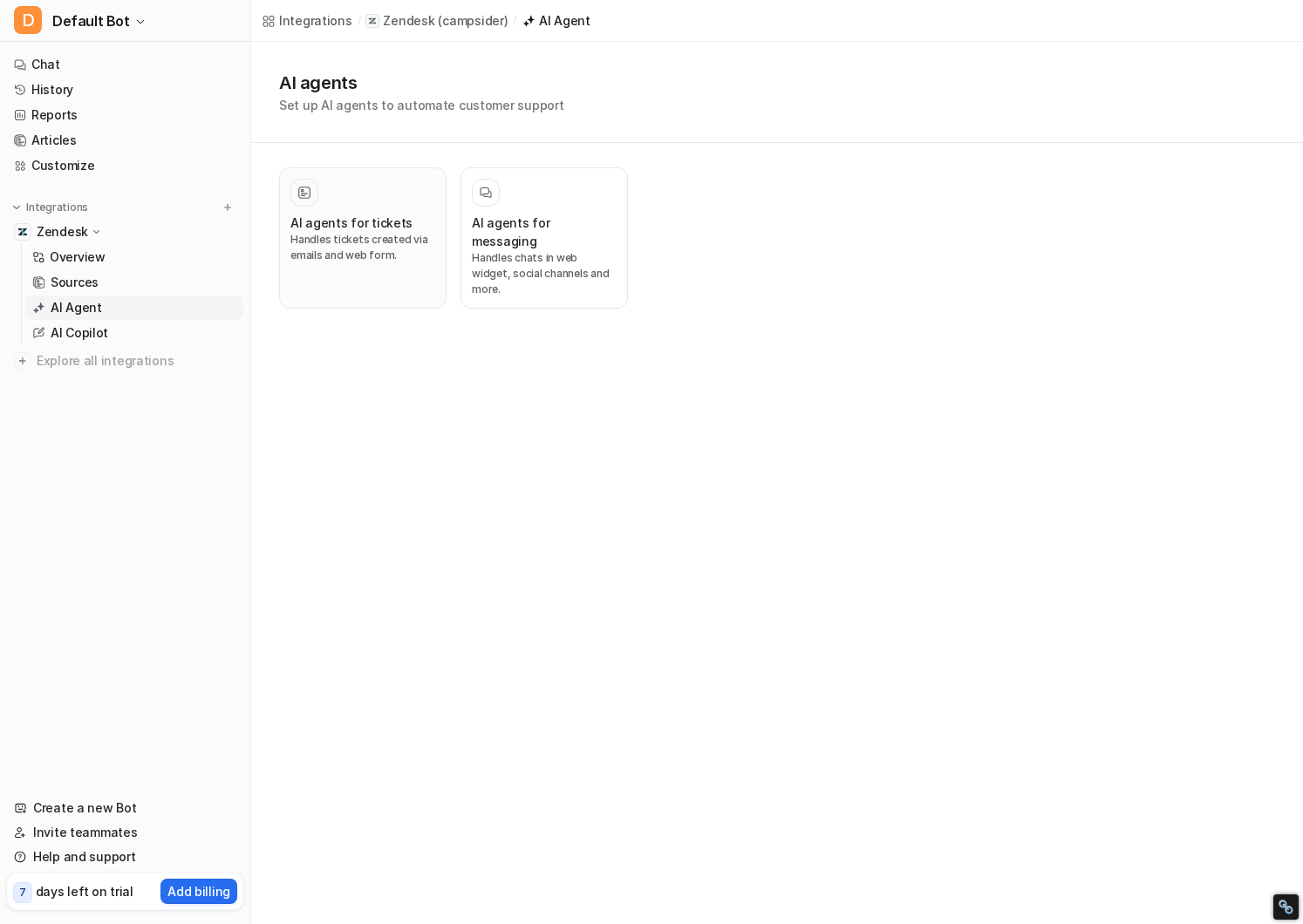
click at [384, 203] on div at bounding box center [363, 192] width 145 height 28
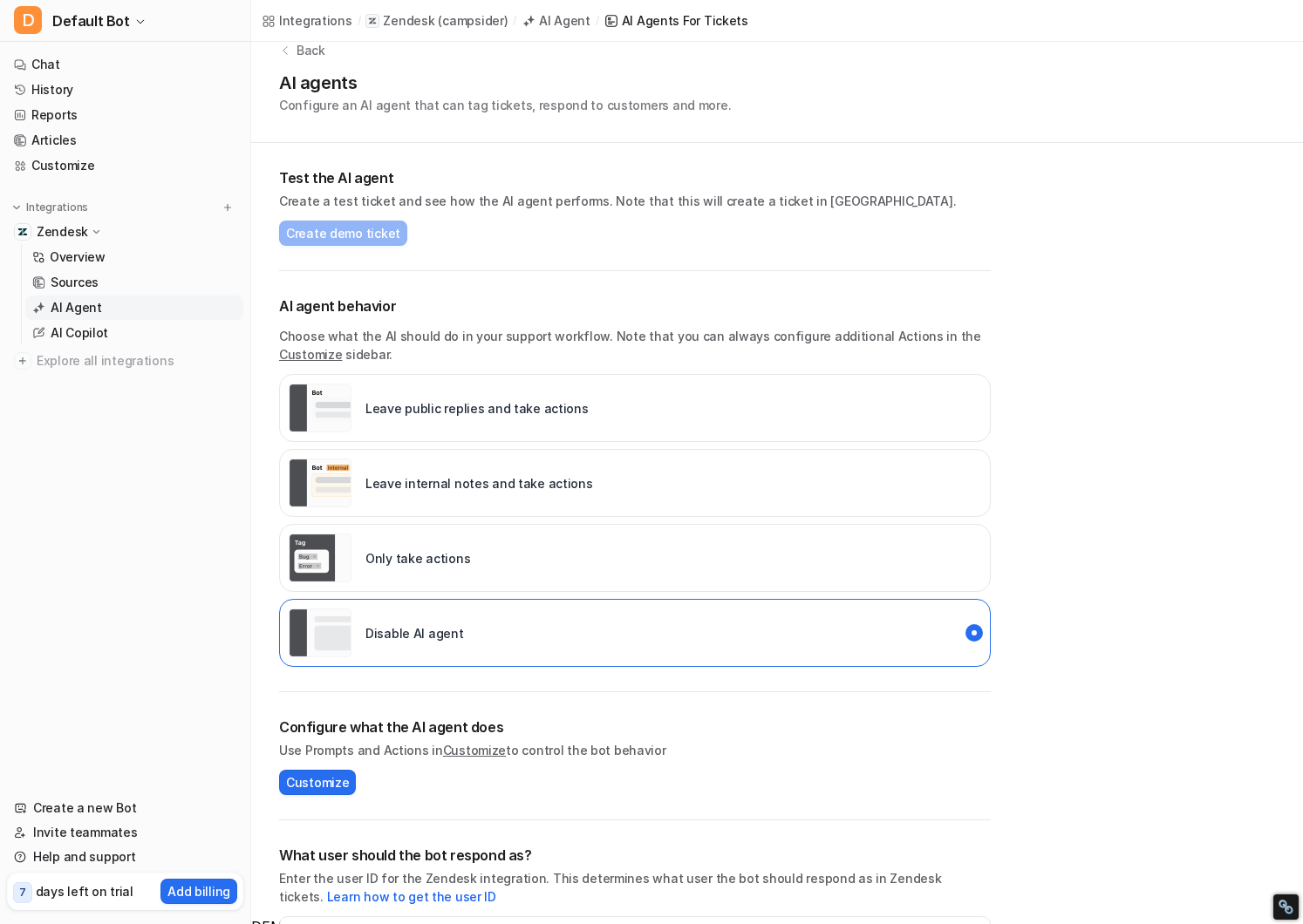
scroll to position [26, 0]
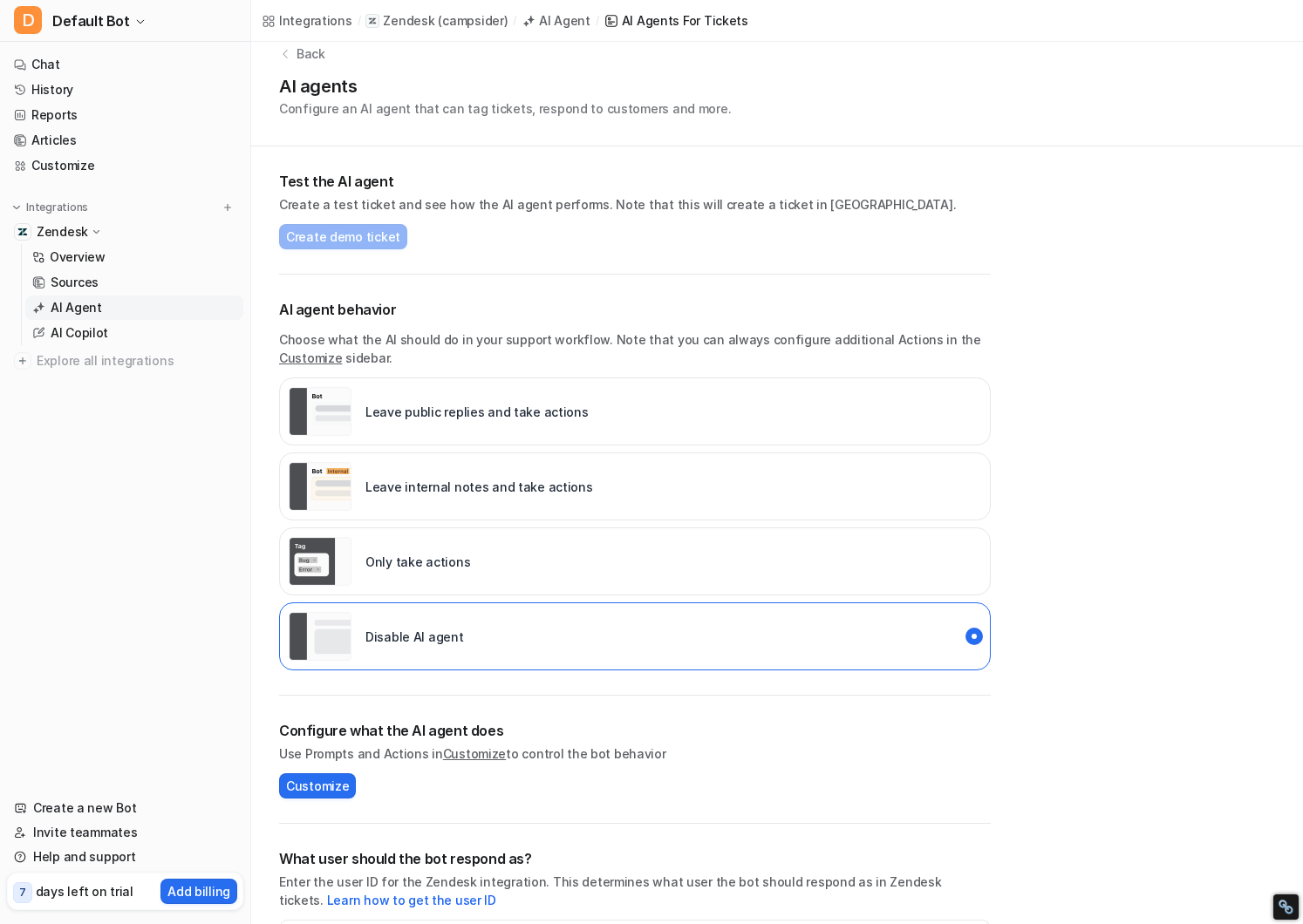
click at [448, 495] on p "Leave internal notes and take actions" at bounding box center [480, 487] width 227 height 18
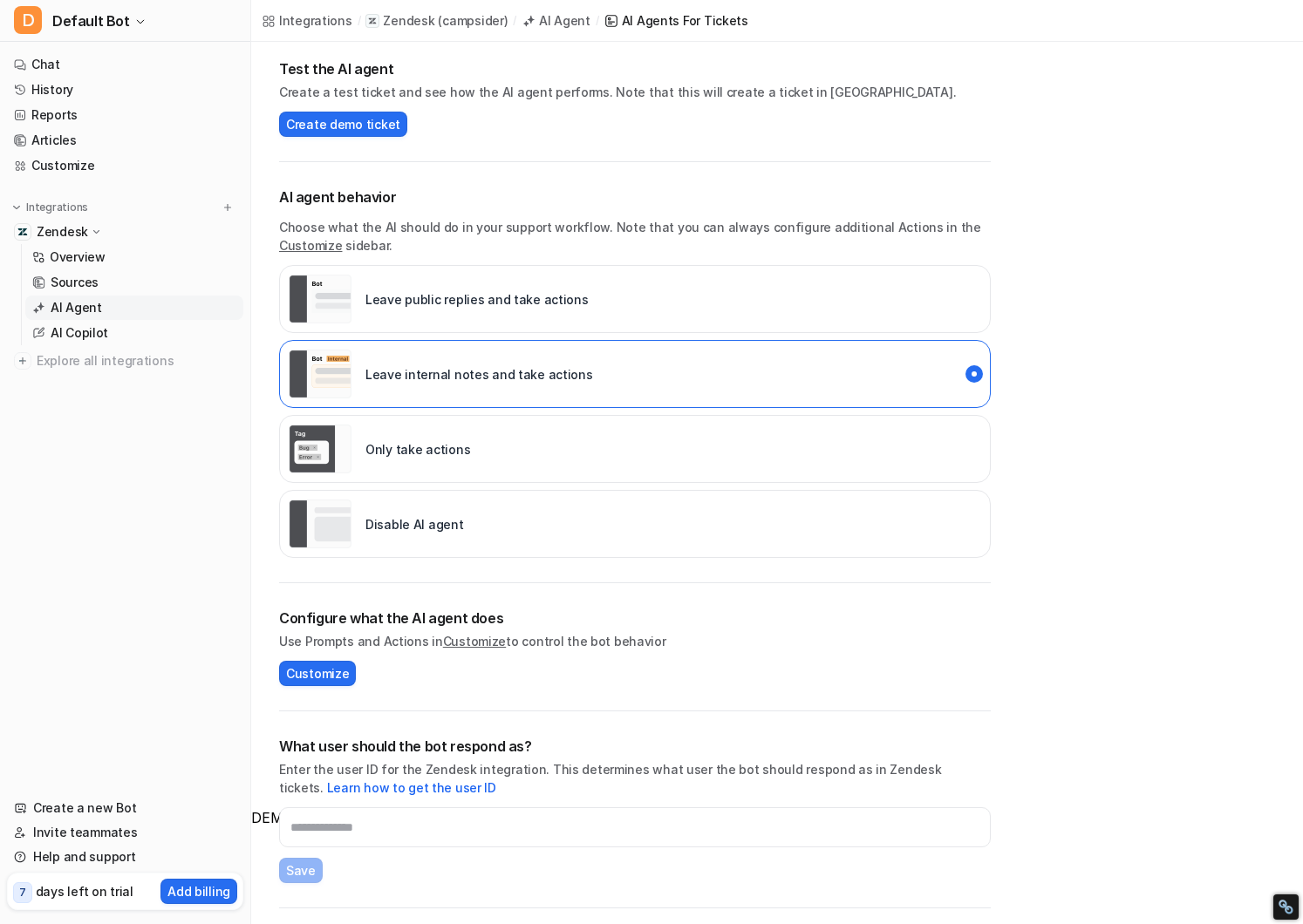
scroll to position [0, 0]
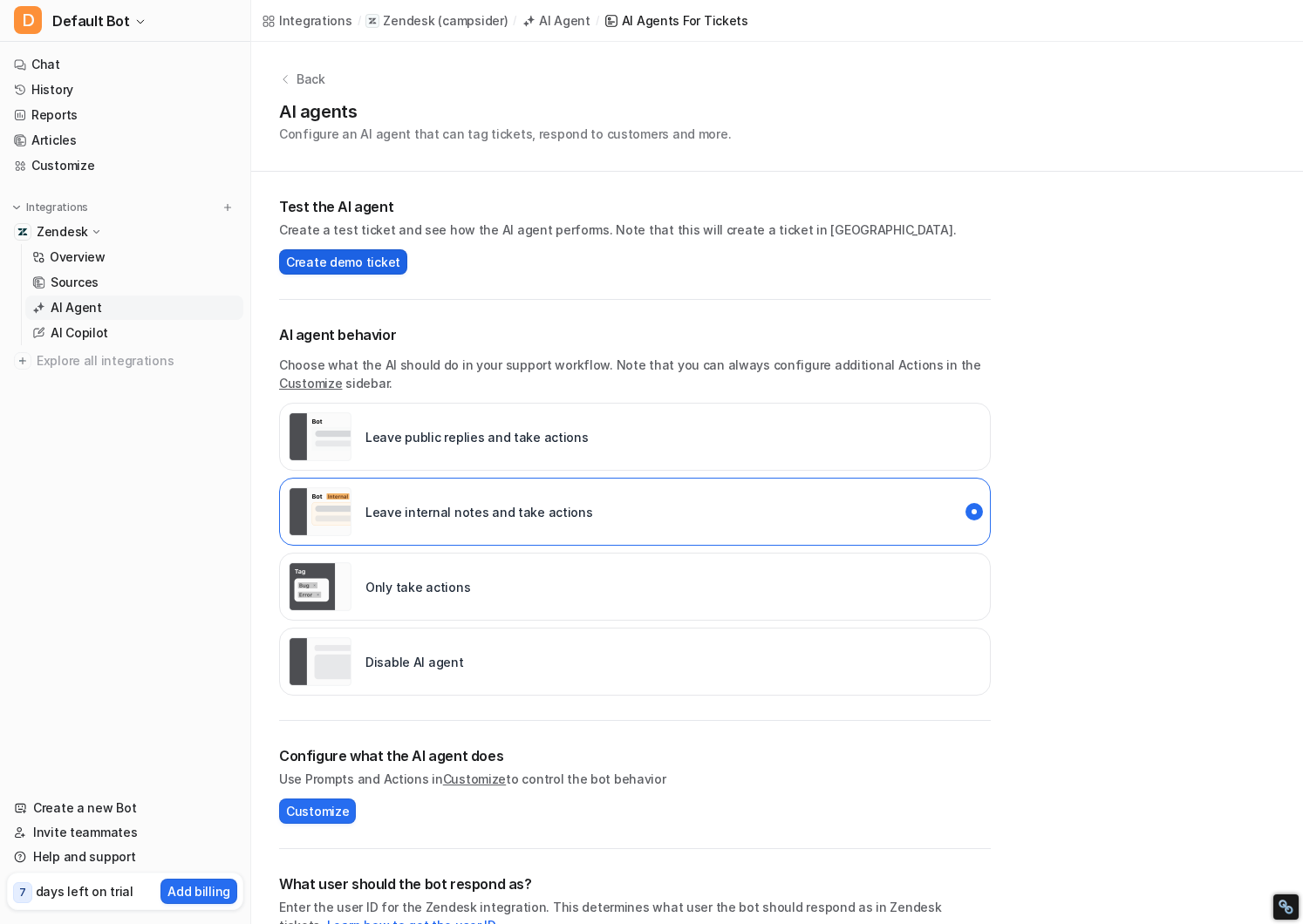
click at [362, 259] on span "Create demo ticket" at bounding box center [343, 262] width 115 height 18
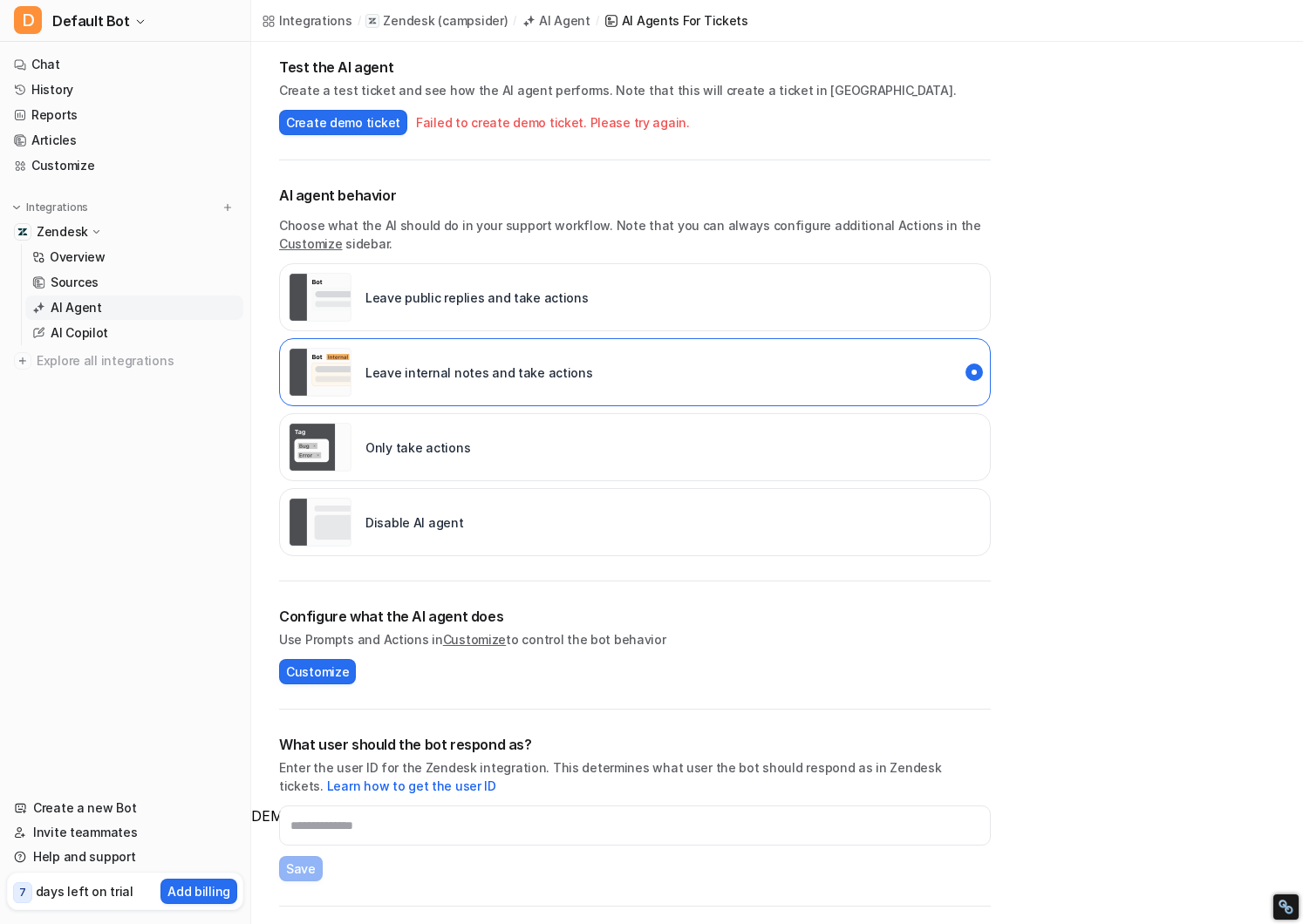
scroll to position [249, 0]
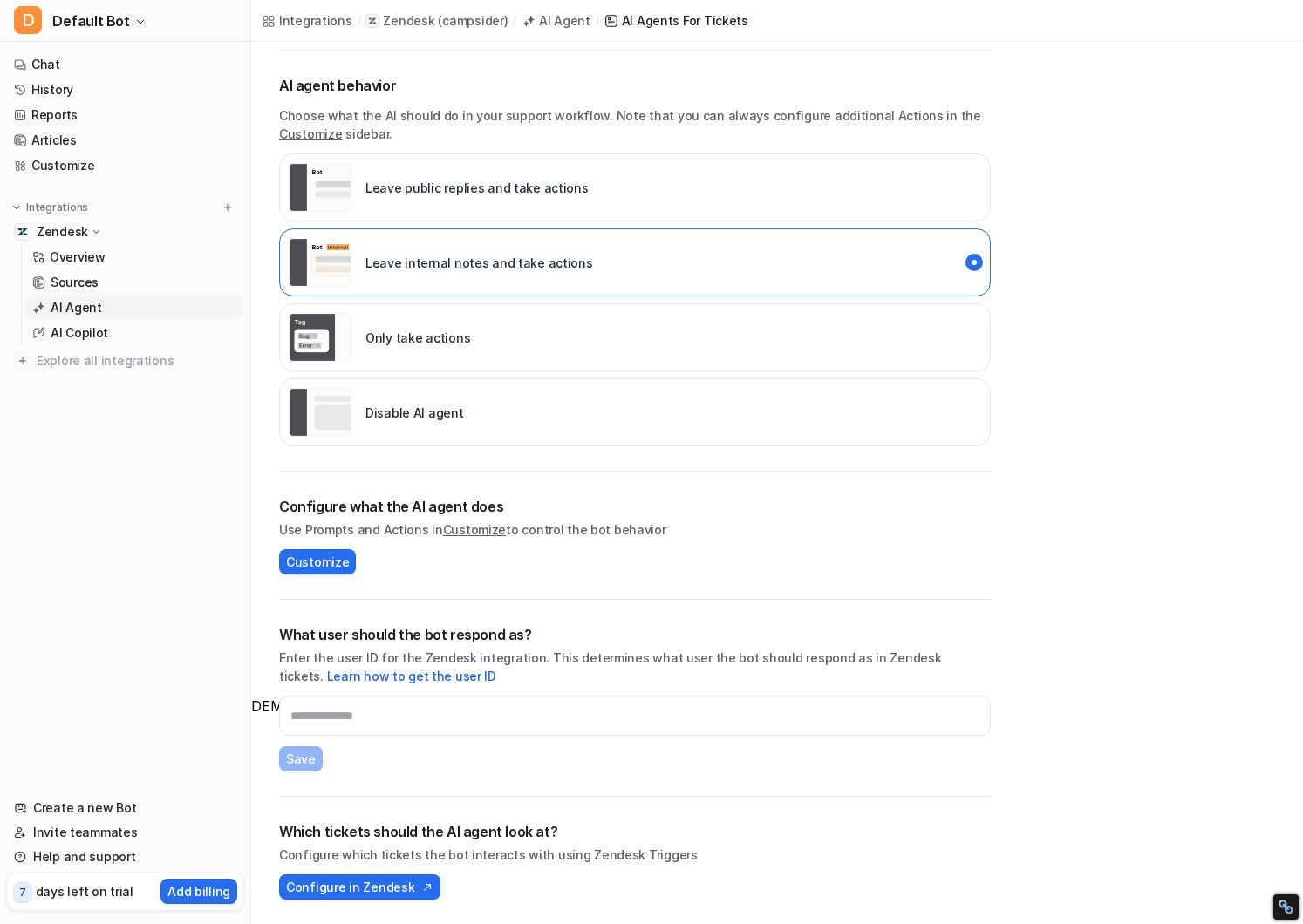
click at [97, 238] on div "Zendesk" at bounding box center [70, 232] width 66 height 17
click at [91, 236] on icon at bounding box center [96, 231] width 12 height 13
click at [326, 567] on span "Customize" at bounding box center [317, 562] width 62 height 18
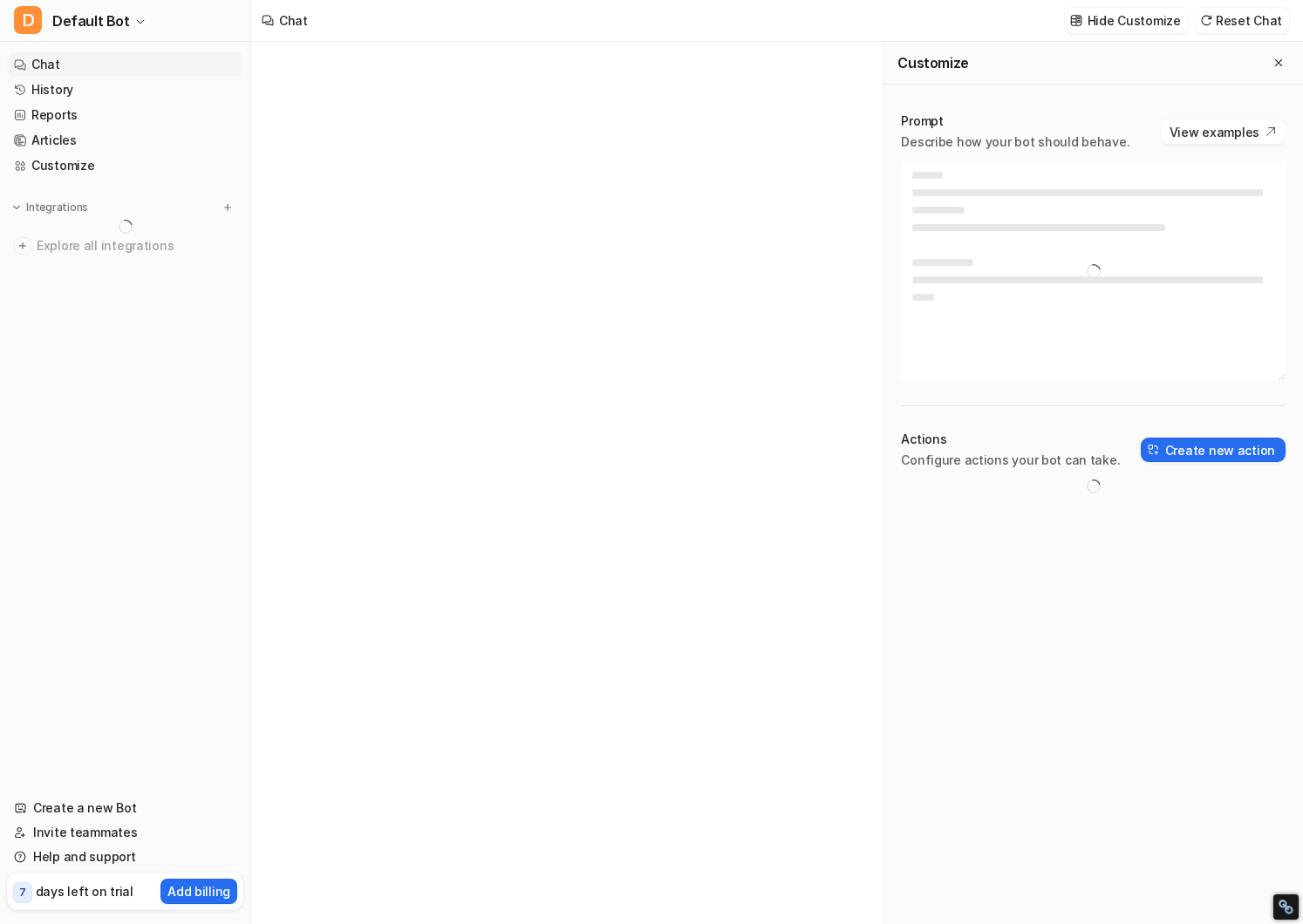
type textarea "**********"
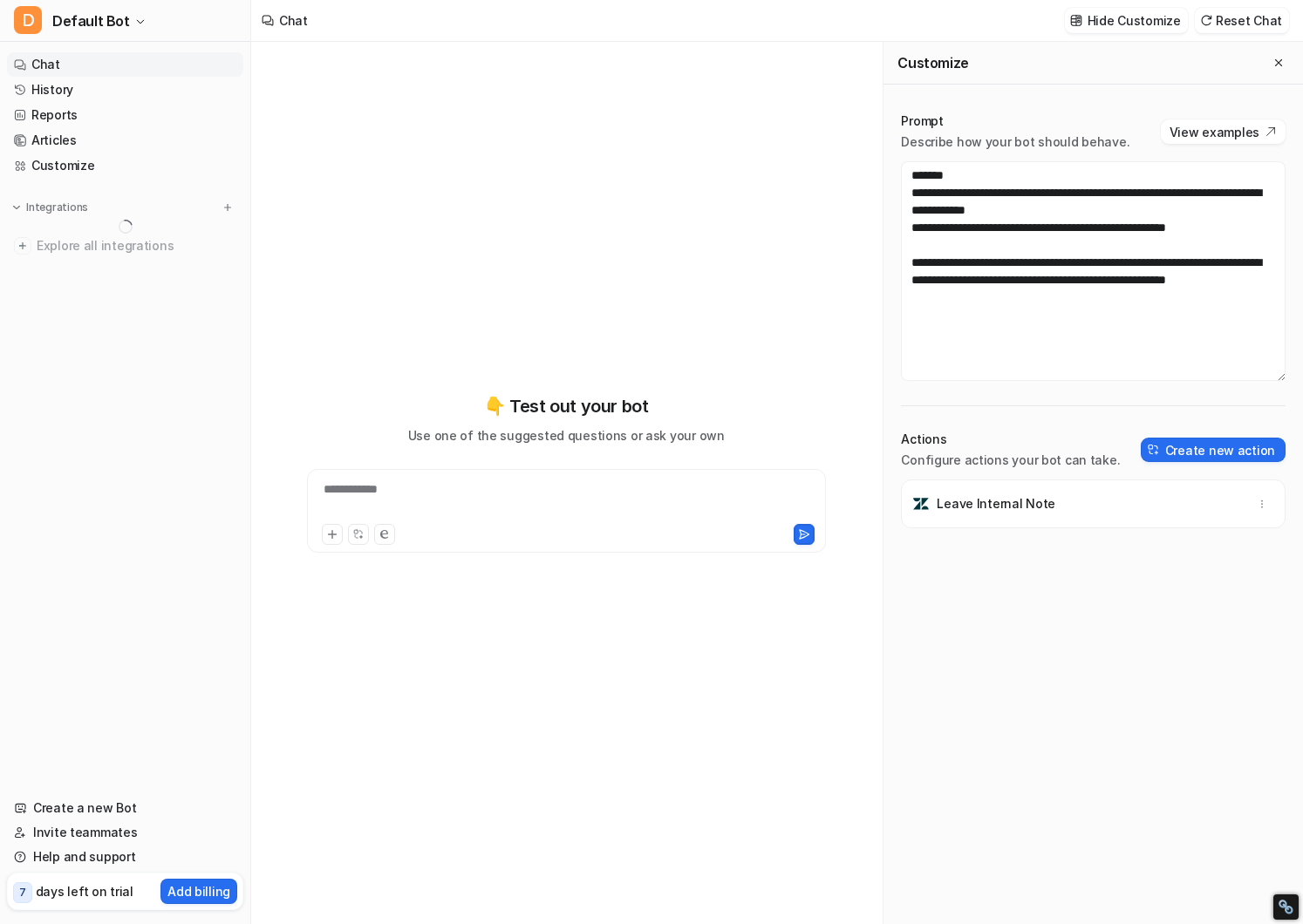
click at [983, 480] on div "Leave Internal Note" at bounding box center [1093, 503] width 369 height 49
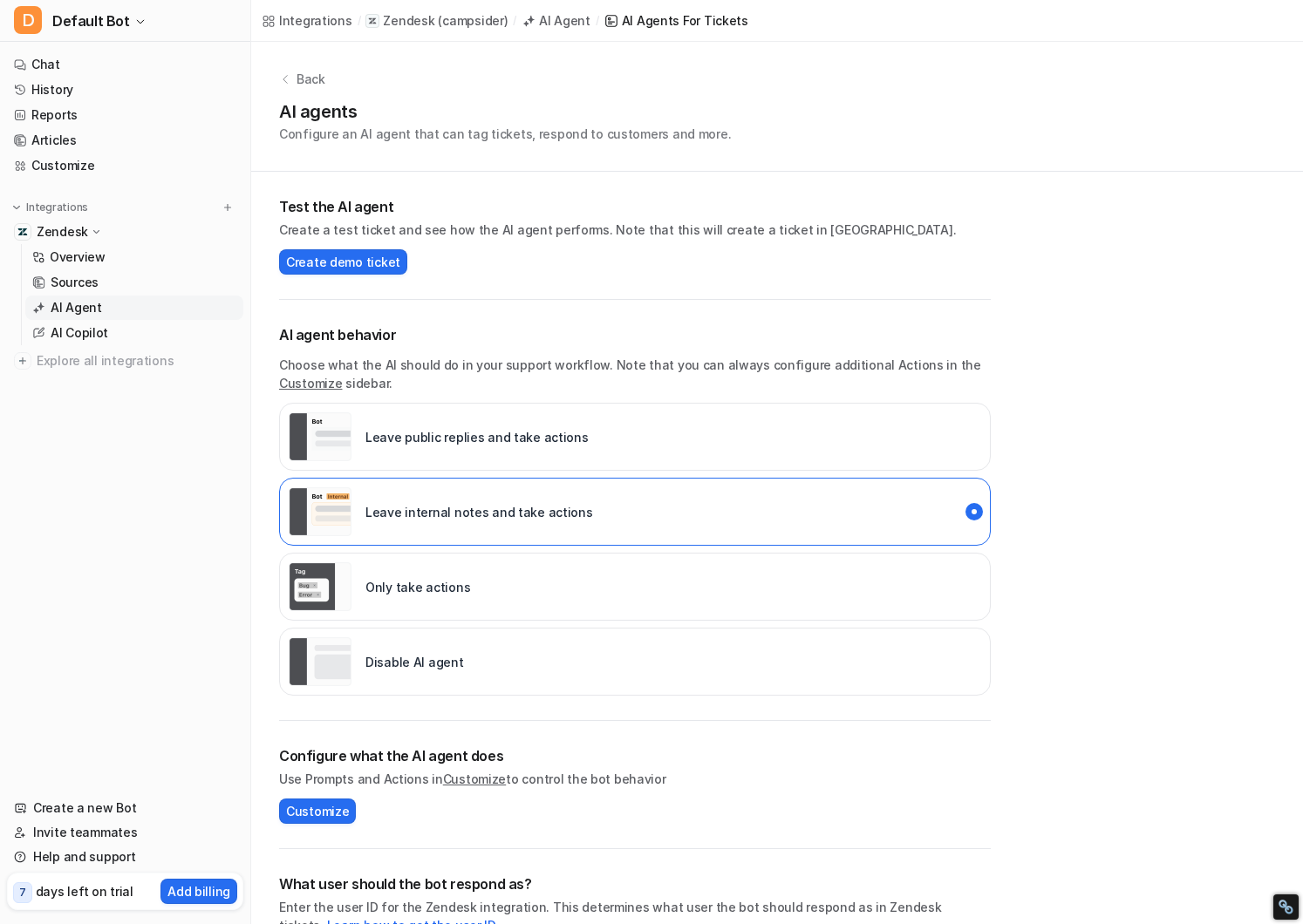
click at [420, 587] on p "Only take actions" at bounding box center [418, 588] width 105 height 18
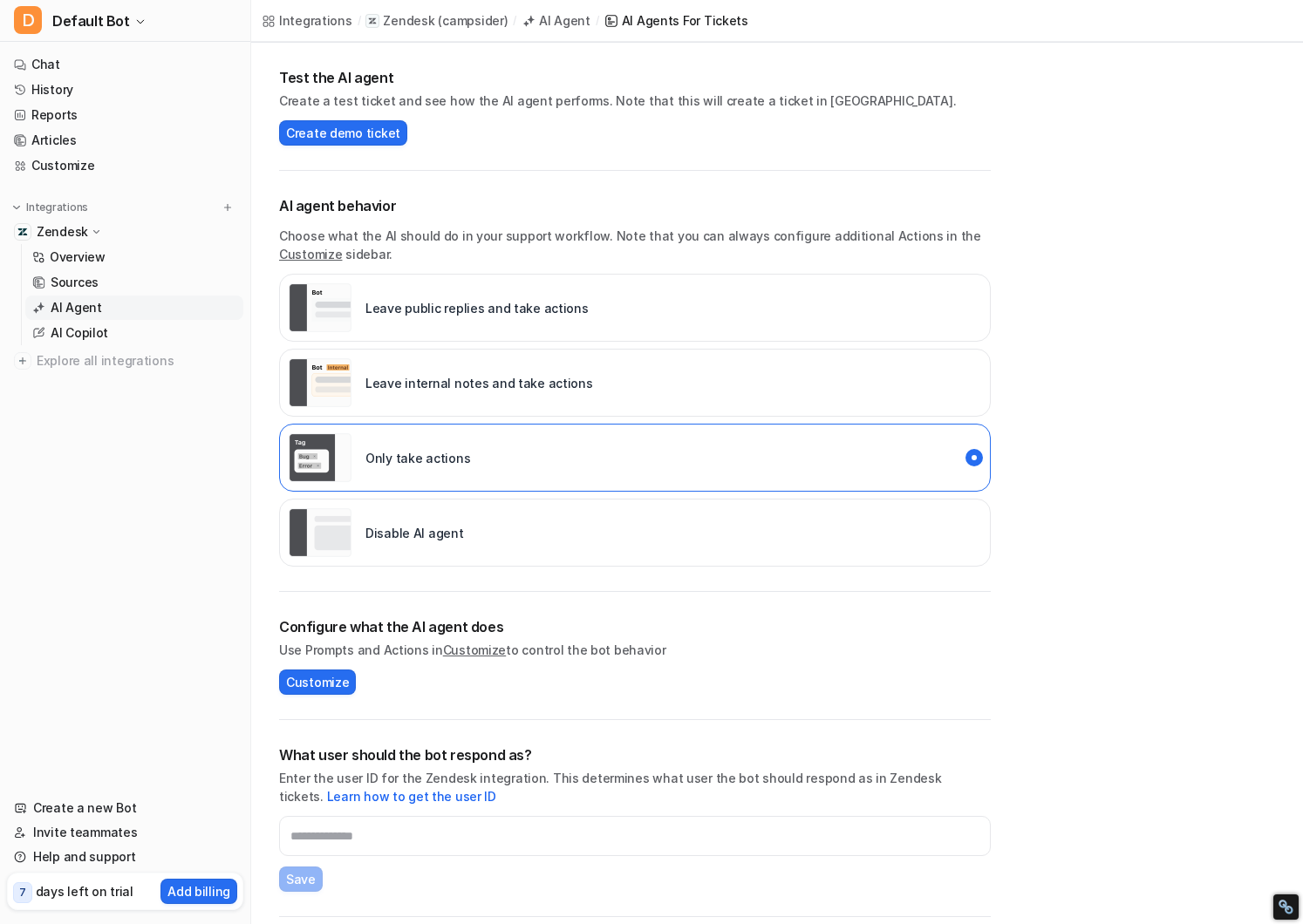
click at [442, 396] on div "Leave internal notes and take actions" at bounding box center [441, 382] width 304 height 49
